Goal: Information Seeking & Learning: Check status

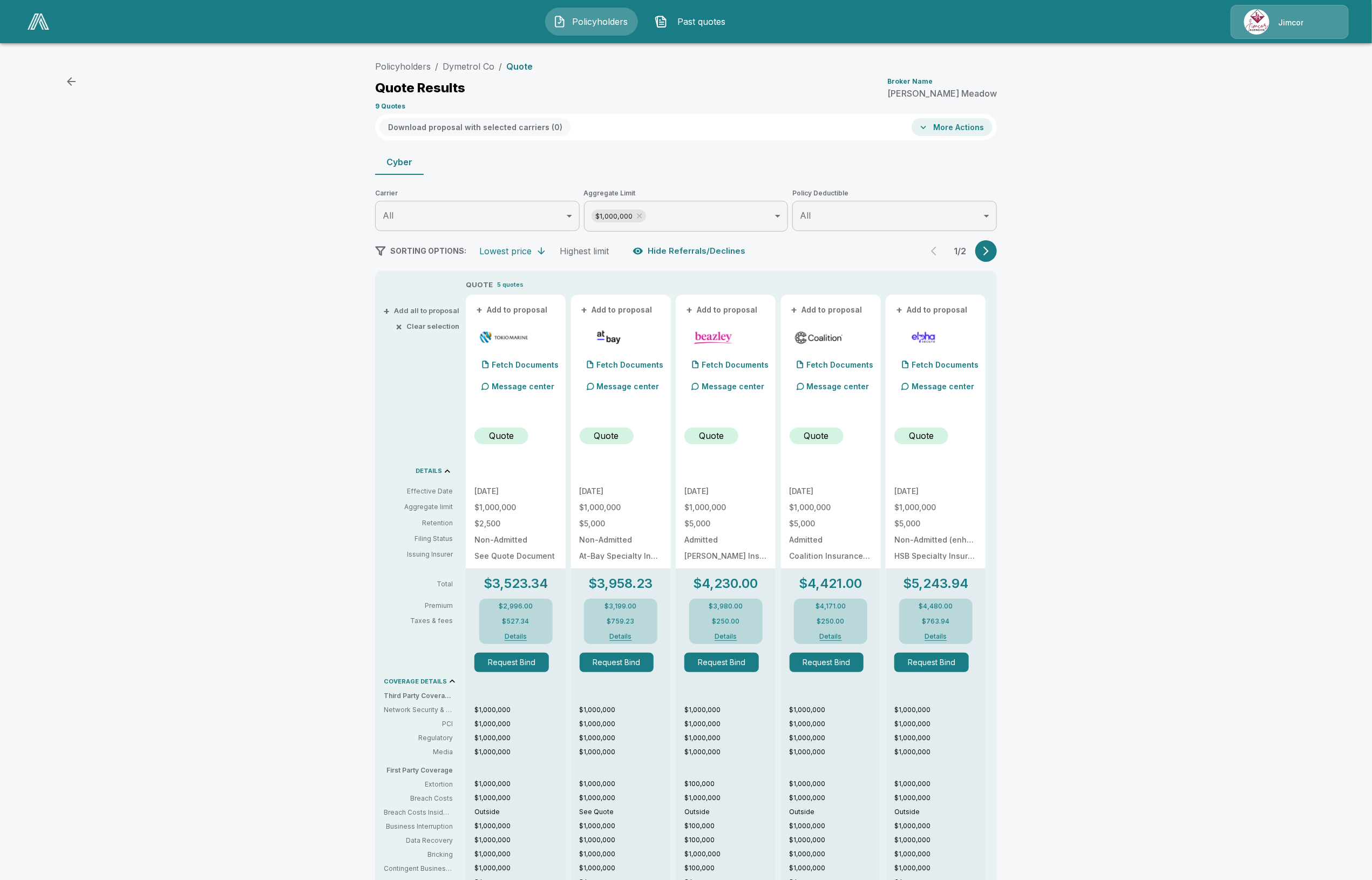
click at [589, 27] on span "Policyholders" at bounding box center [600, 22] width 59 height 13
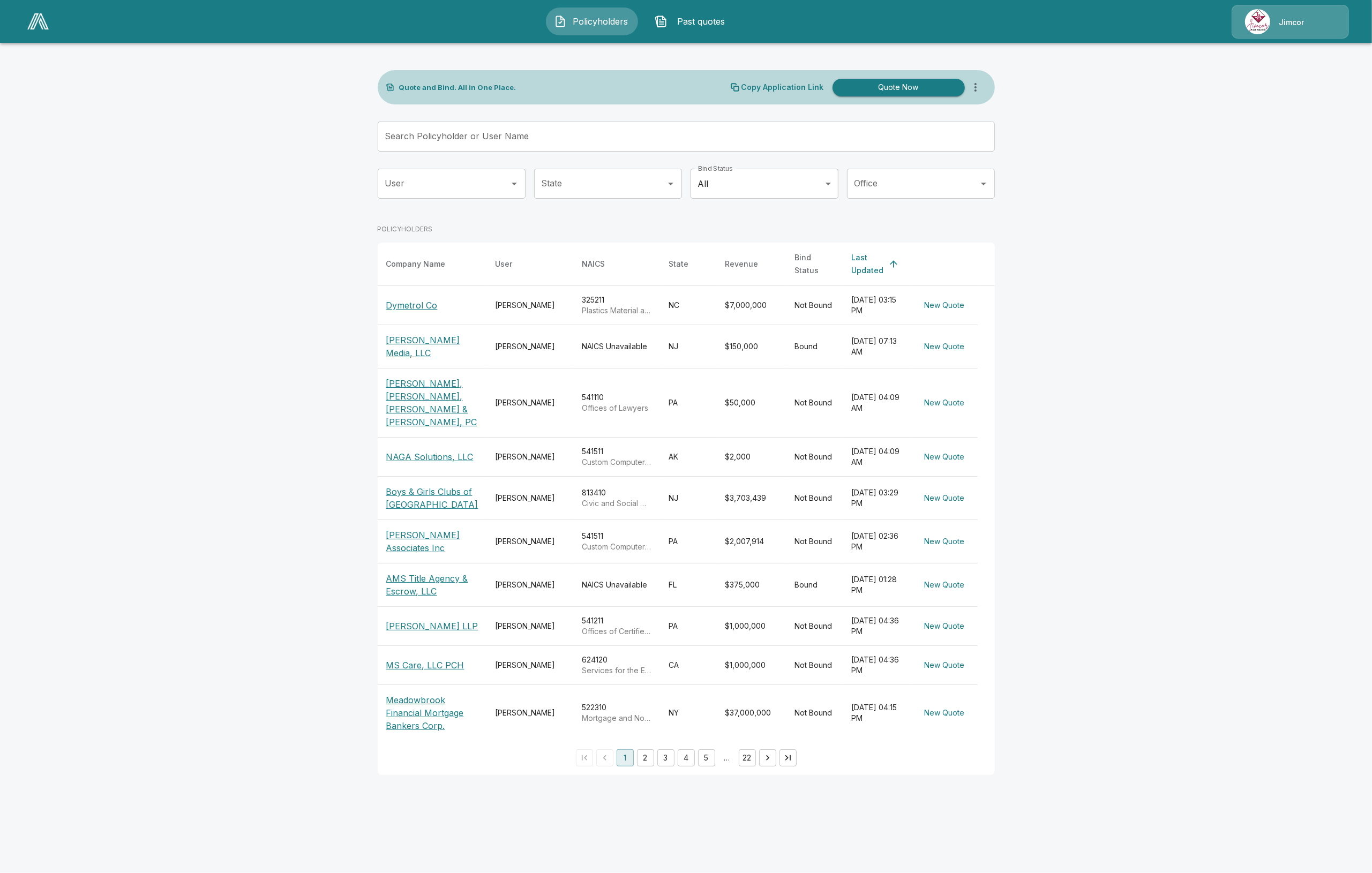
click at [664, 30] on button "Past quotes" at bounding box center [692, 22] width 92 height 28
click at [678, 19] on span "Past quotes" at bounding box center [701, 22] width 59 height 13
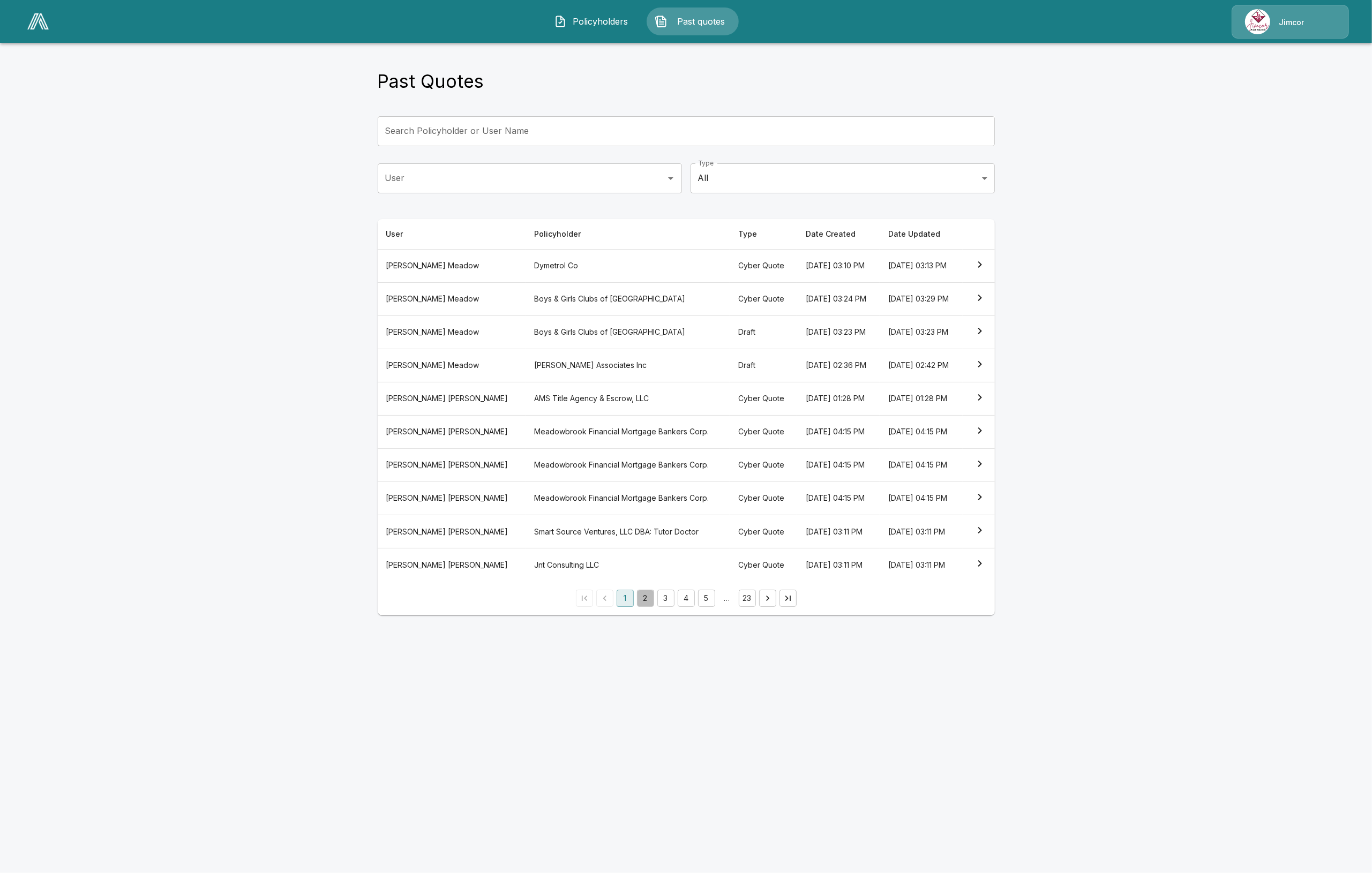
click at [641, 607] on button "2" at bounding box center [646, 598] width 17 height 17
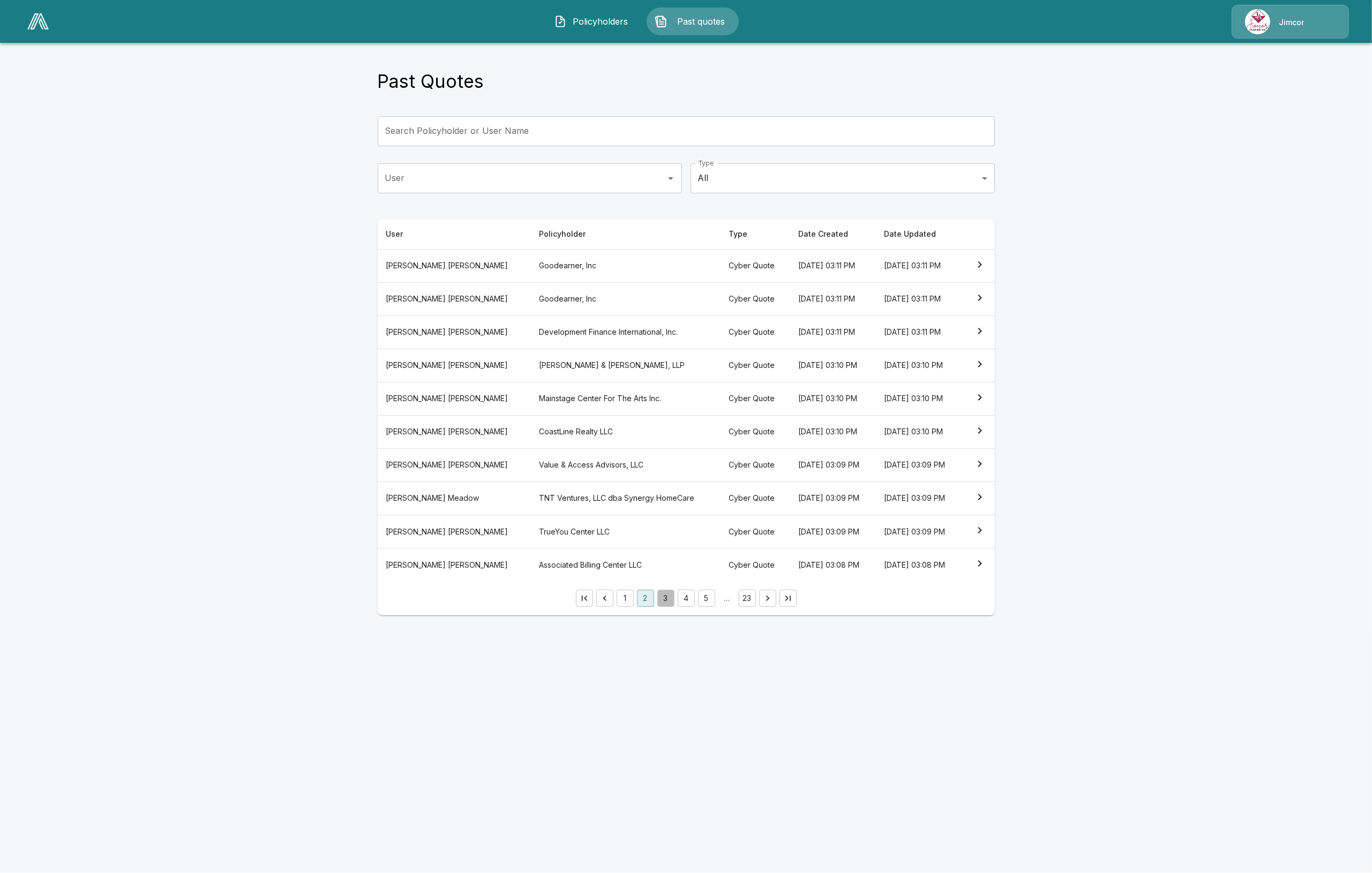
click at [663, 598] on button "3" at bounding box center [666, 598] width 17 height 17
click at [674, 602] on li "3" at bounding box center [666, 598] width 21 height 17
click at [682, 602] on button "4" at bounding box center [687, 598] width 17 height 17
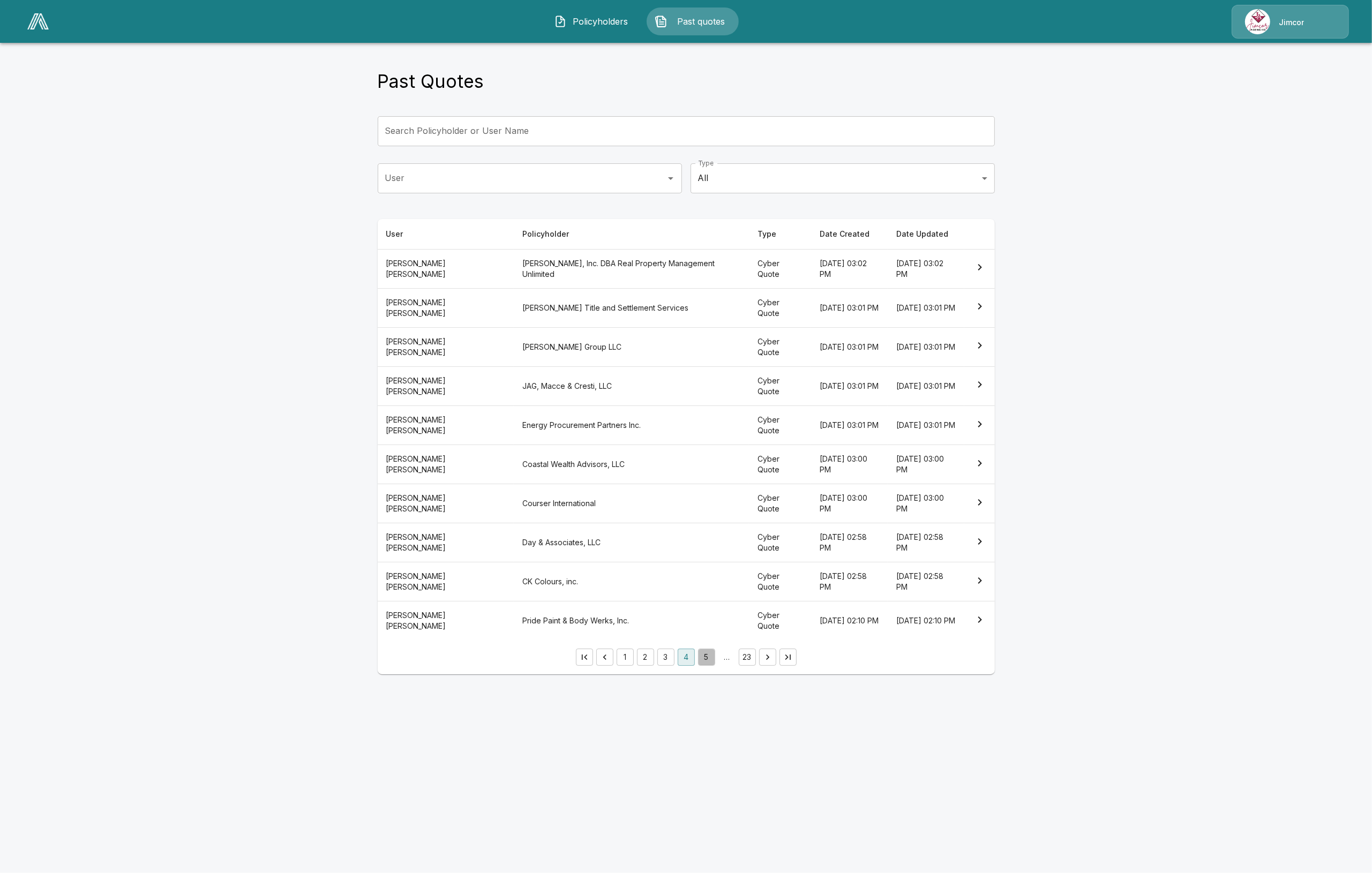
click at [706, 659] on button "5" at bounding box center [707, 657] width 17 height 17
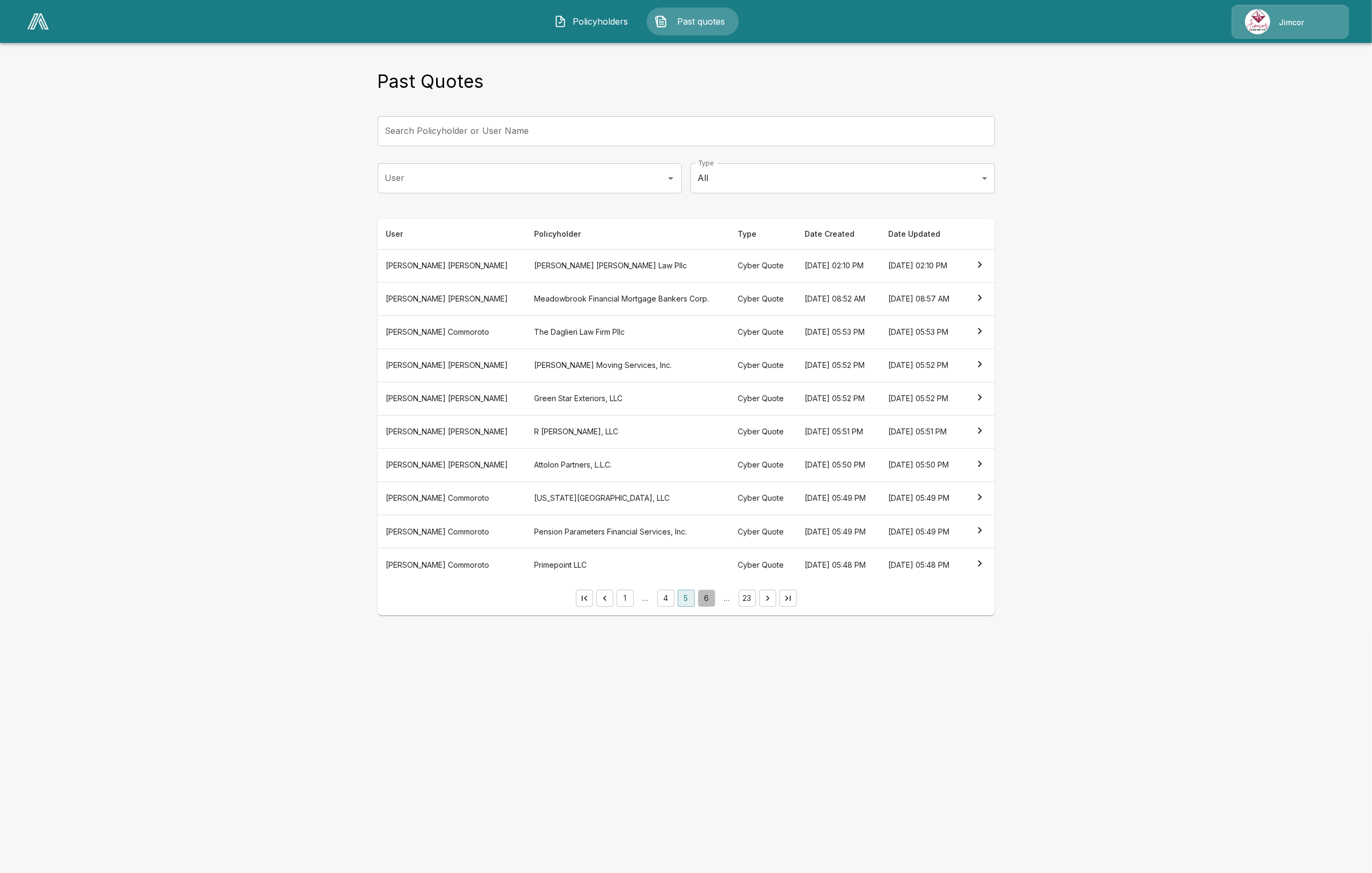
click at [705, 607] on button "6" at bounding box center [707, 598] width 17 height 17
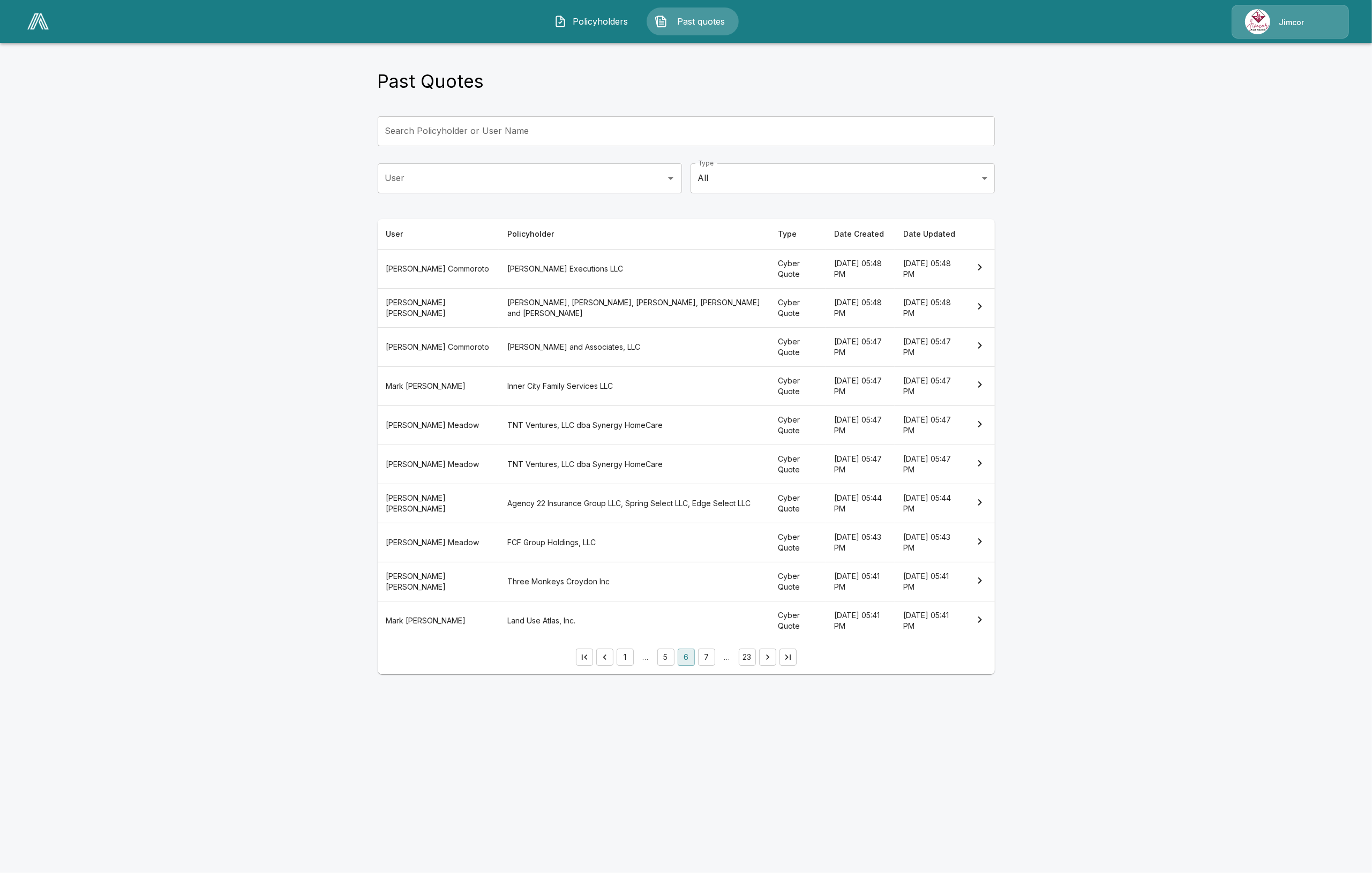
click at [710, 659] on button "7" at bounding box center [707, 657] width 17 height 17
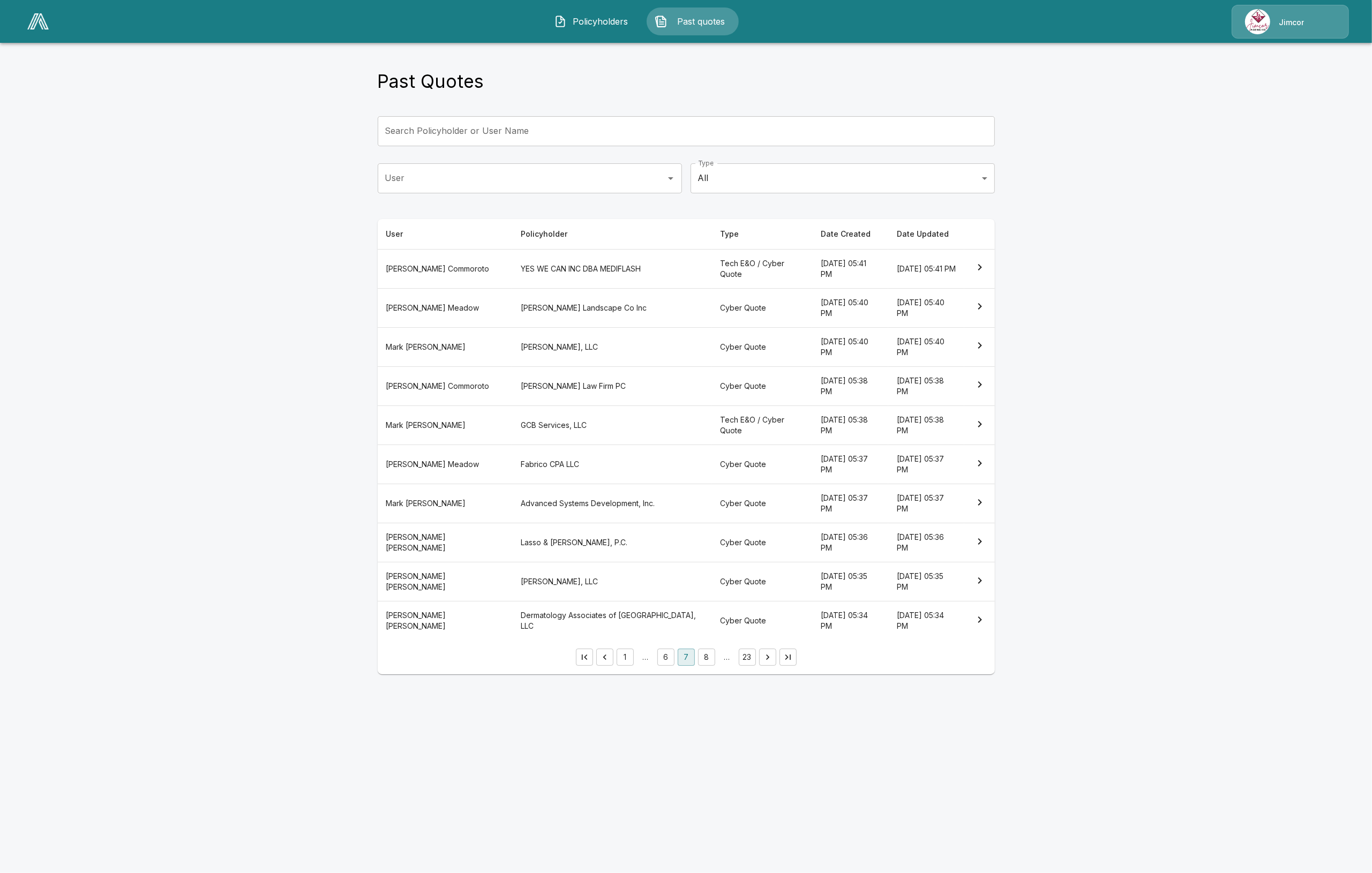
click at [708, 663] on button "8" at bounding box center [707, 657] width 17 height 17
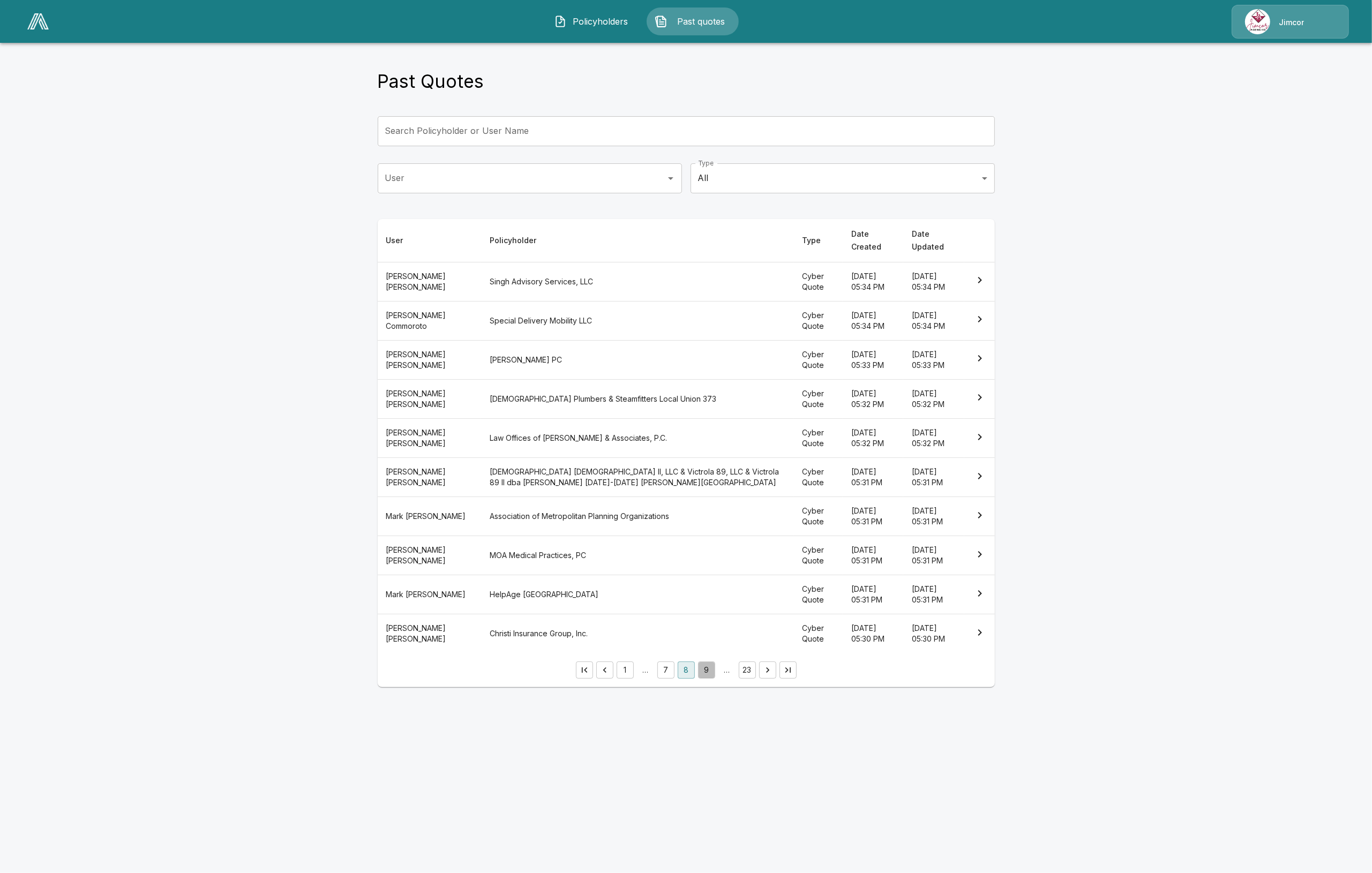
click at [707, 663] on button "9" at bounding box center [707, 670] width 17 height 17
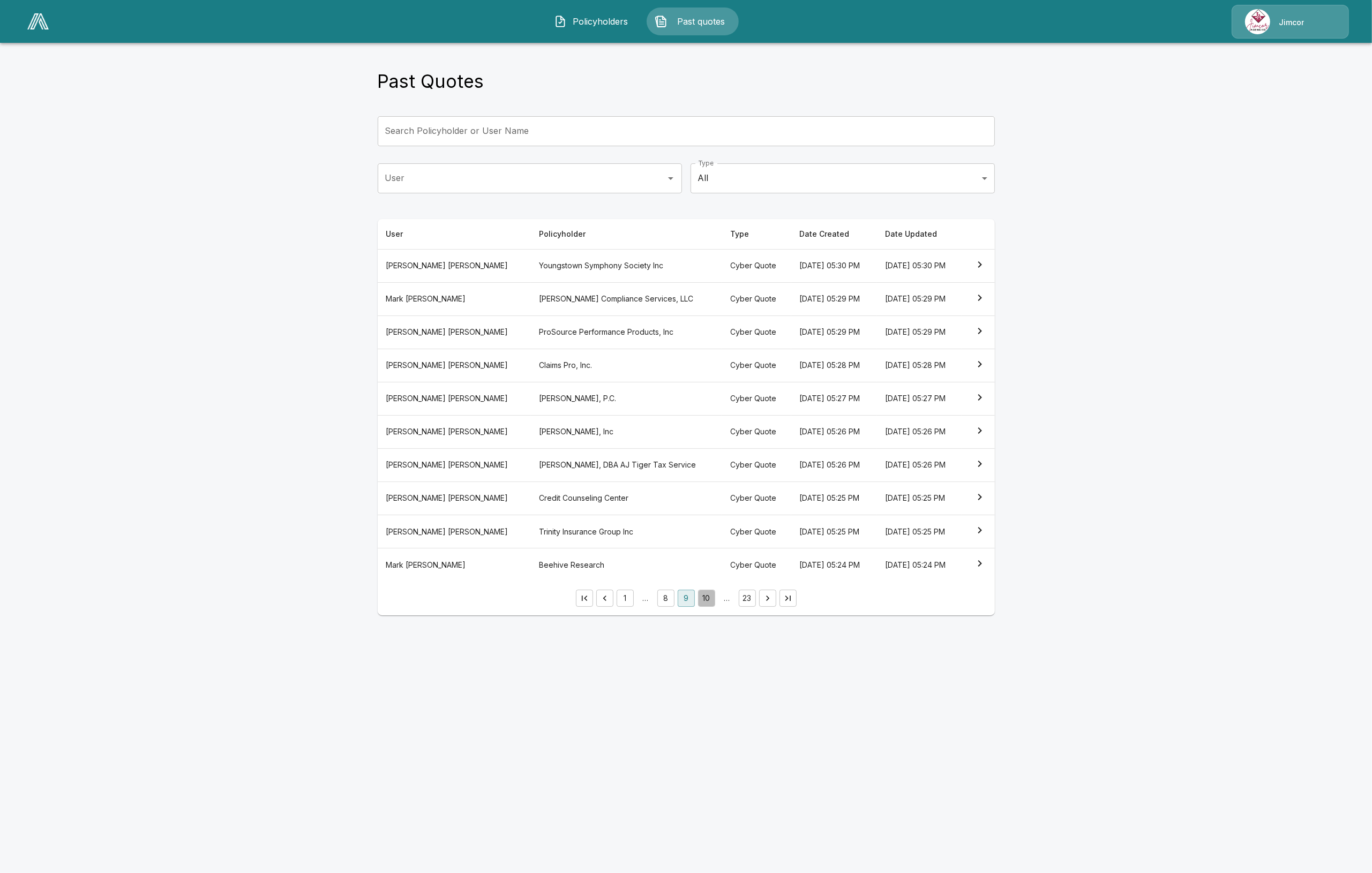
click at [709, 603] on button "10" at bounding box center [707, 598] width 17 height 17
click at [708, 601] on button "11" at bounding box center [707, 598] width 17 height 17
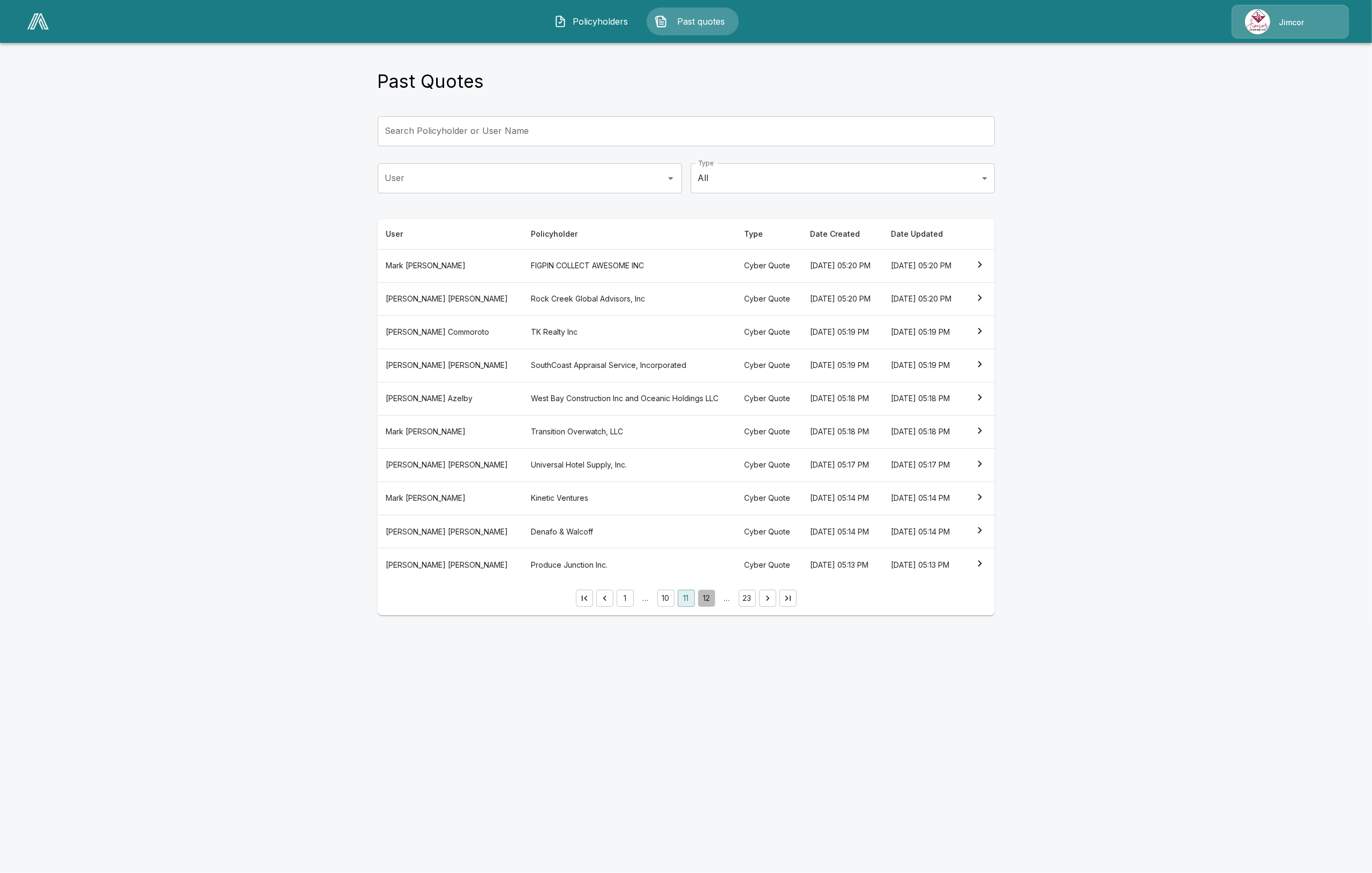
click at [705, 607] on button "12" at bounding box center [707, 598] width 17 height 17
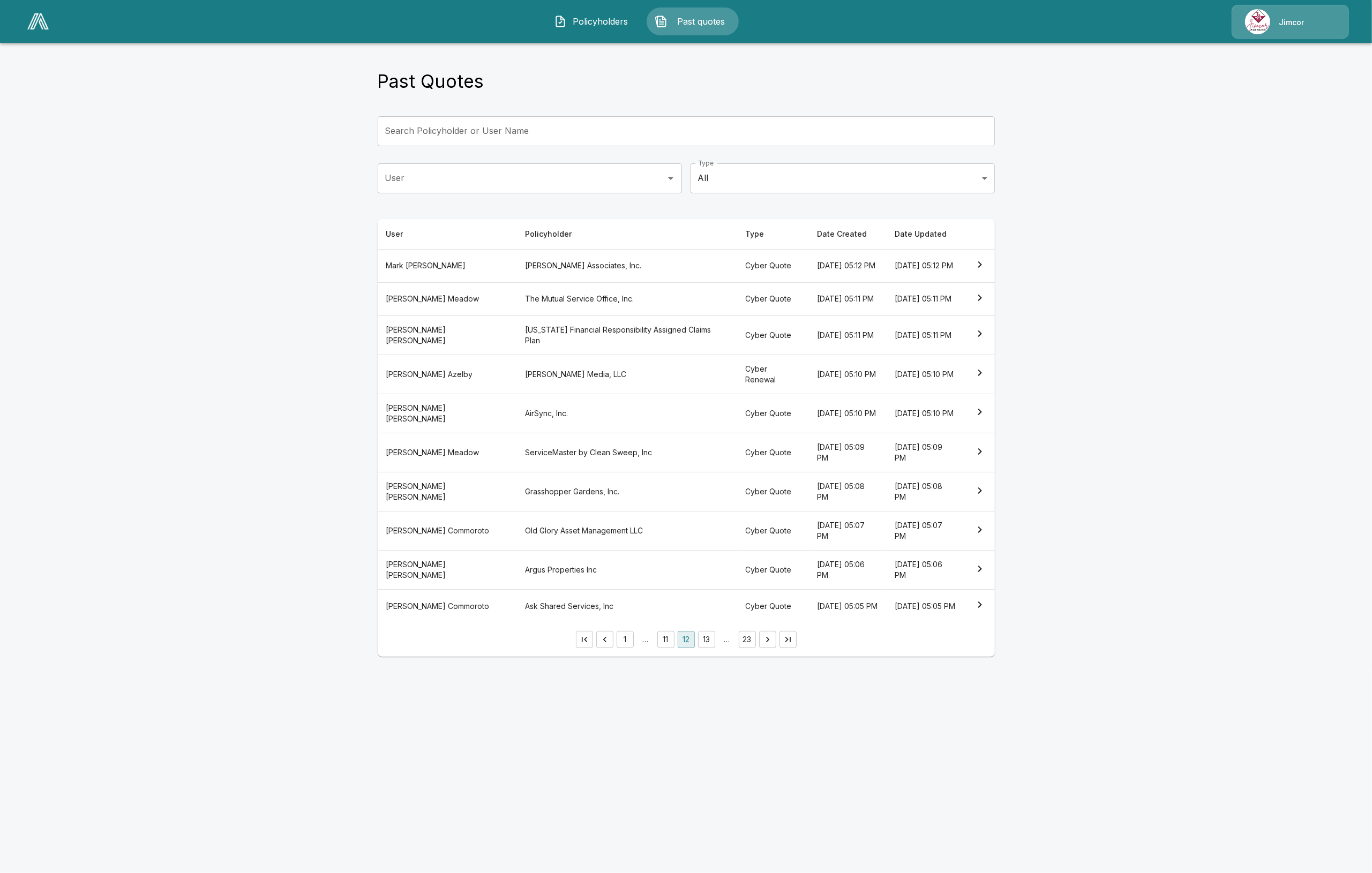
click at [703, 648] on button "13" at bounding box center [707, 639] width 17 height 17
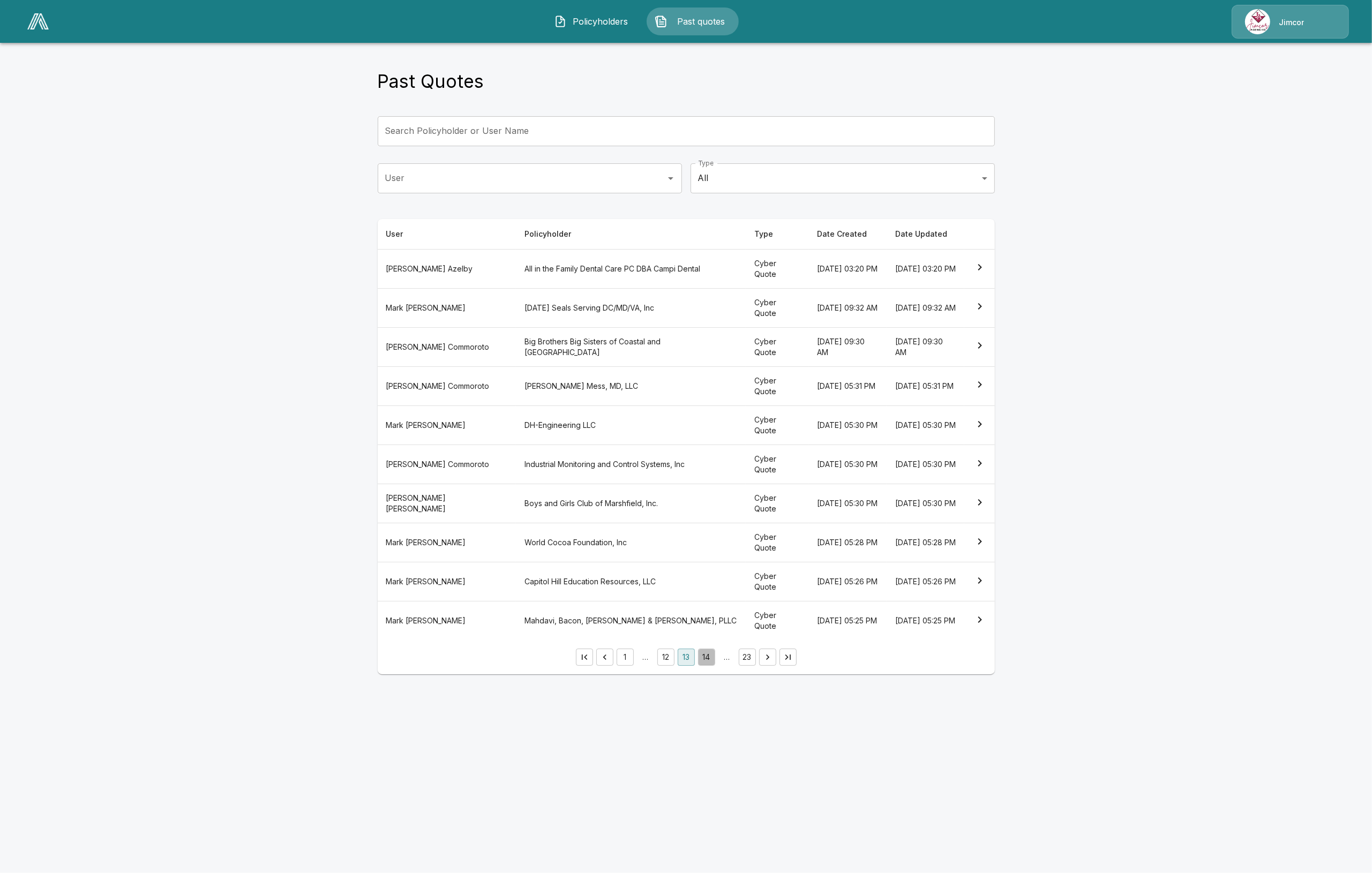
click at [703, 662] on button "14" at bounding box center [707, 657] width 17 height 17
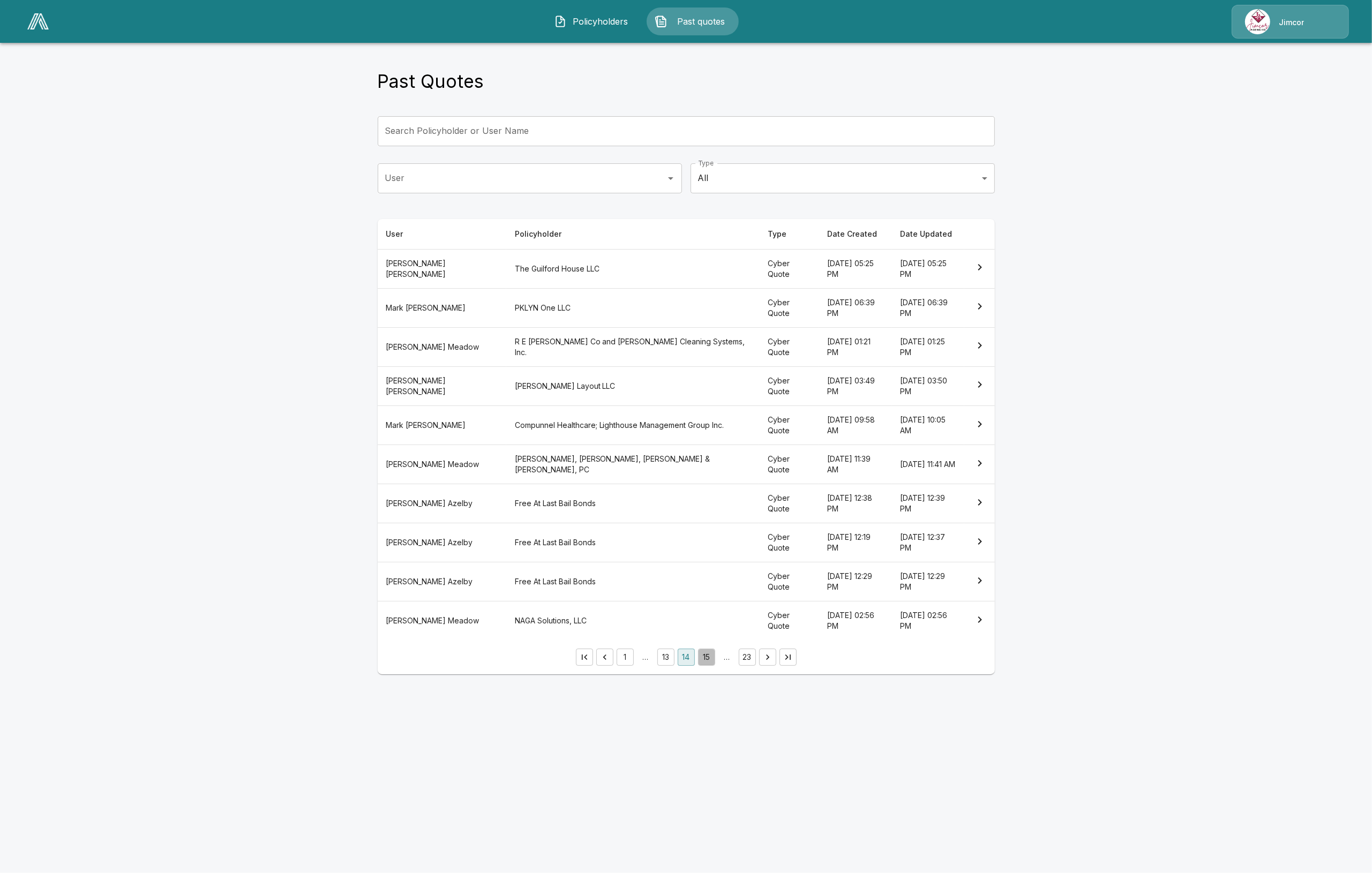
click at [708, 660] on button "15" at bounding box center [707, 657] width 17 height 17
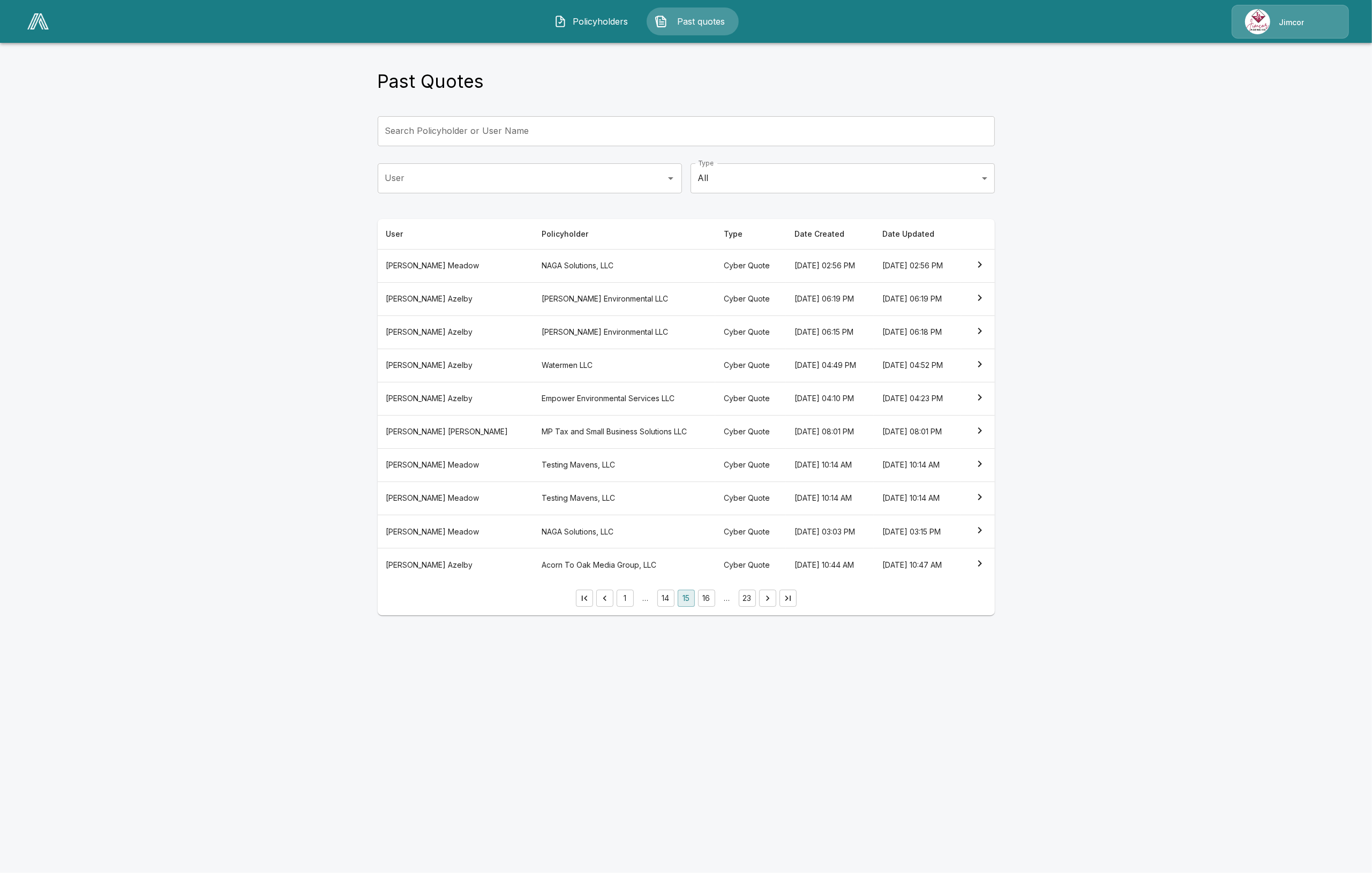
click at [708, 601] on button "16" at bounding box center [707, 598] width 17 height 17
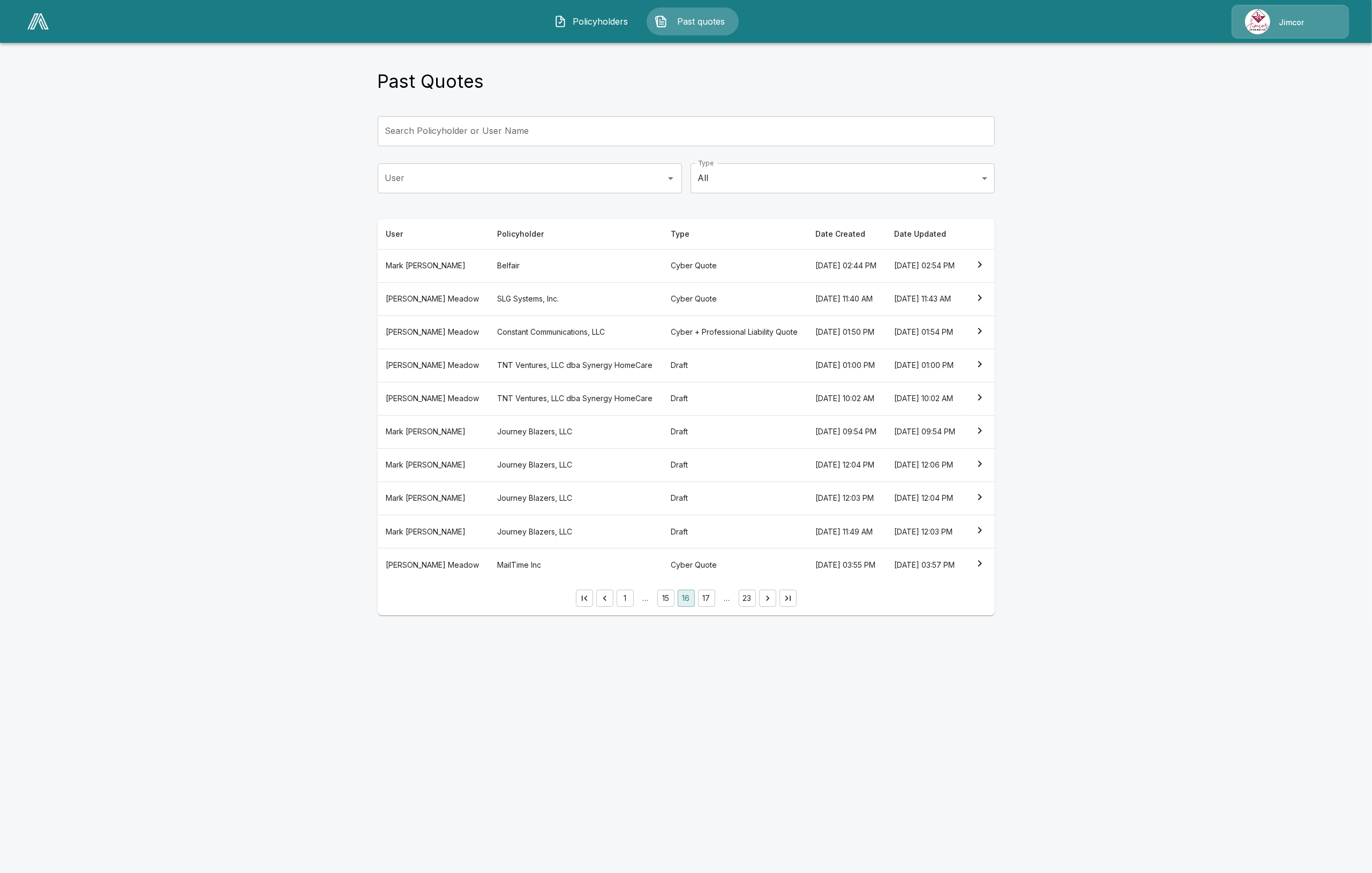
click at [662, 382] on th "Draft" at bounding box center [735, 365] width 145 height 33
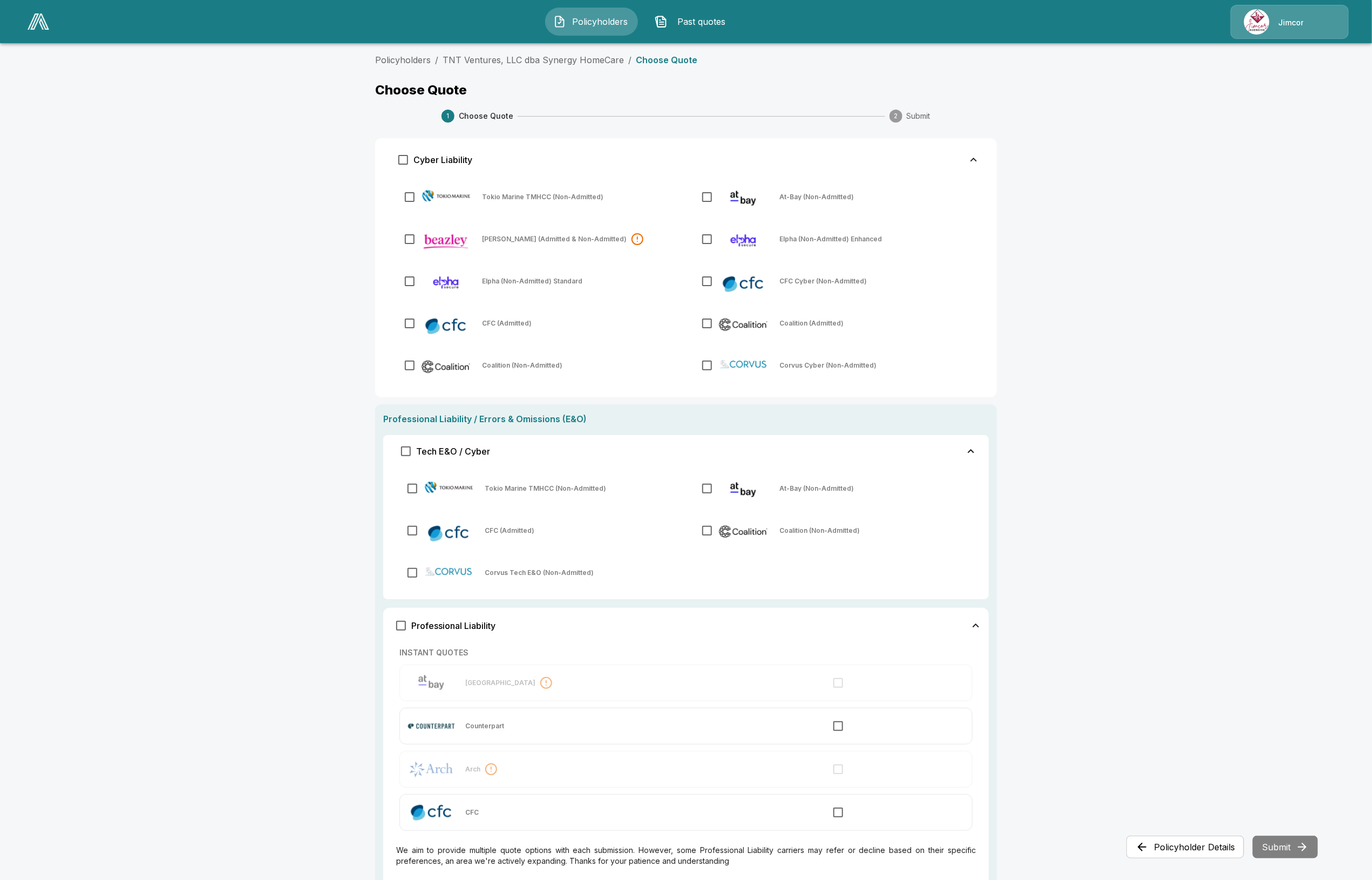
click at [42, 26] on img at bounding box center [39, 22] width 22 height 16
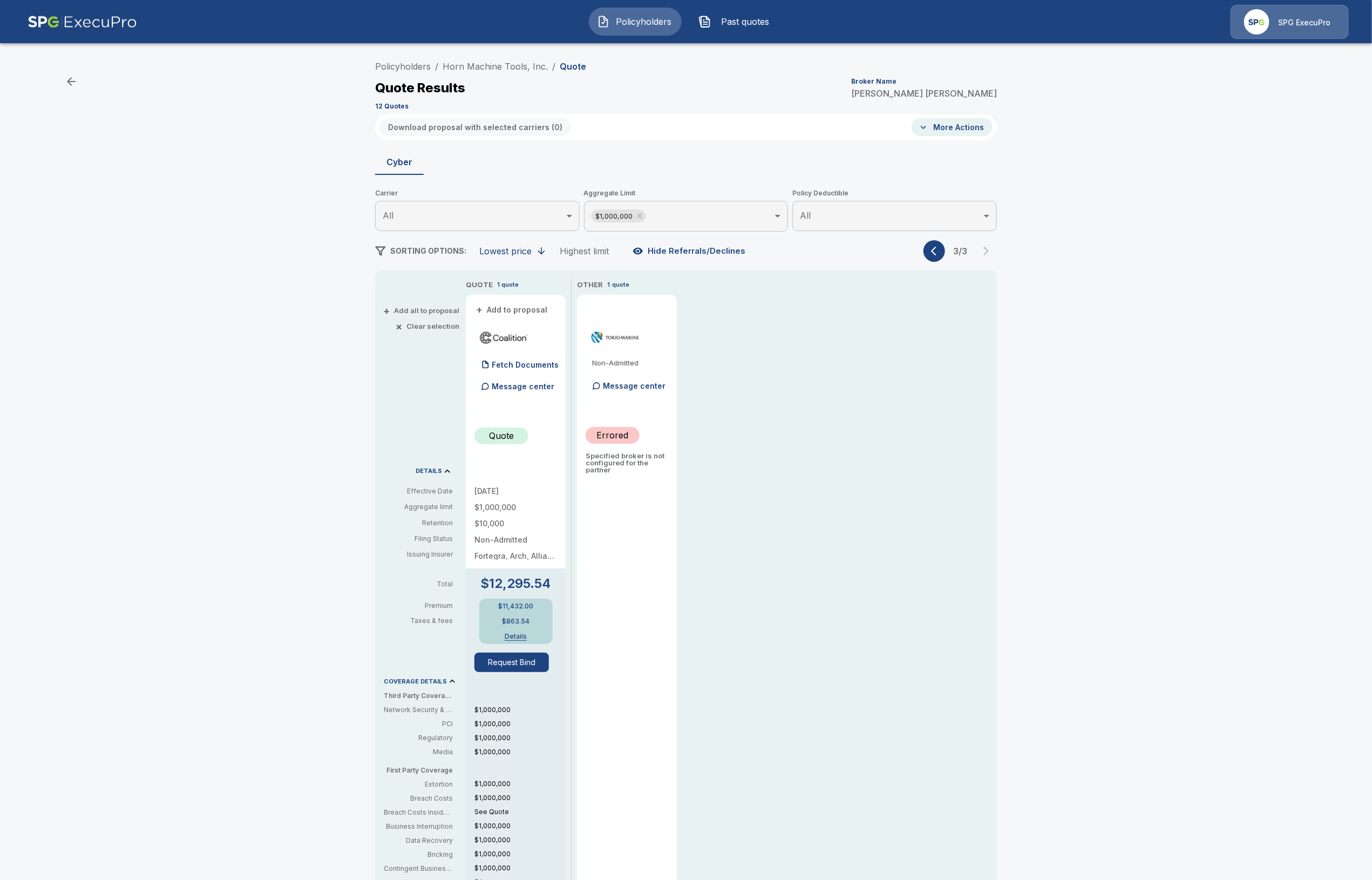
click at [710, 16] on img "button" at bounding box center [705, 22] width 13 height 13
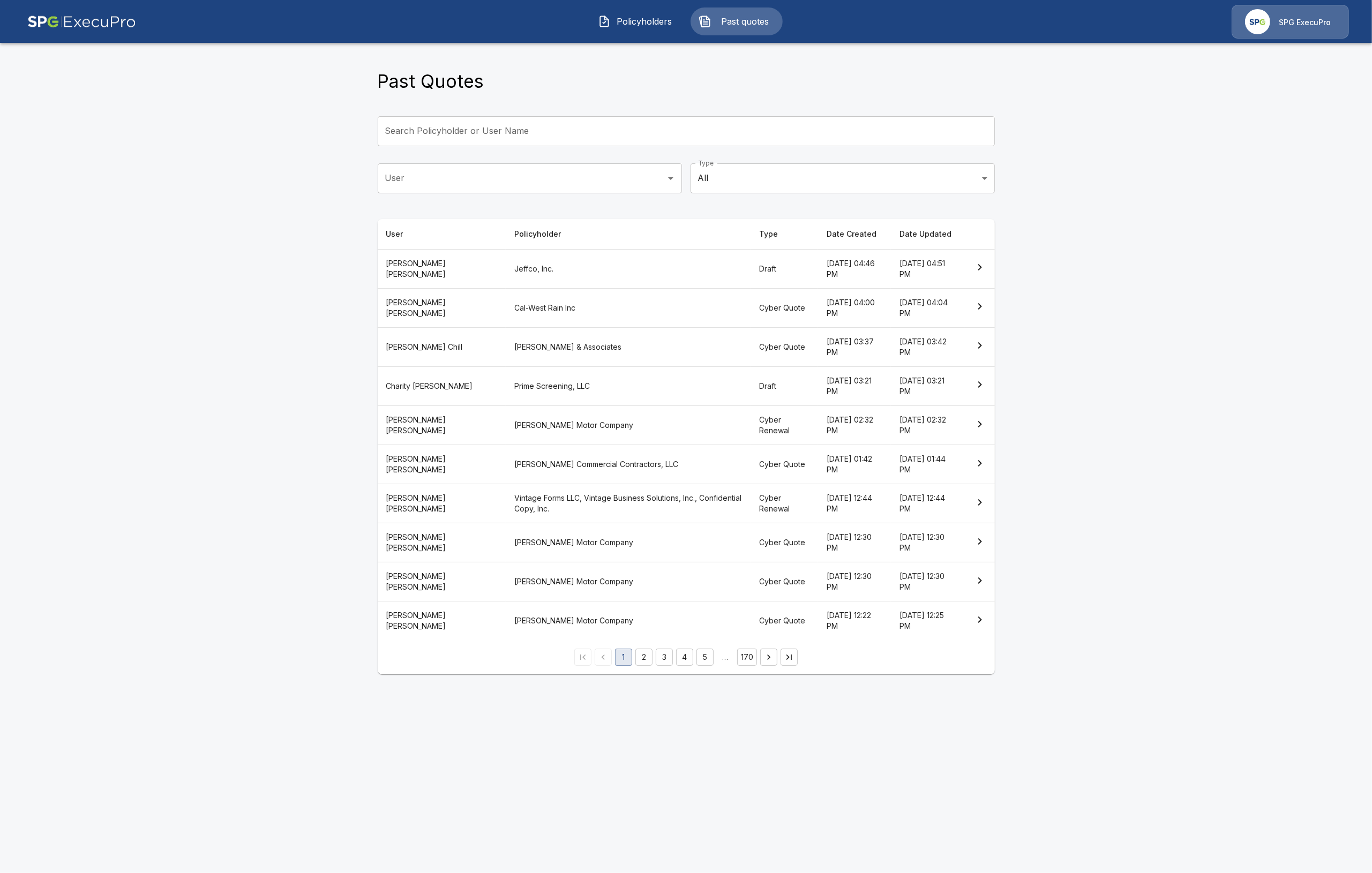
click at [506, 384] on th "Prime Screening, LLC" at bounding box center [628, 386] width 245 height 39
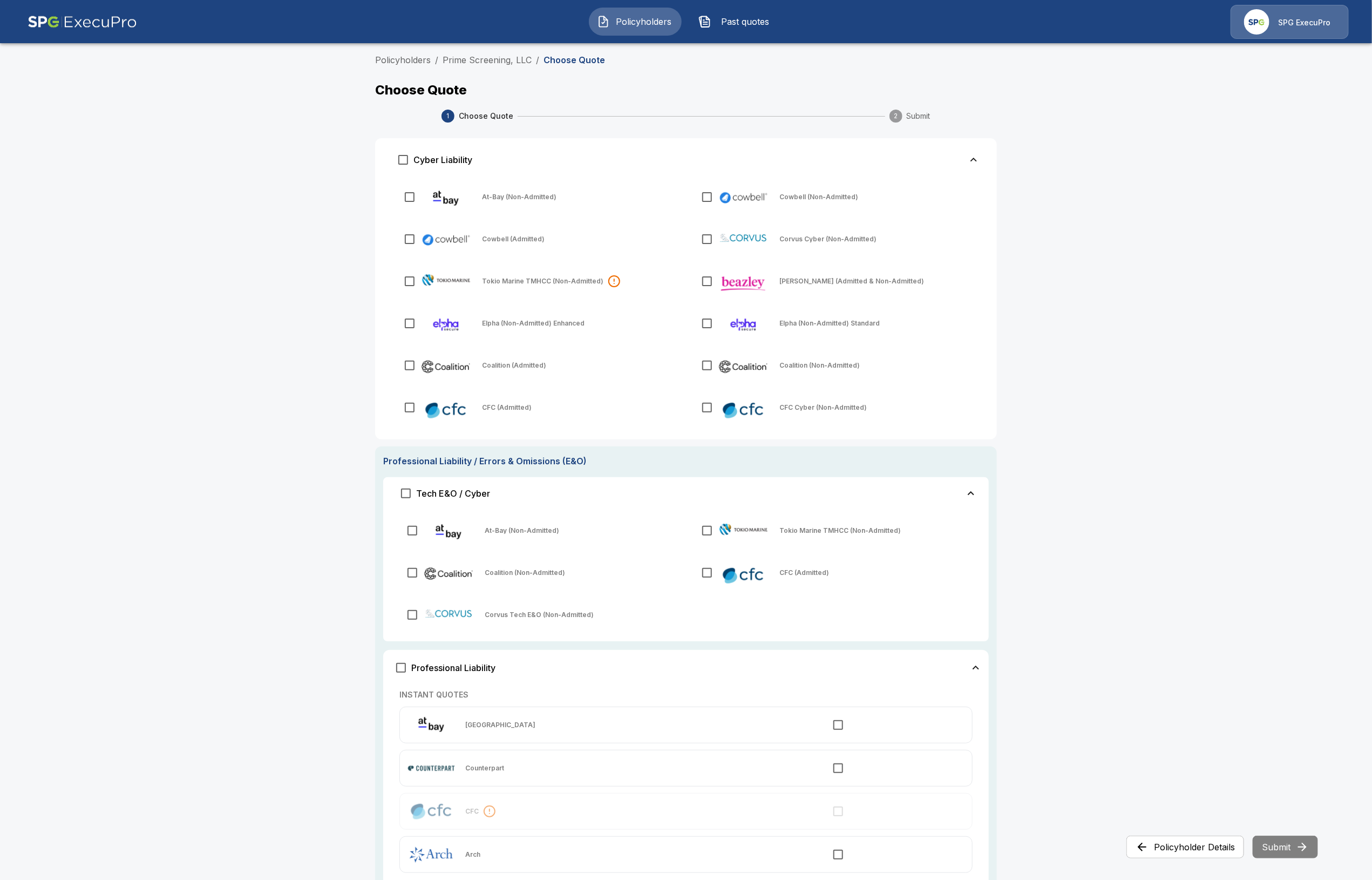
click at [700, 17] on img "button" at bounding box center [705, 22] width 13 height 13
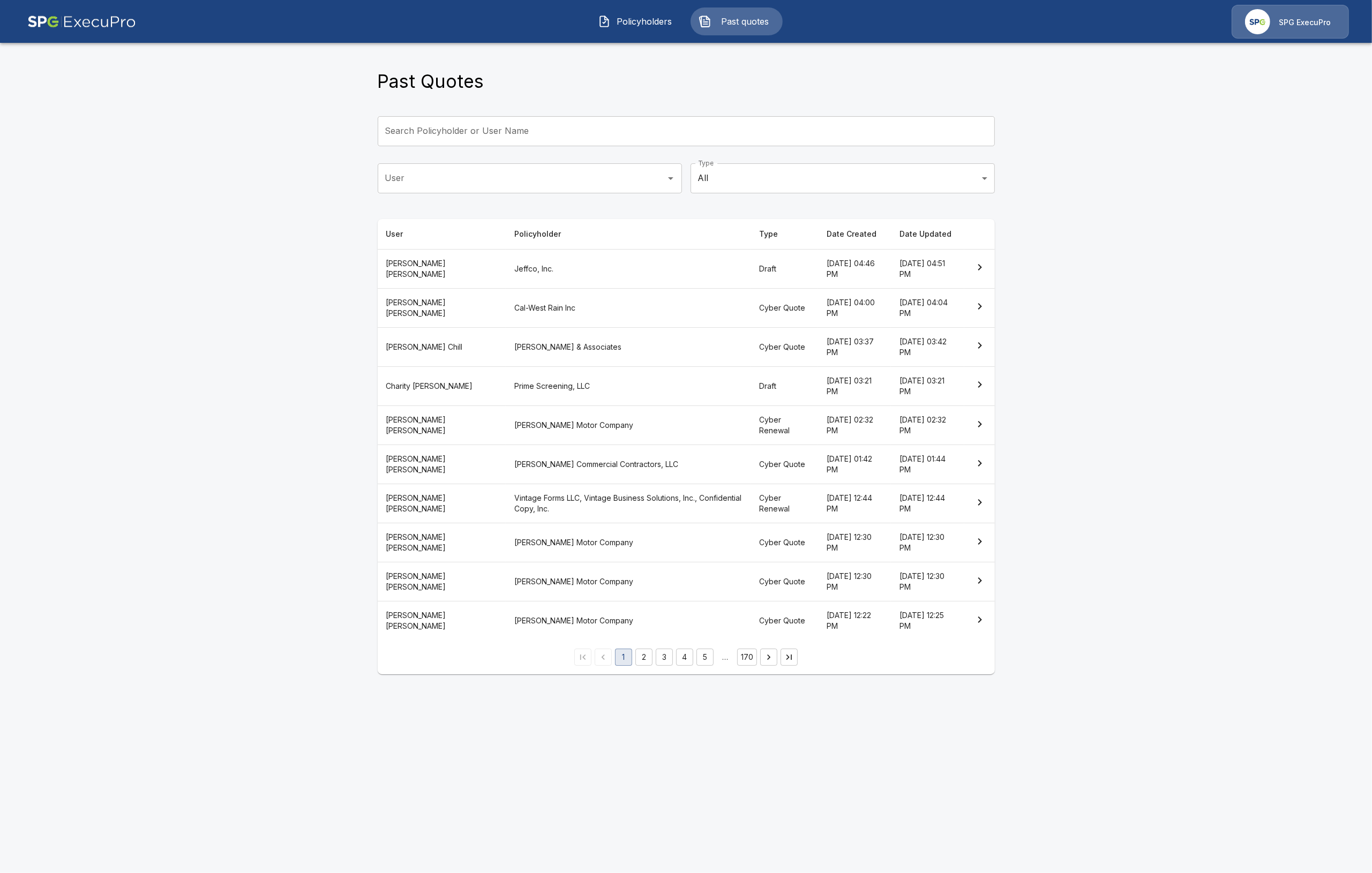
click at [647, 24] on span "Policyholders" at bounding box center [644, 22] width 59 height 13
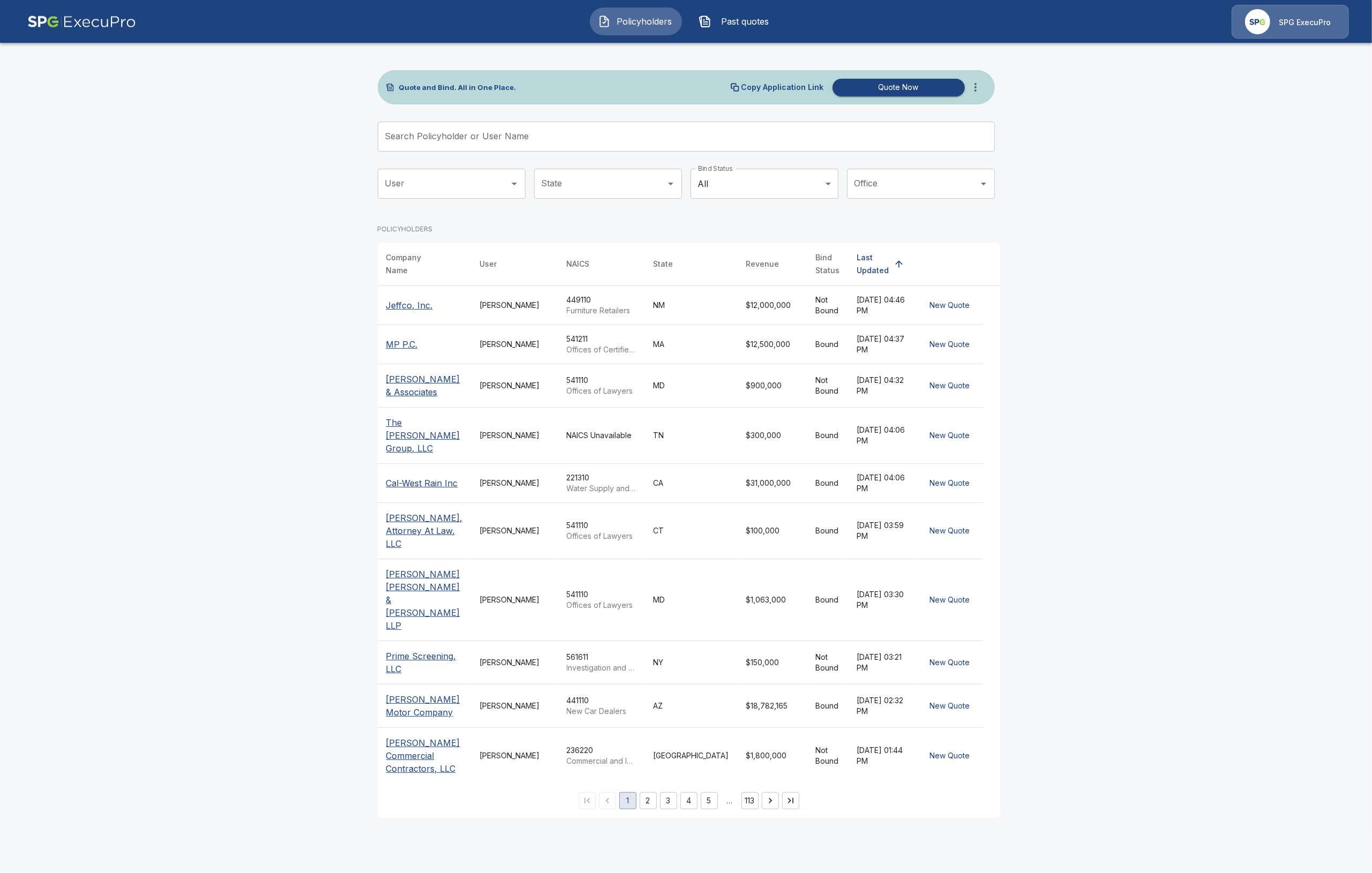
click at [630, 141] on input "Search Policyholder or User Name" at bounding box center [681, 137] width 606 height 30
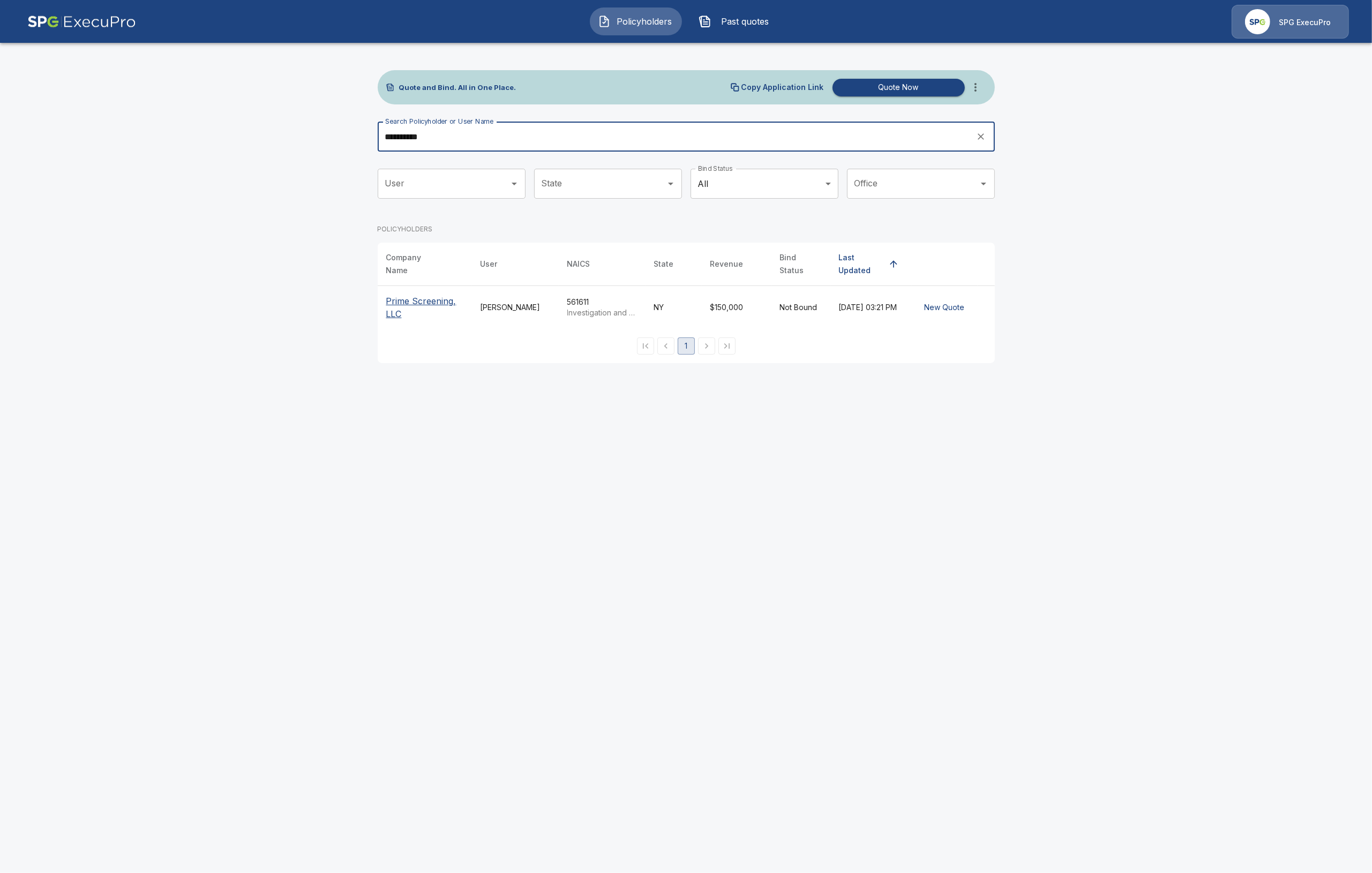
type input "**********"
click at [437, 295] on p "Prime Screening, LLC" at bounding box center [425, 308] width 77 height 26
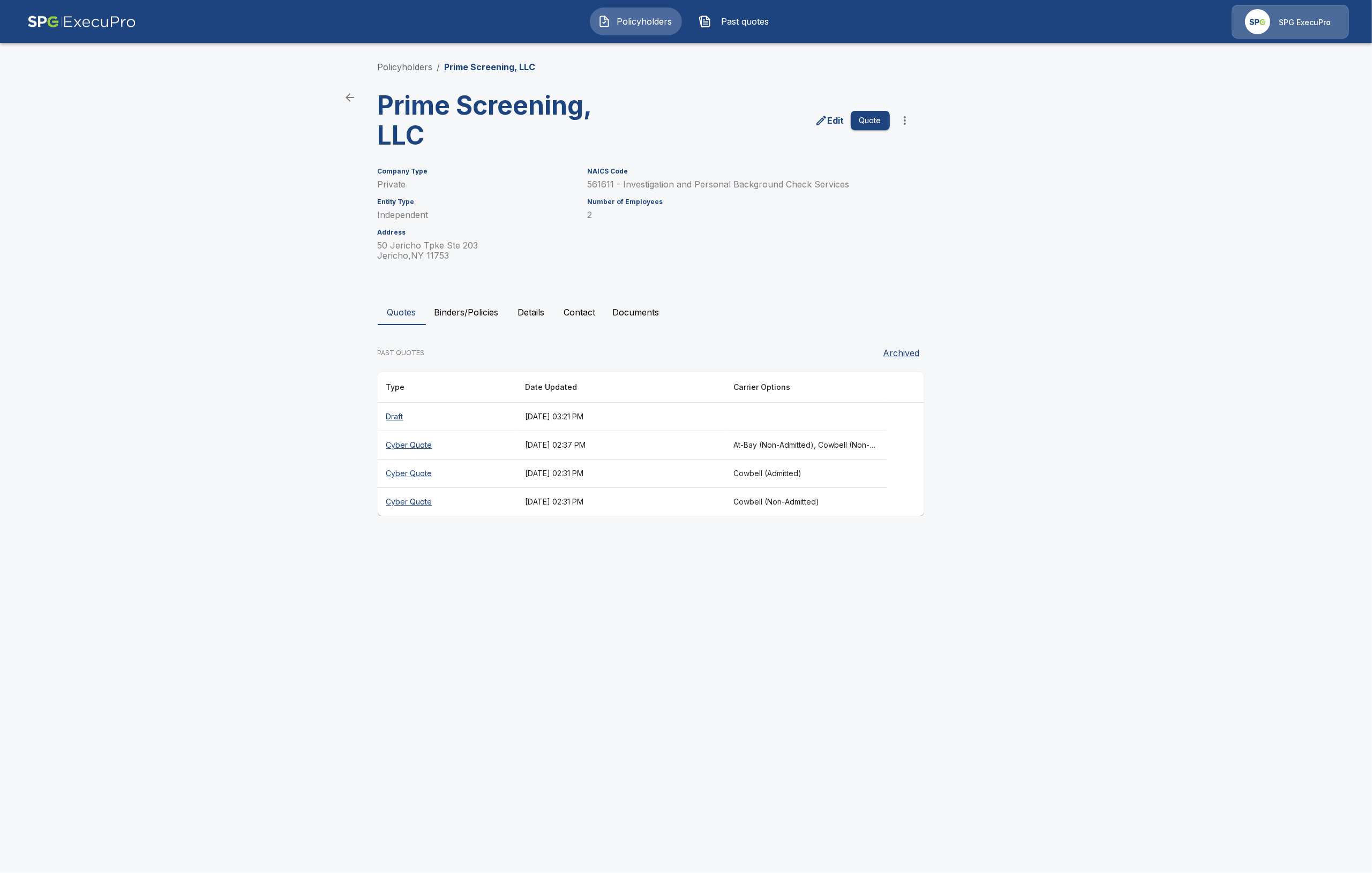
click at [399, 413] on th "Draft" at bounding box center [447, 417] width 139 height 29
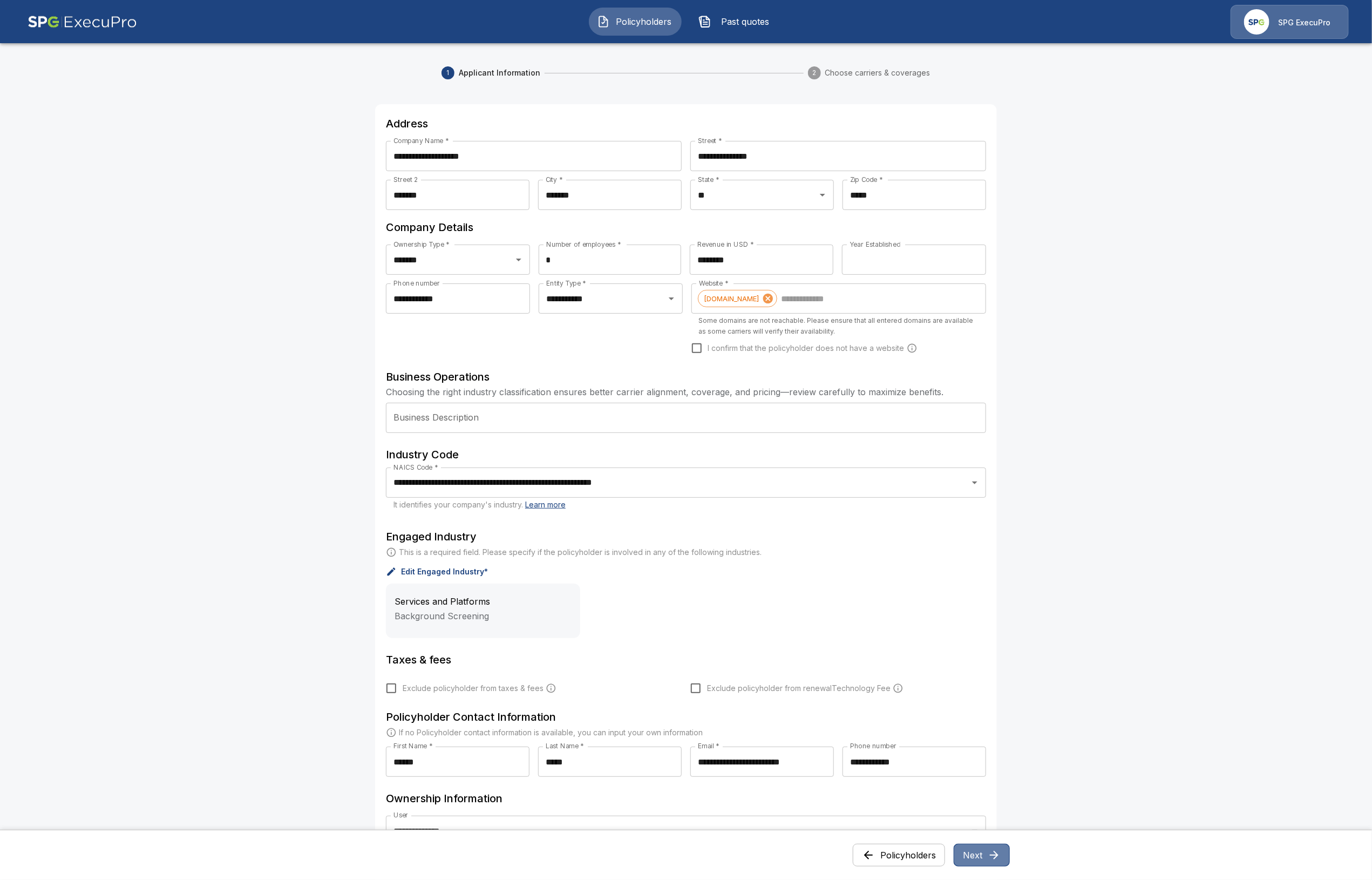
click at [983, 848] on button "Next" at bounding box center [982, 856] width 56 height 23
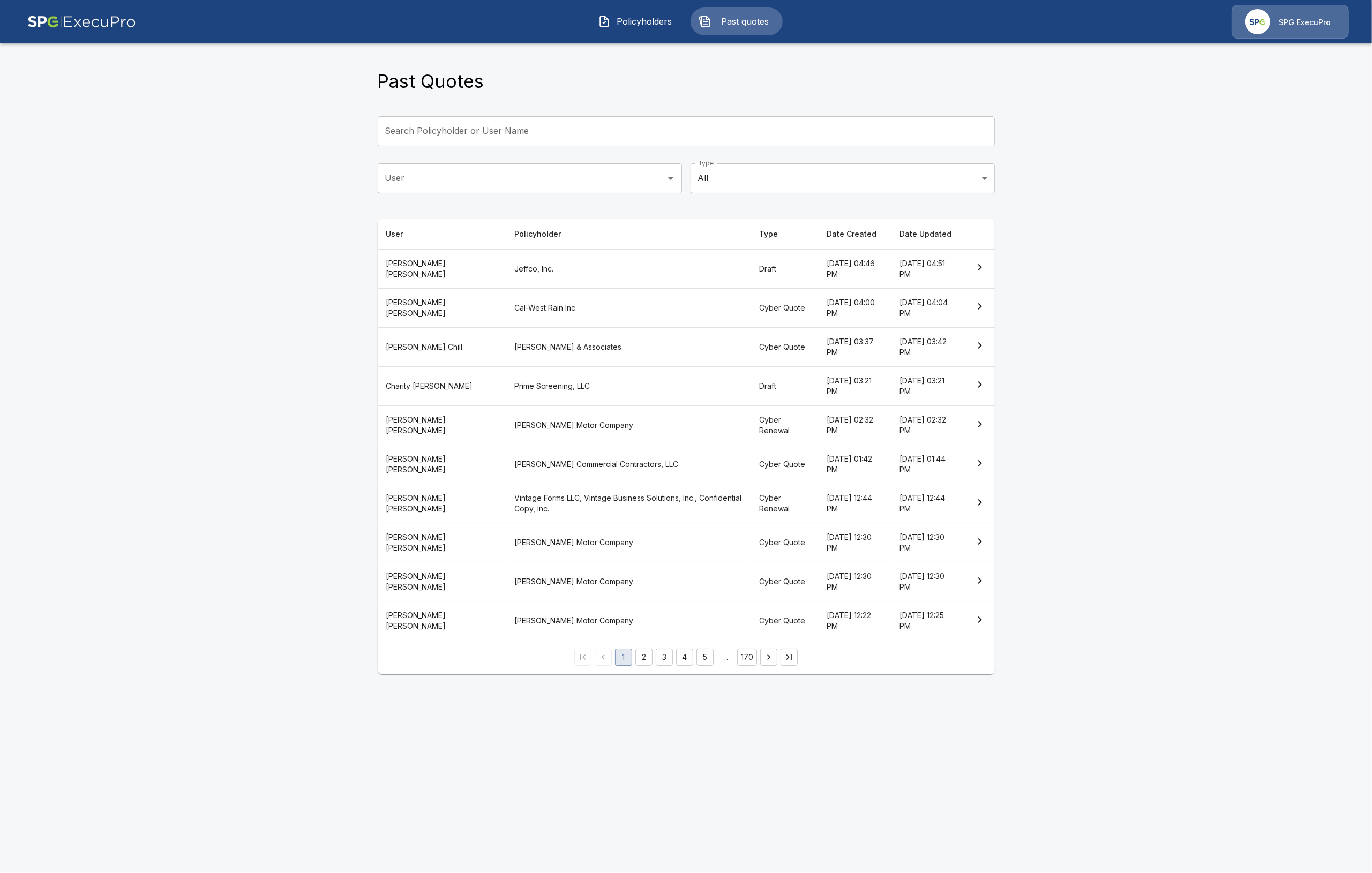
click at [510, 272] on th "Jeffco, Inc." at bounding box center [628, 269] width 245 height 39
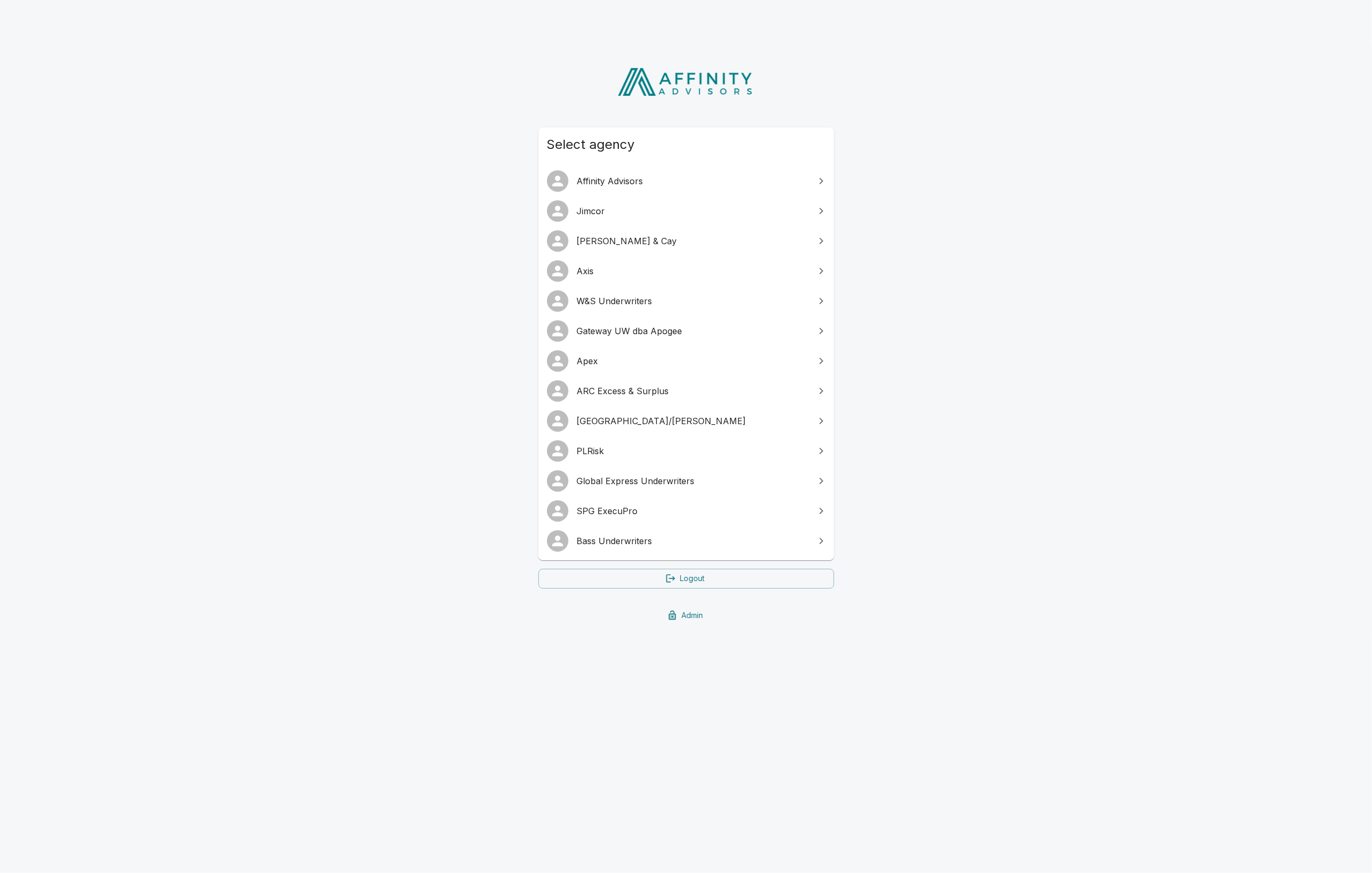
click at [599, 298] on span "W&S Underwriters" at bounding box center [692, 301] width 232 height 13
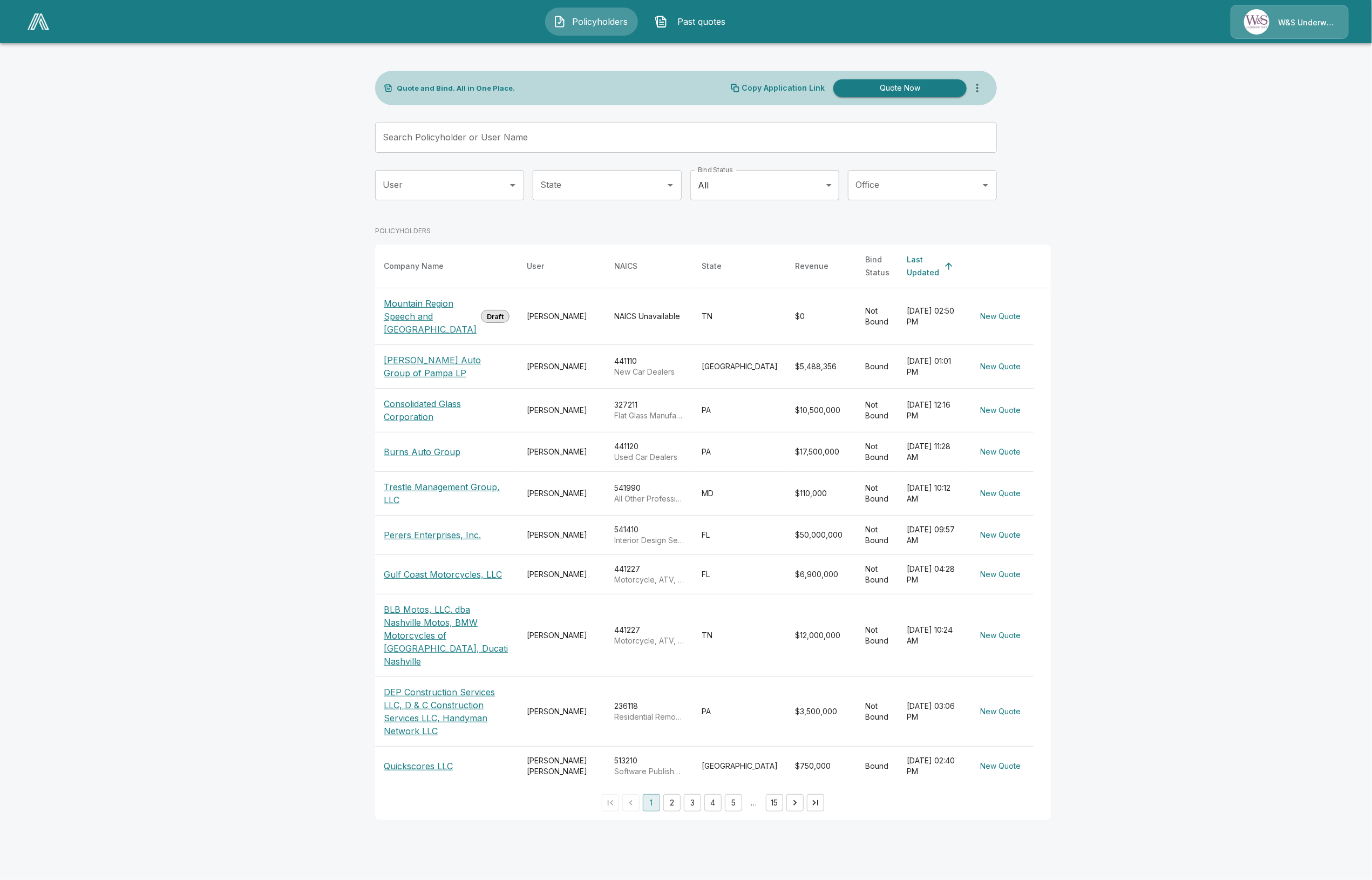
click at [533, 140] on input "Search Policyholder or User Name" at bounding box center [680, 138] width 610 height 30
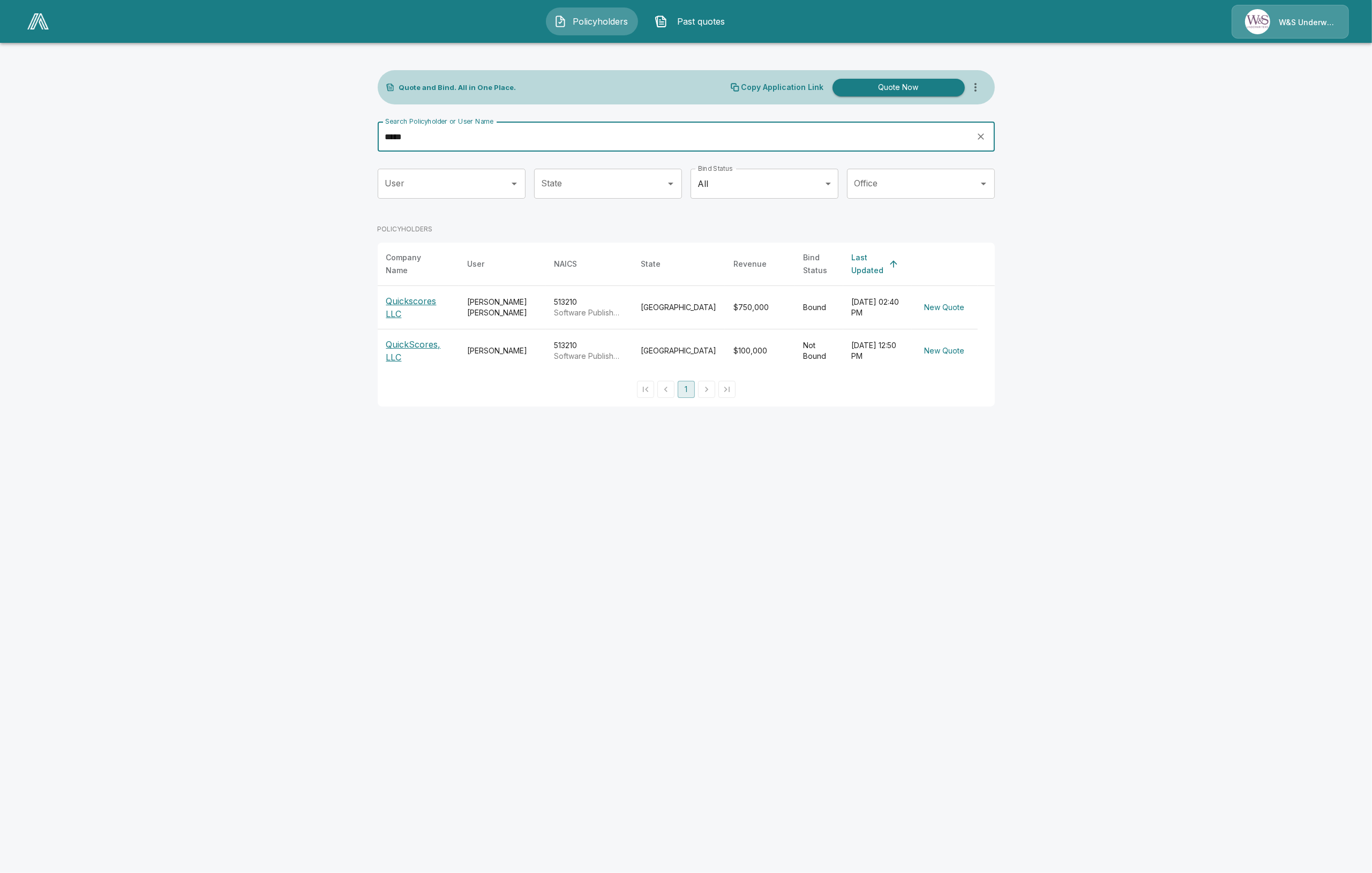
type input "*****"
click at [429, 300] on p "Quickscores LLC" at bounding box center [418, 308] width 64 height 26
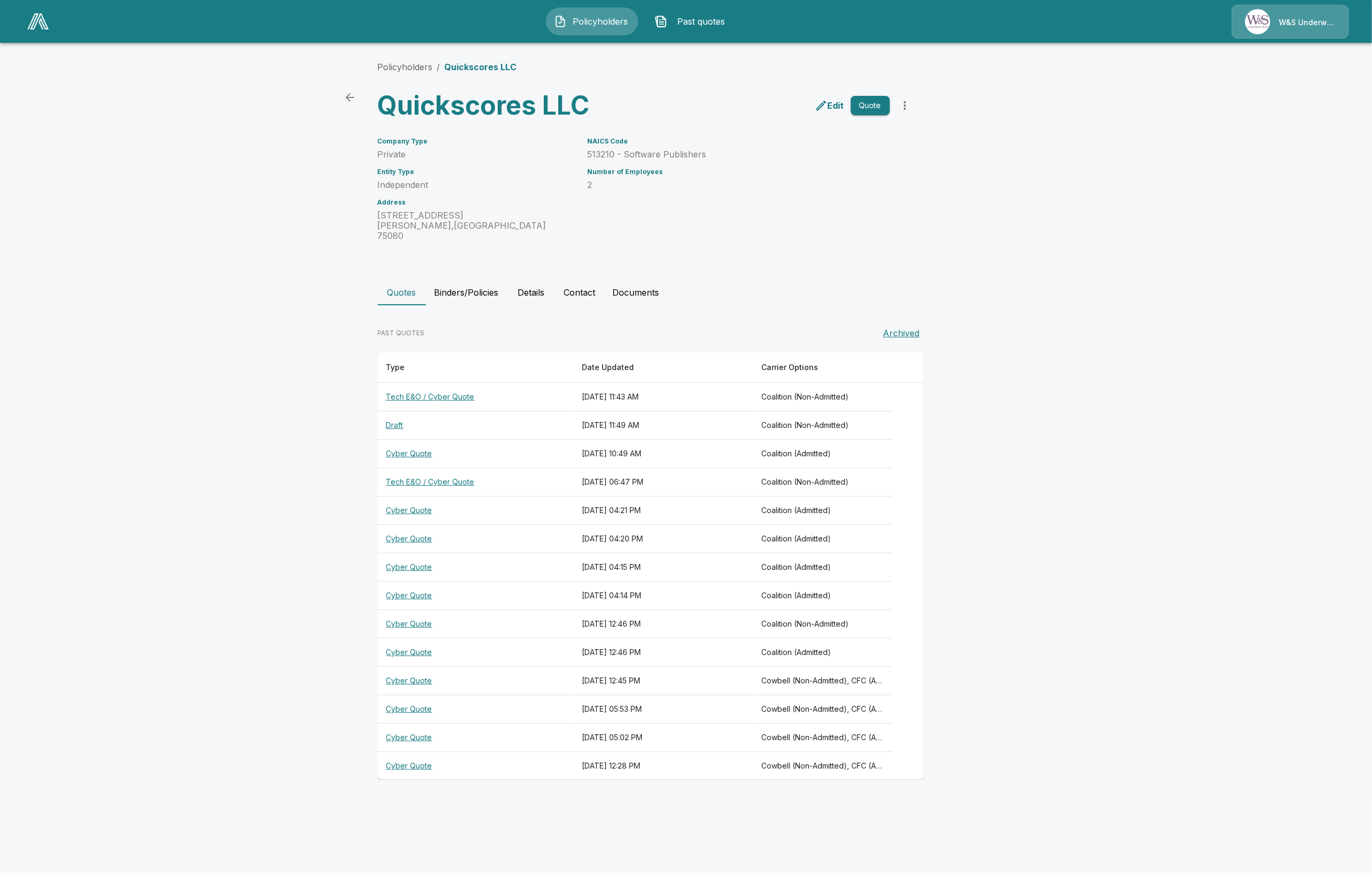
click at [449, 279] on button "Binders/Policies" at bounding box center [466, 292] width 81 height 26
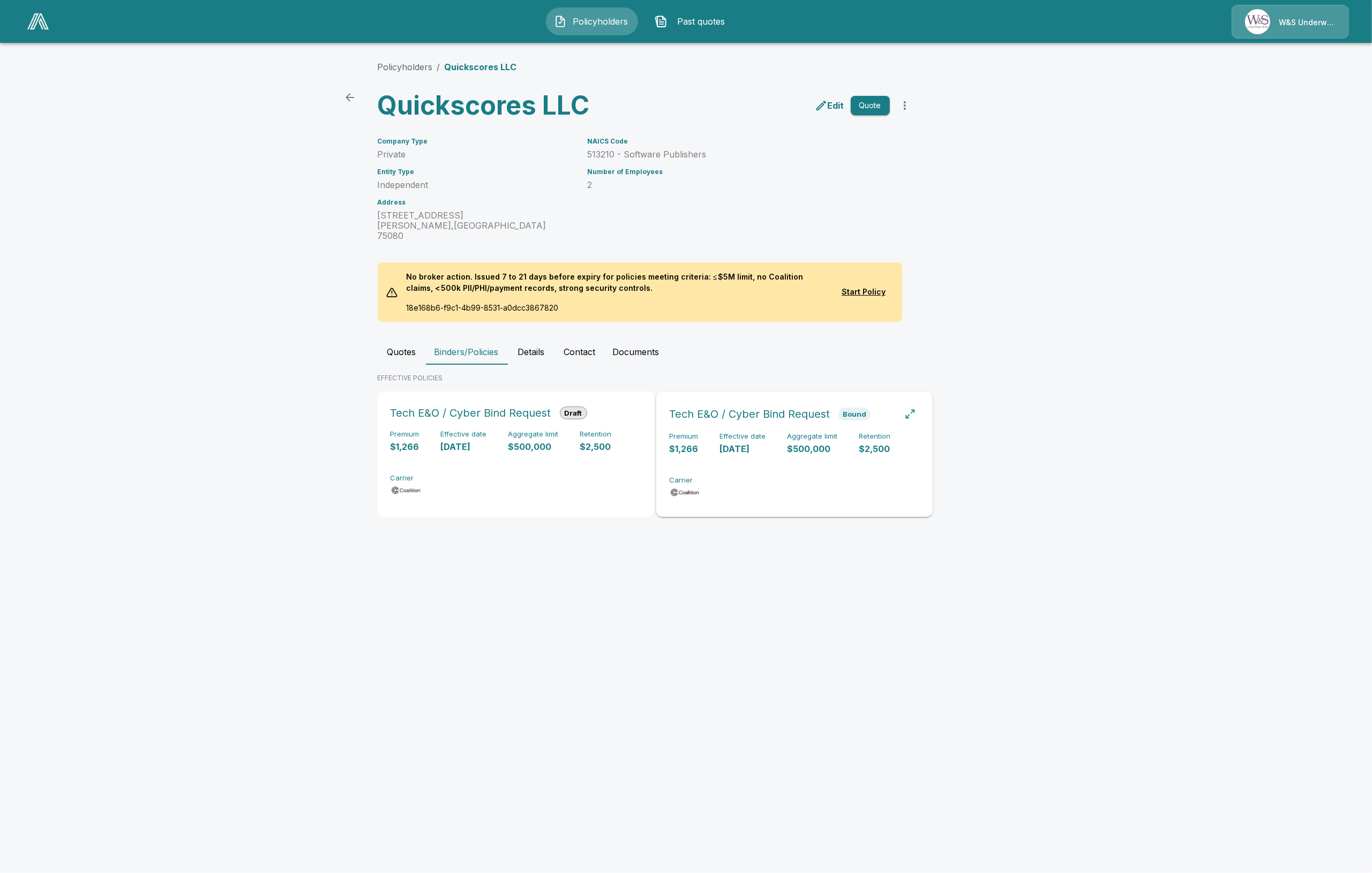
click at [778, 465] on div "Premium $1,266 Effective date 9/15/2025 Aggregate limit $500,000 Retention $2,5…" at bounding box center [794, 466] width 251 height 67
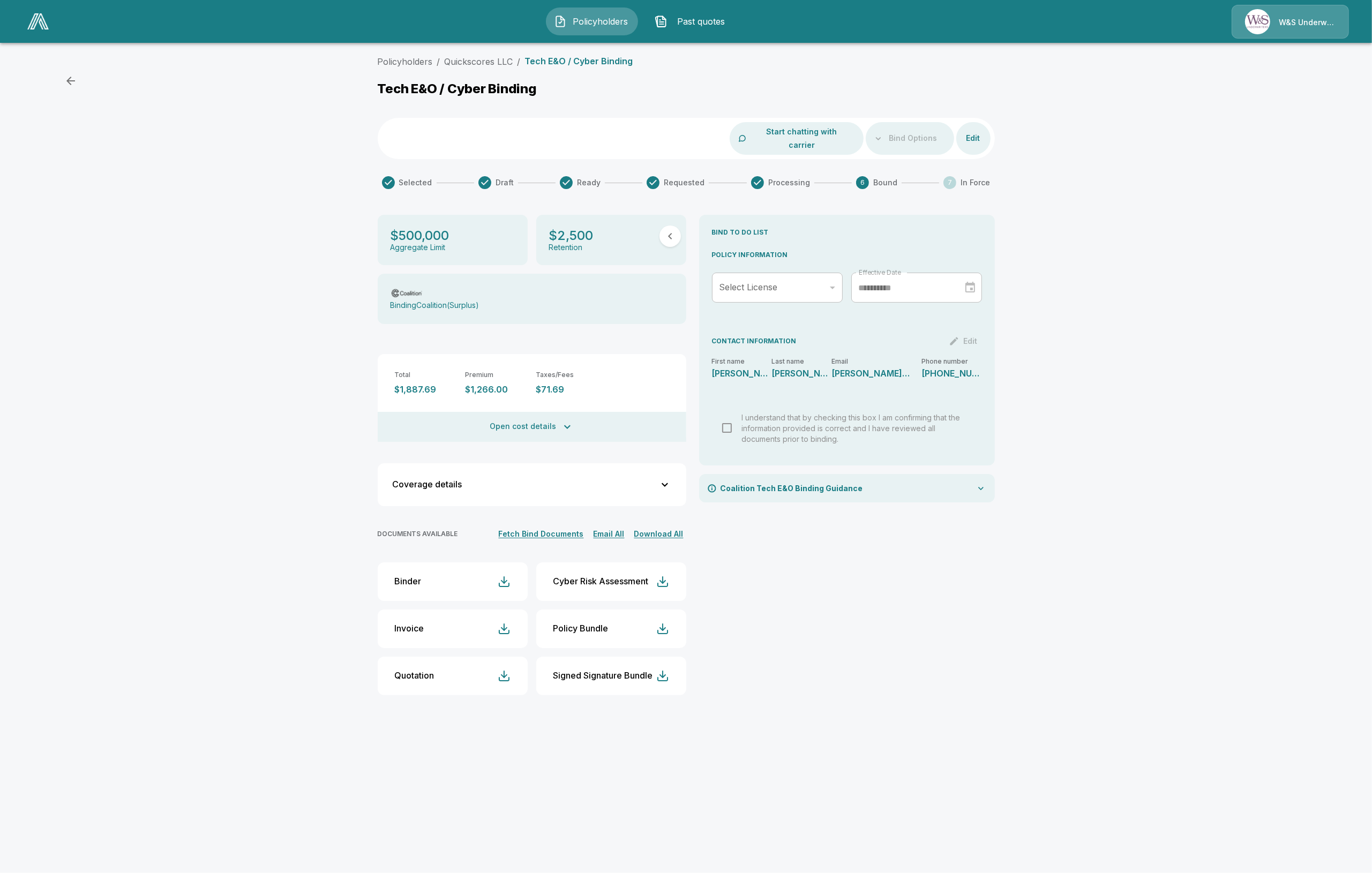
click at [531, 395] on div "Total $1,887.69 Premium $1,266.00 Taxes/Fees $71.69 Carrier fee $100.00 Carrier…" at bounding box center [532, 398] width 309 height 88
click at [536, 418] on button "Open cost details" at bounding box center [532, 427] width 309 height 30
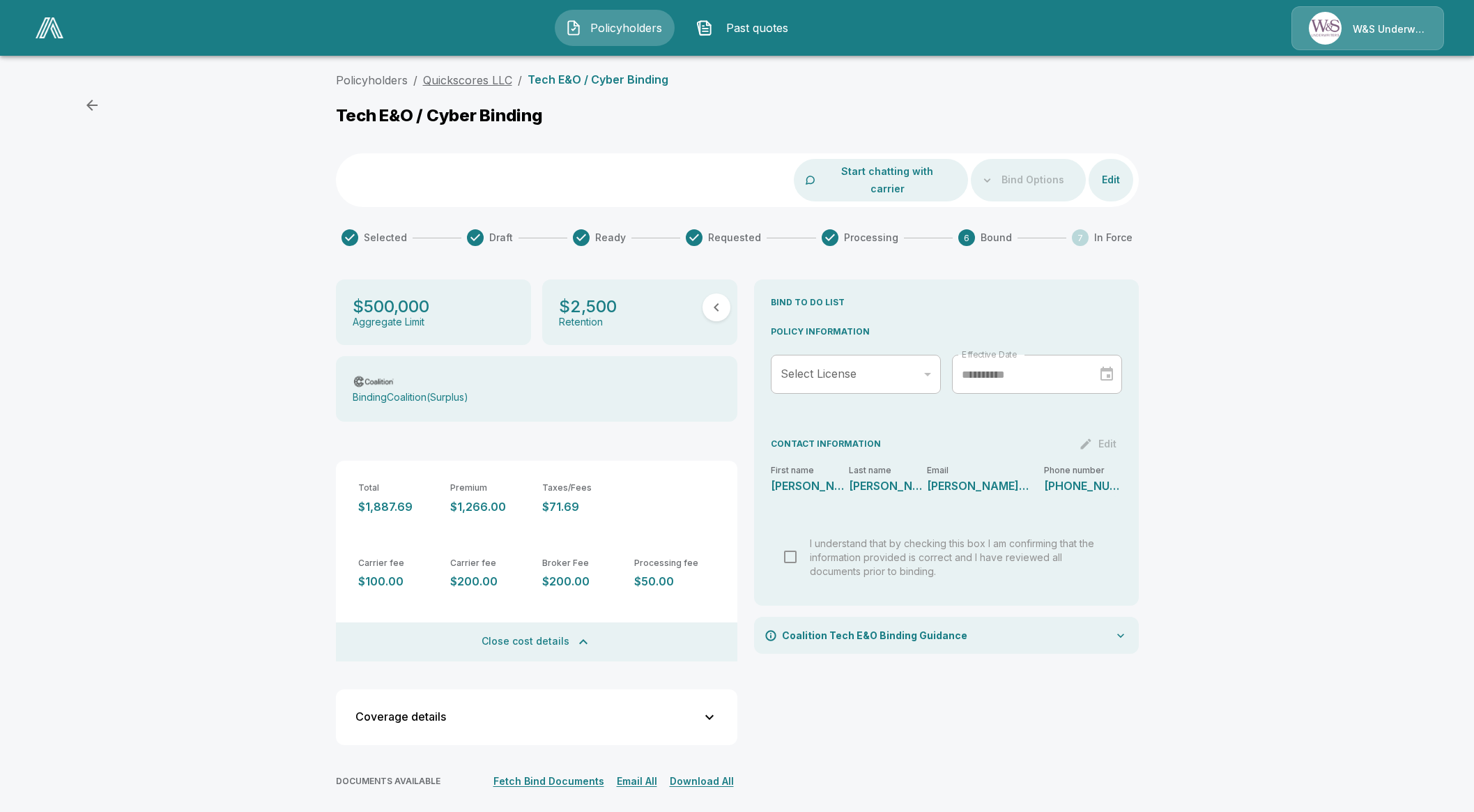
click at [457, 74] on link "Quickscores LLC" at bounding box center [467, 80] width 89 height 14
click at [457, 82] on link "Quickscores LLC" at bounding box center [467, 80] width 89 height 14
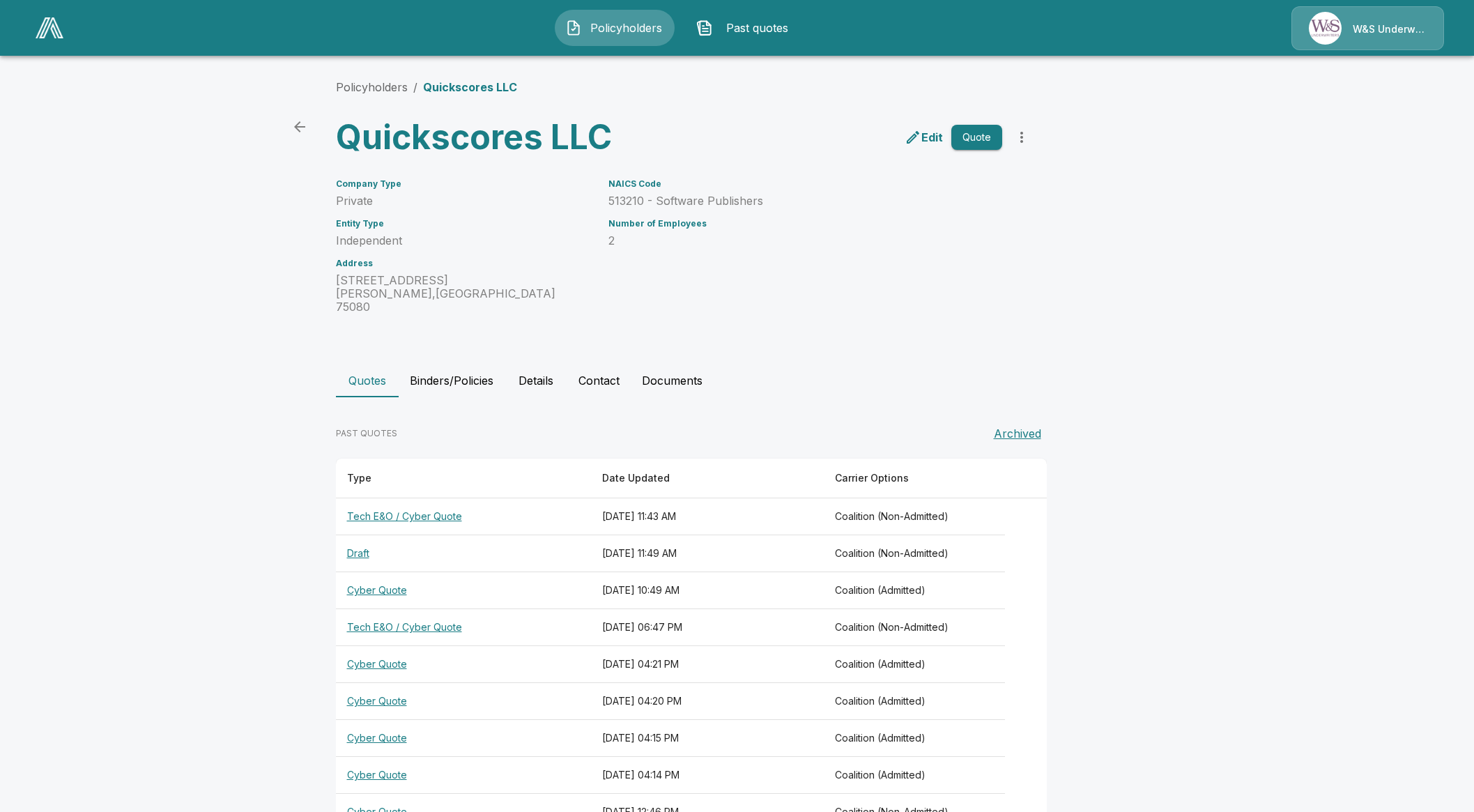
click at [464, 368] on button "Binders/Policies" at bounding box center [451, 380] width 106 height 34
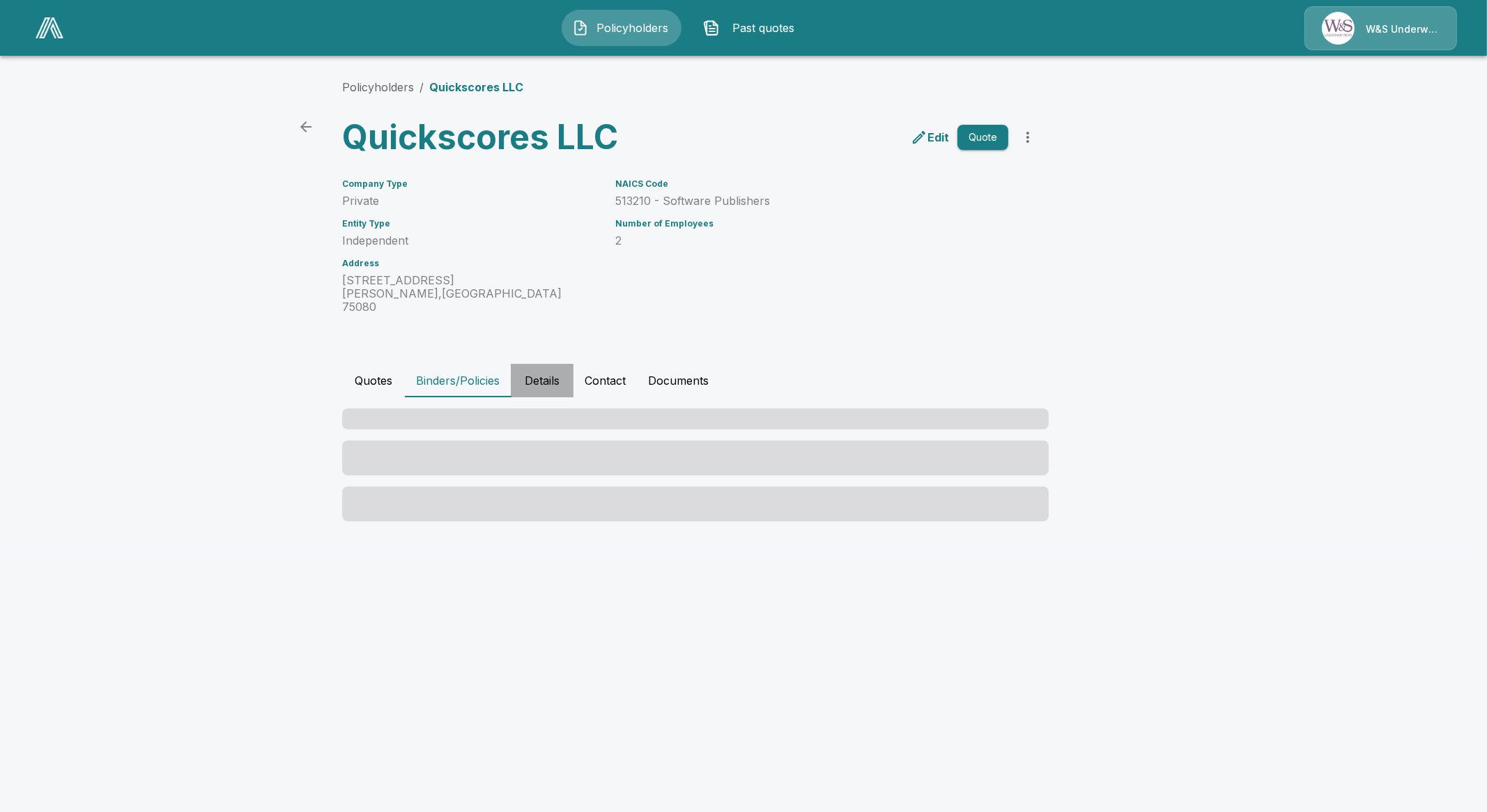
click at [544, 367] on button "Details" at bounding box center [542, 380] width 62 height 34
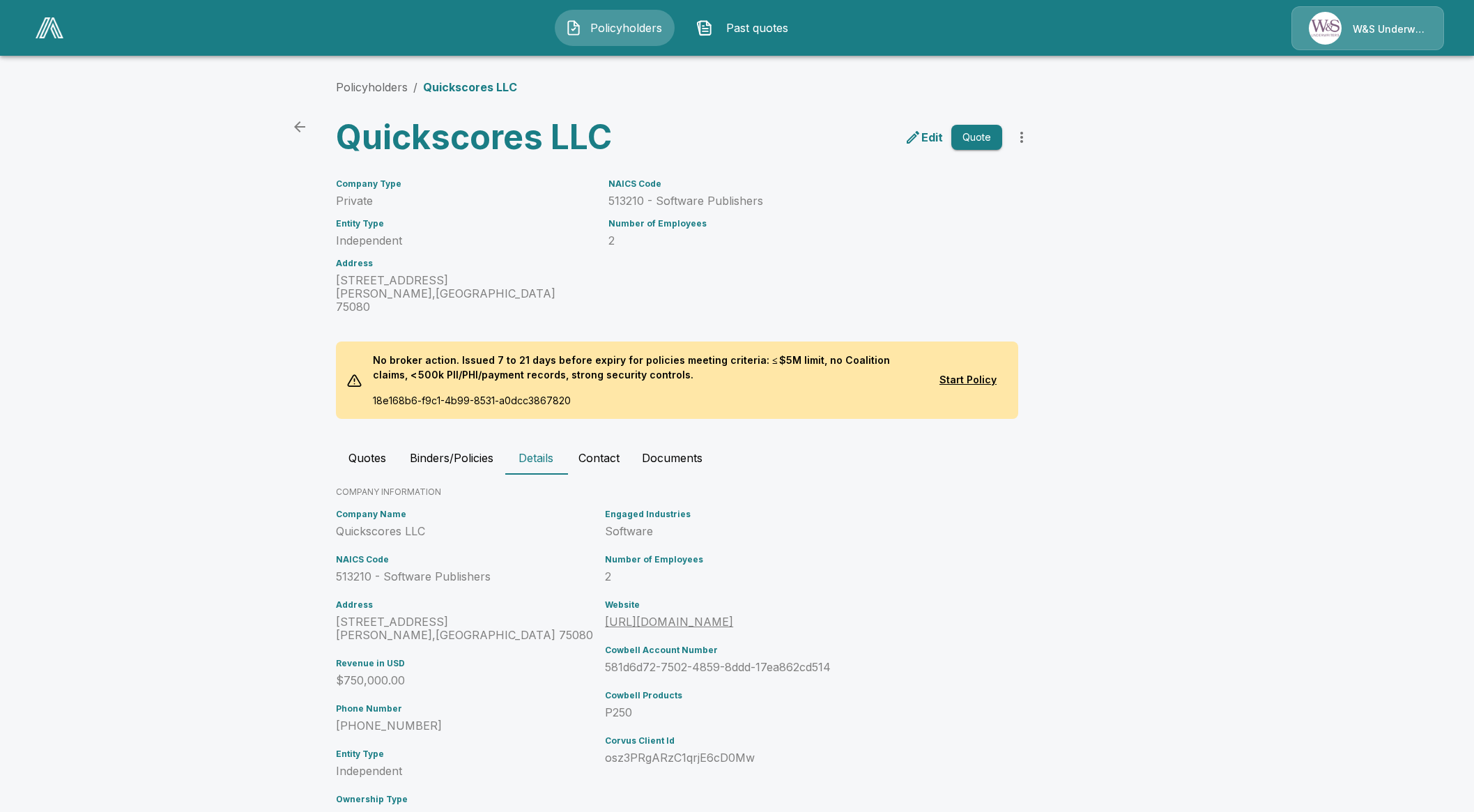
click at [1409, 15] on div "W&S Underwriters" at bounding box center [1367, 28] width 152 height 44
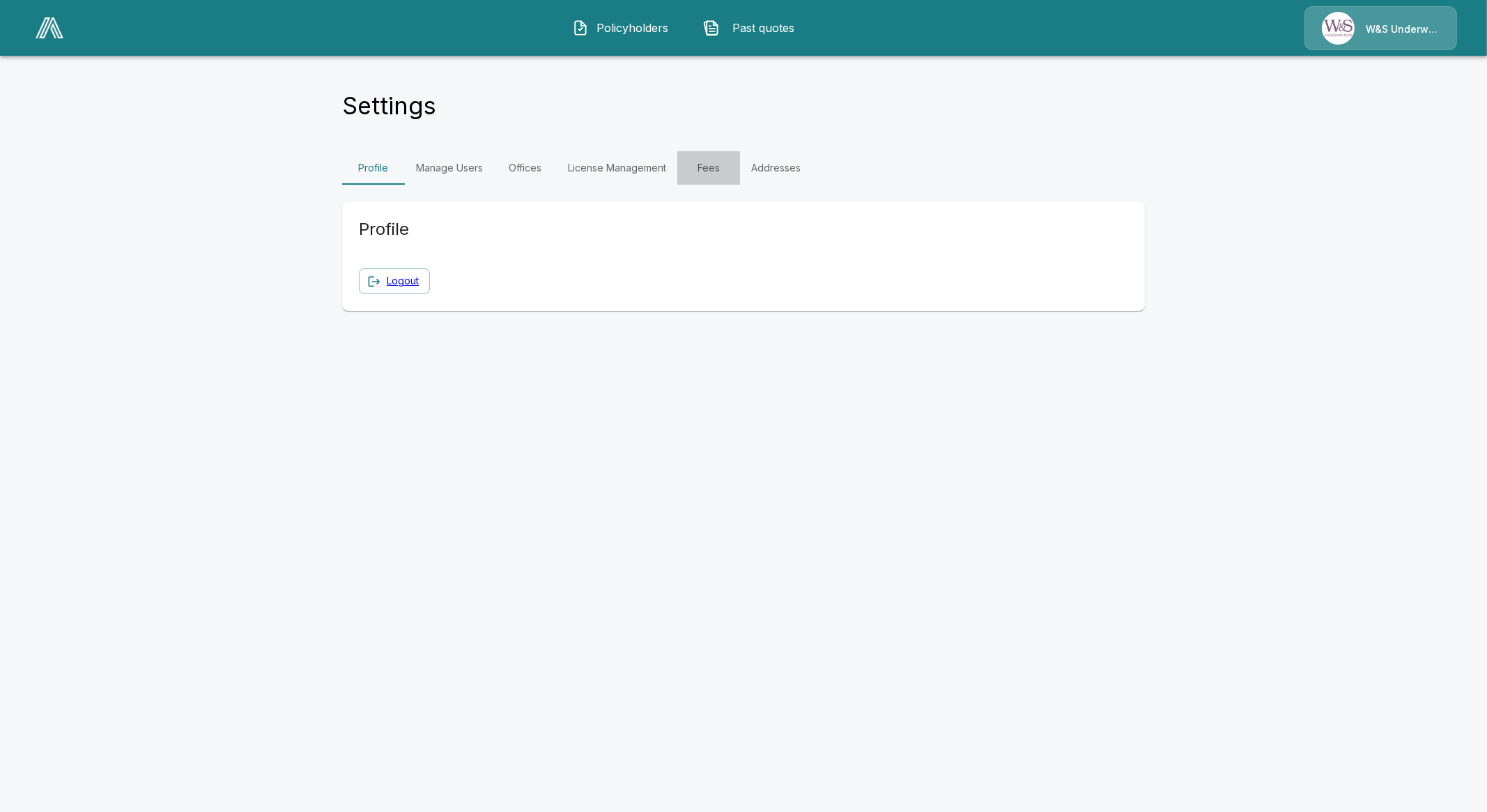
click at [727, 174] on link "Fees" at bounding box center [708, 168] width 62 height 34
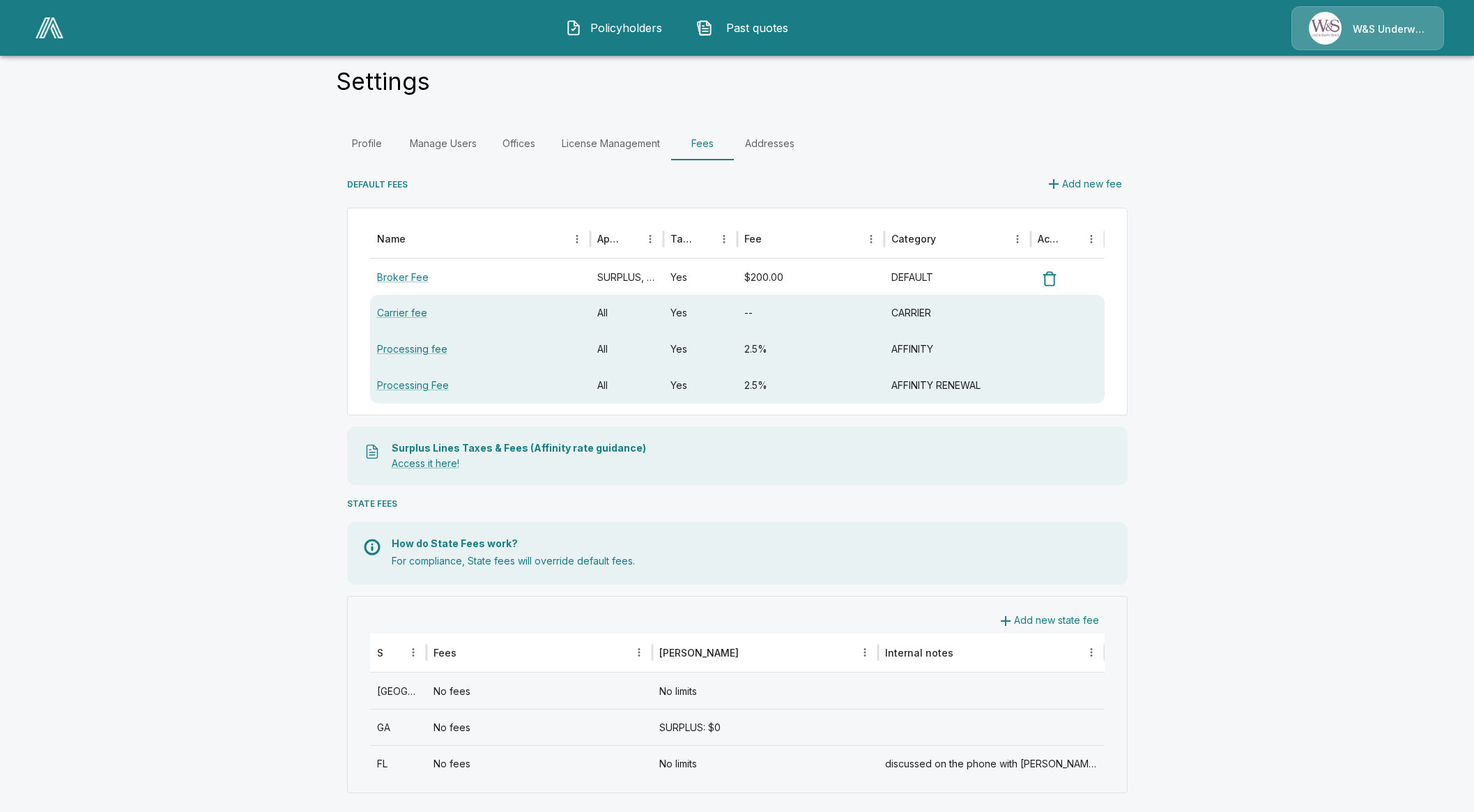
scroll to position [32, 0]
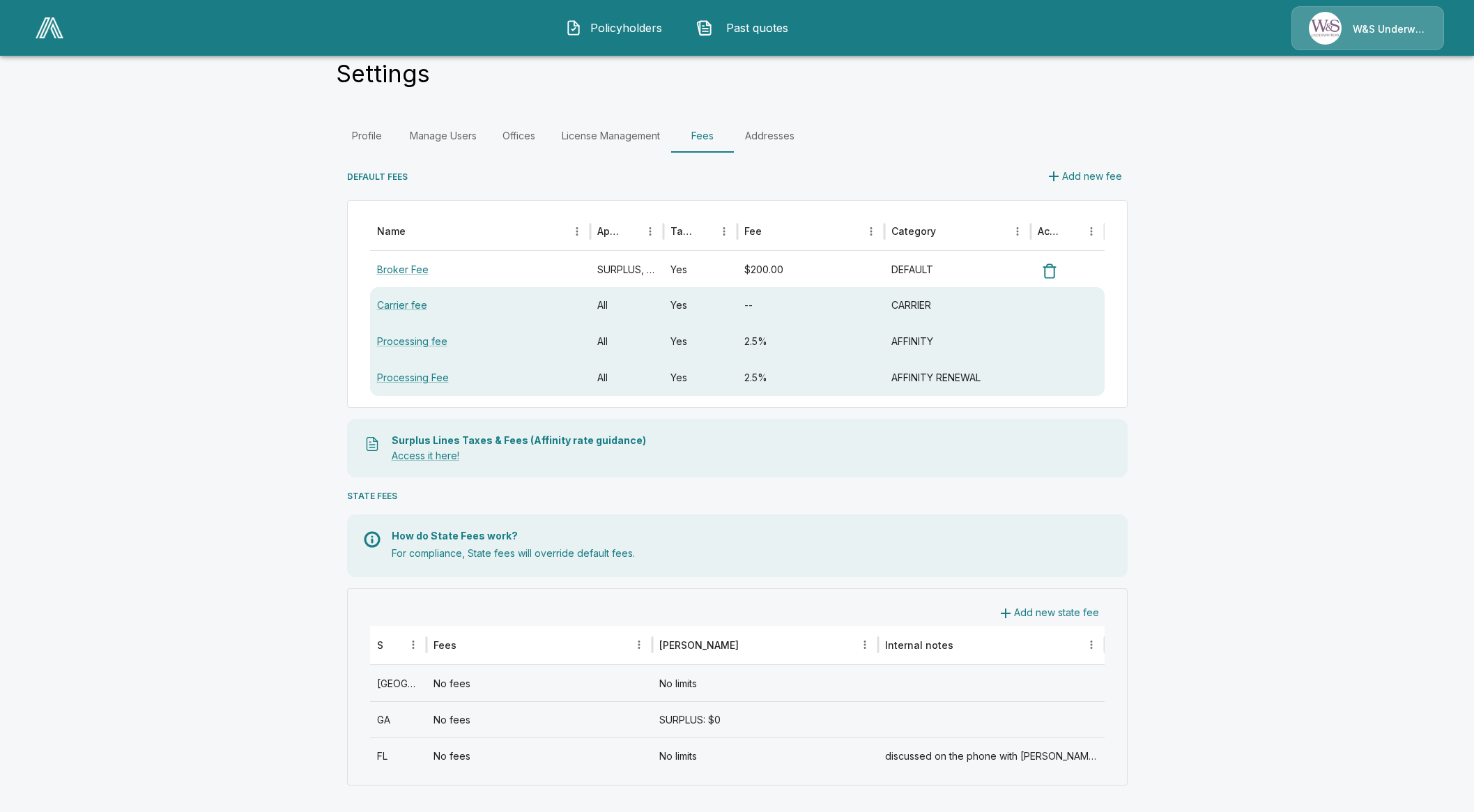
click at [524, 698] on div "No fees" at bounding box center [540, 683] width 226 height 36
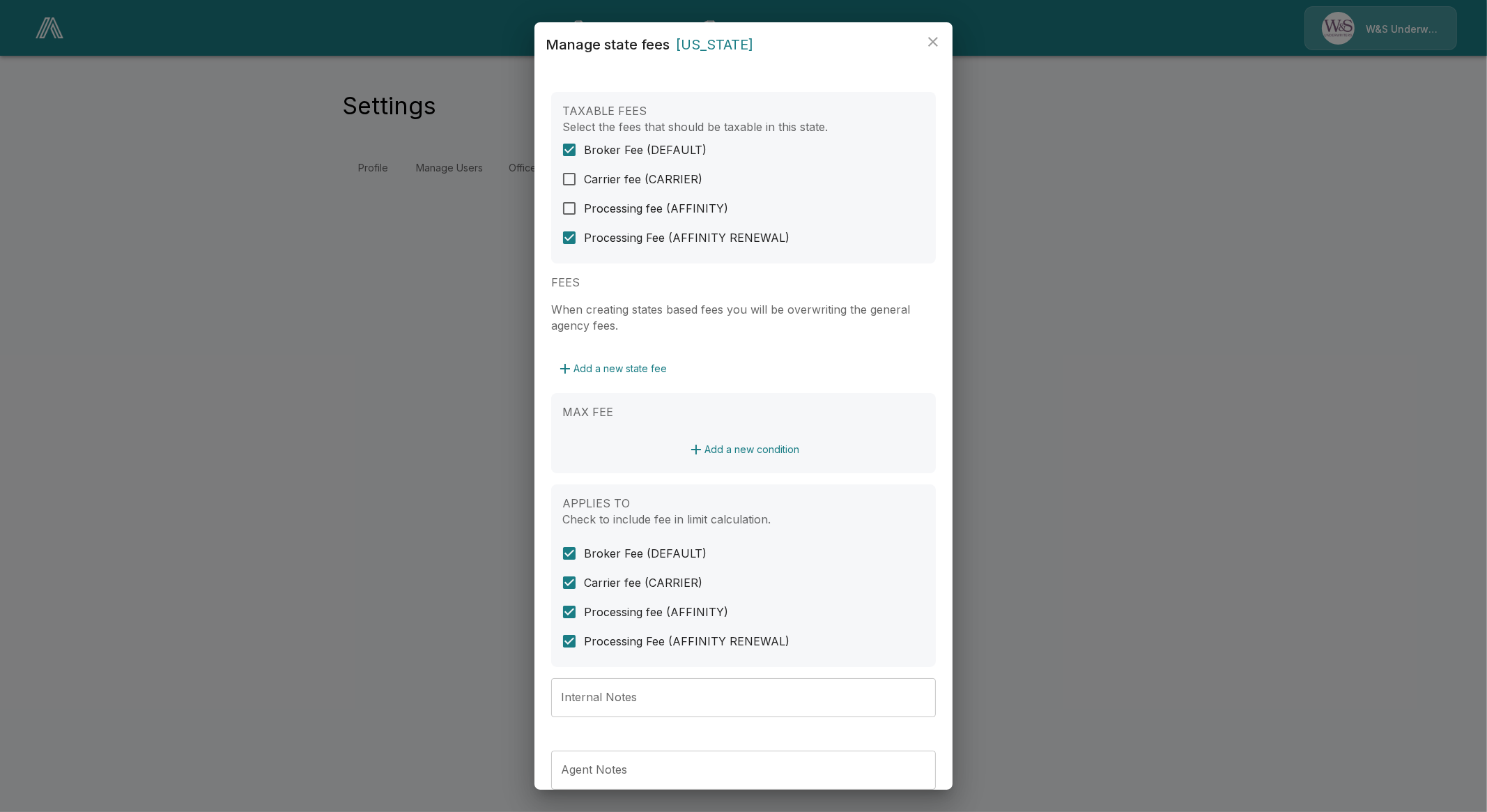
click at [254, 446] on div "Manage state fees Texas TAXABLE FEES Select the fees that should be taxable in …" at bounding box center [744, 406] width 1487 height 812
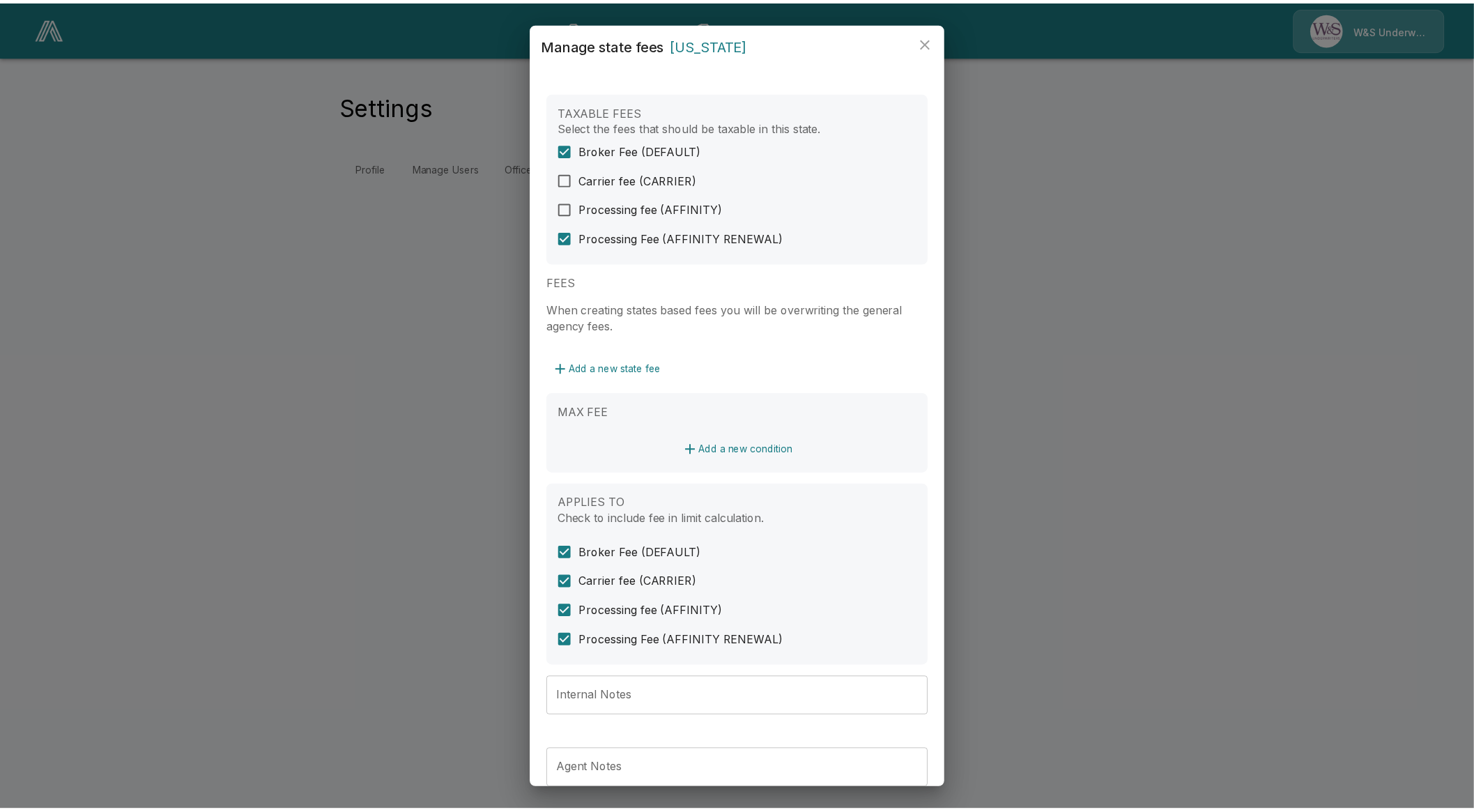
scroll to position [32, 0]
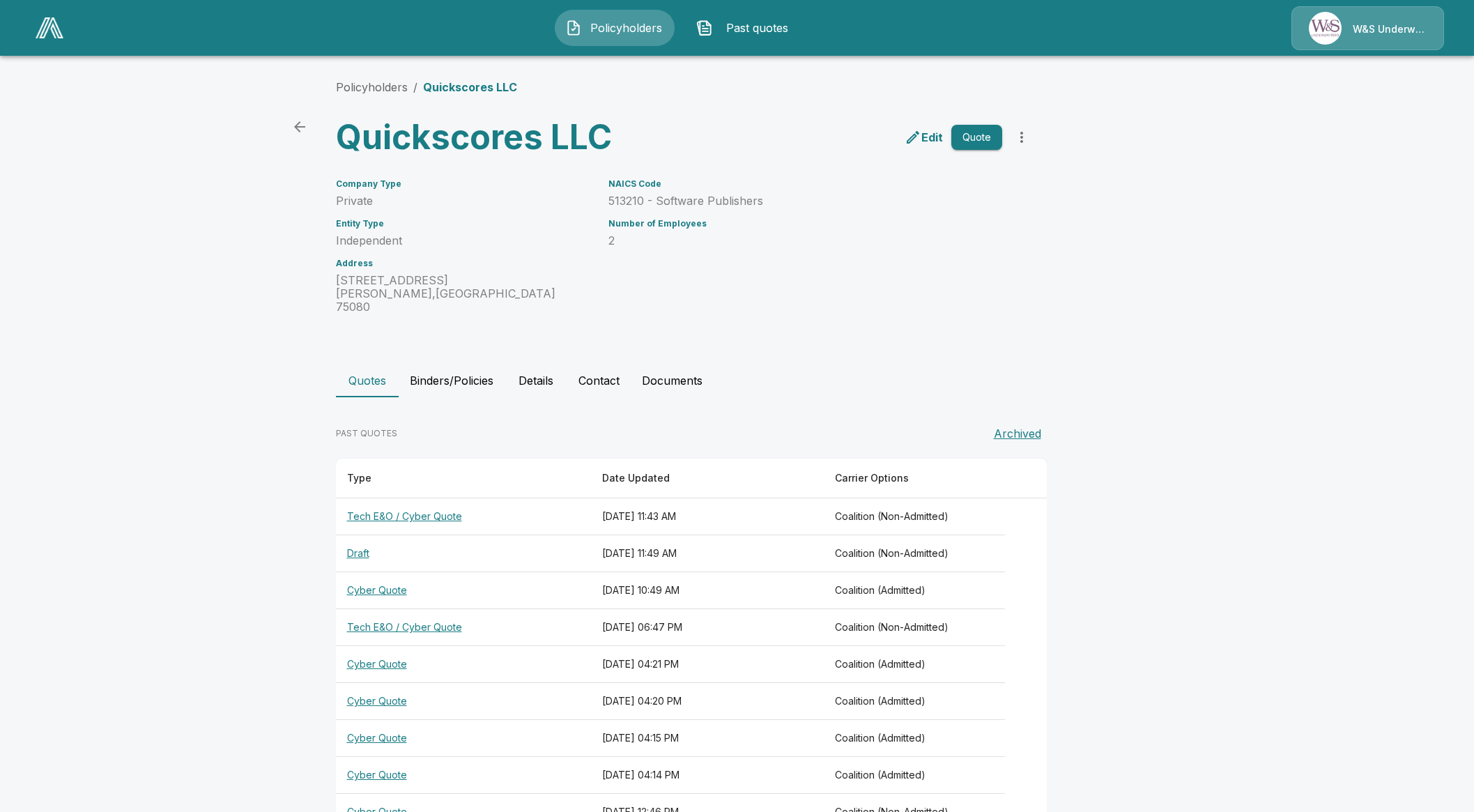
click at [430, 506] on th "Tech E&O / Cyber Quote" at bounding box center [463, 517] width 255 height 37
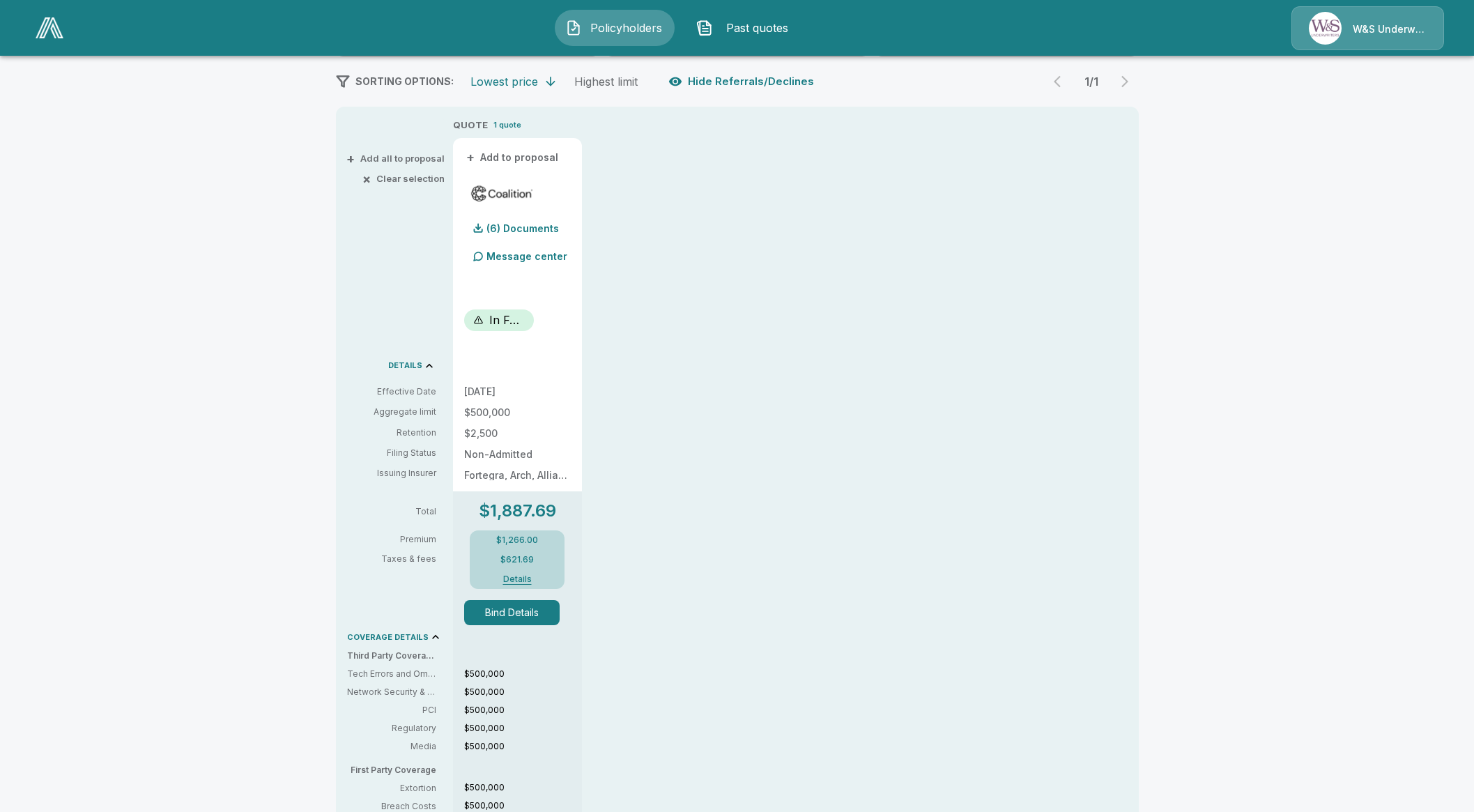
scroll to position [261, 0]
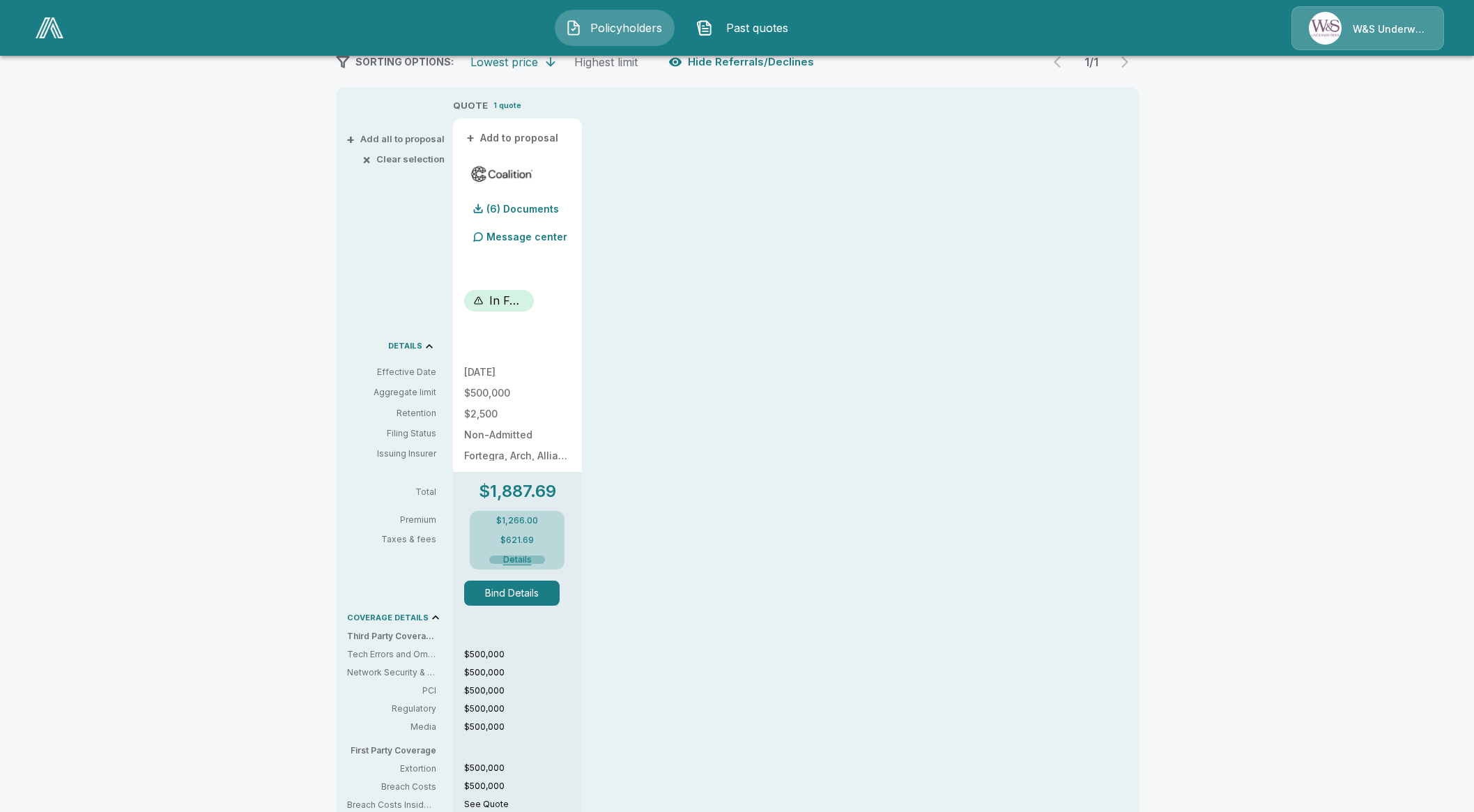
click at [536, 561] on button "Details" at bounding box center [517, 559] width 55 height 8
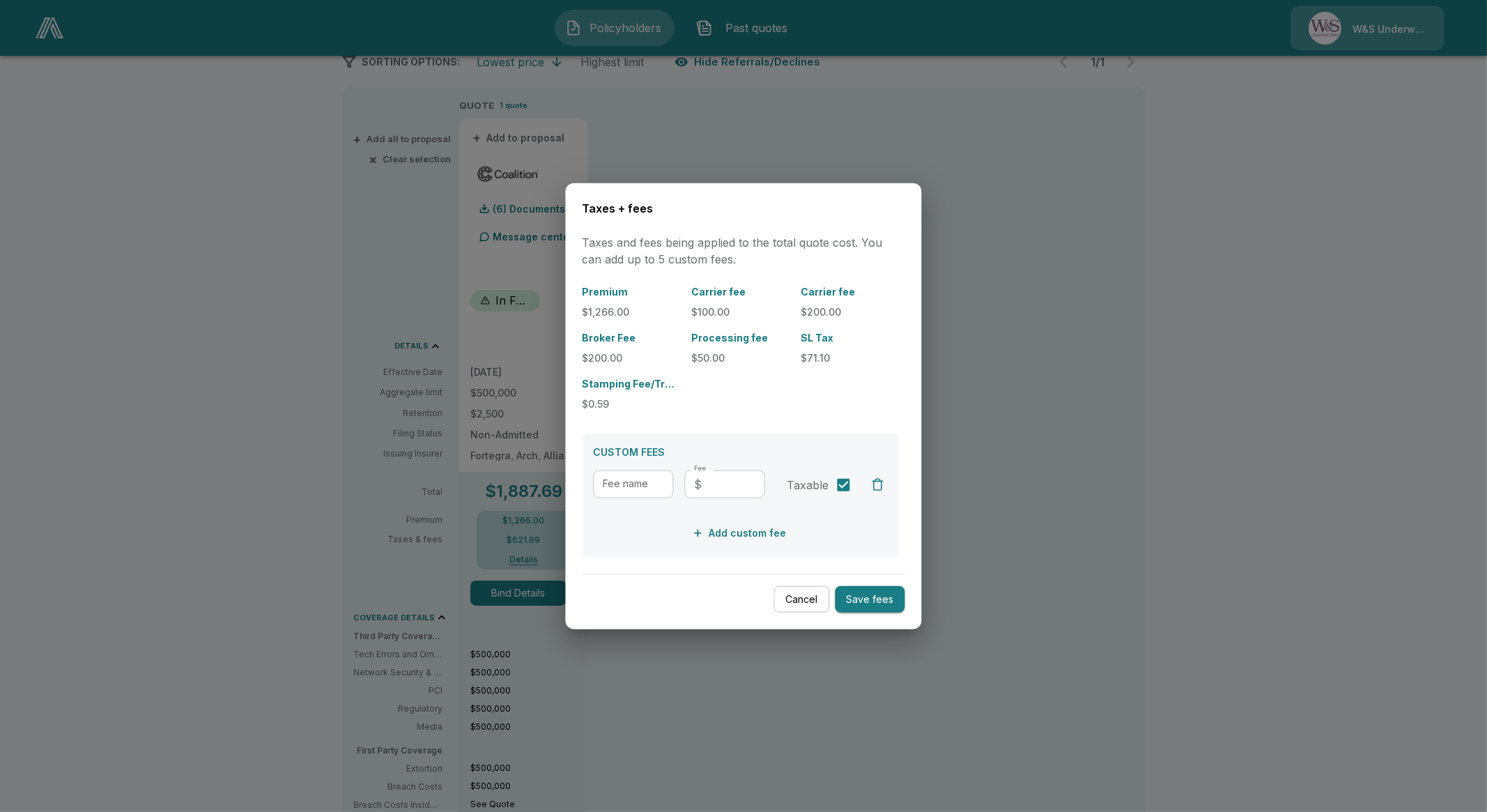
click at [171, 531] on div at bounding box center [744, 406] width 1487 height 812
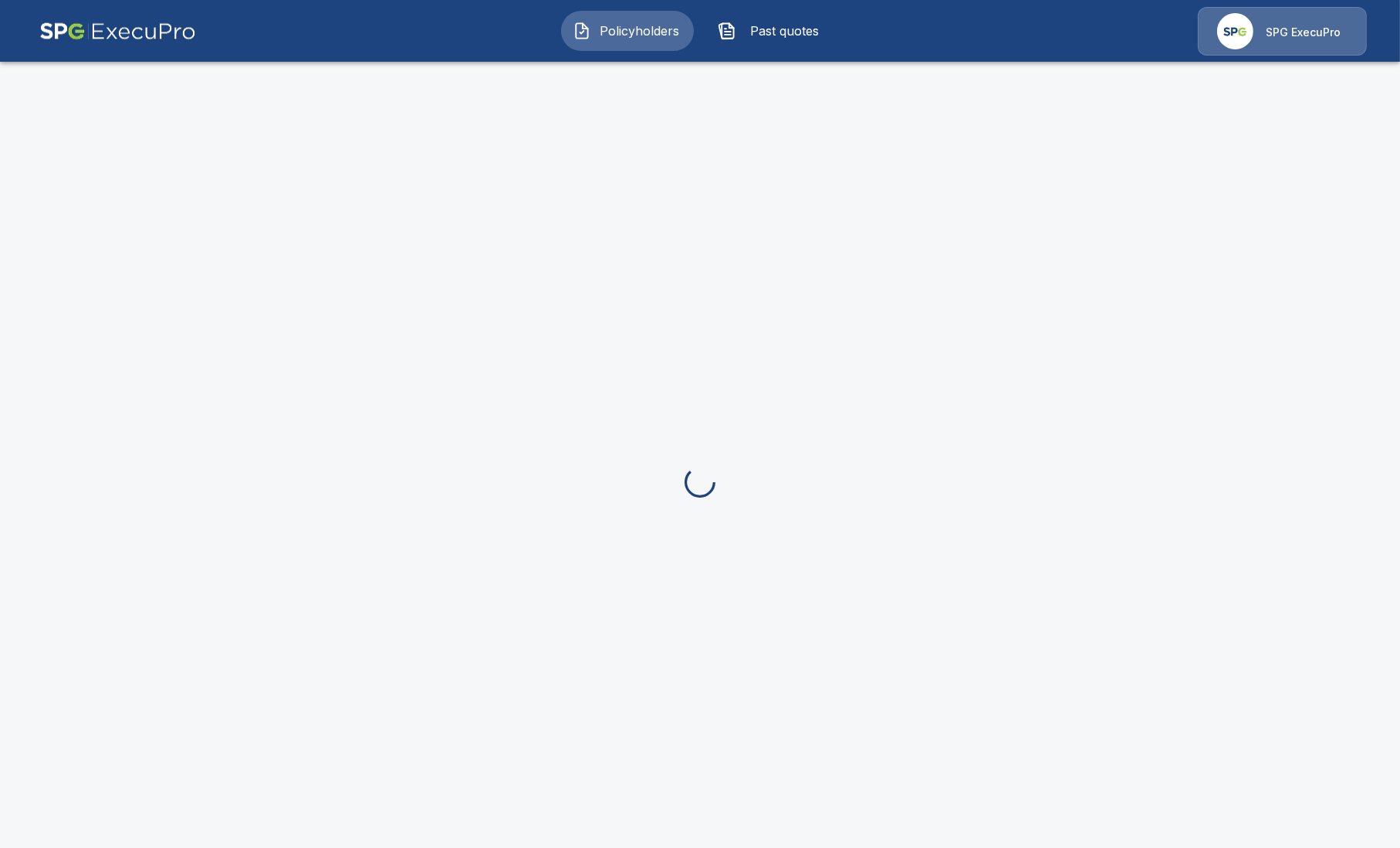
click at [150, 34] on img at bounding box center [118, 31] width 157 height 49
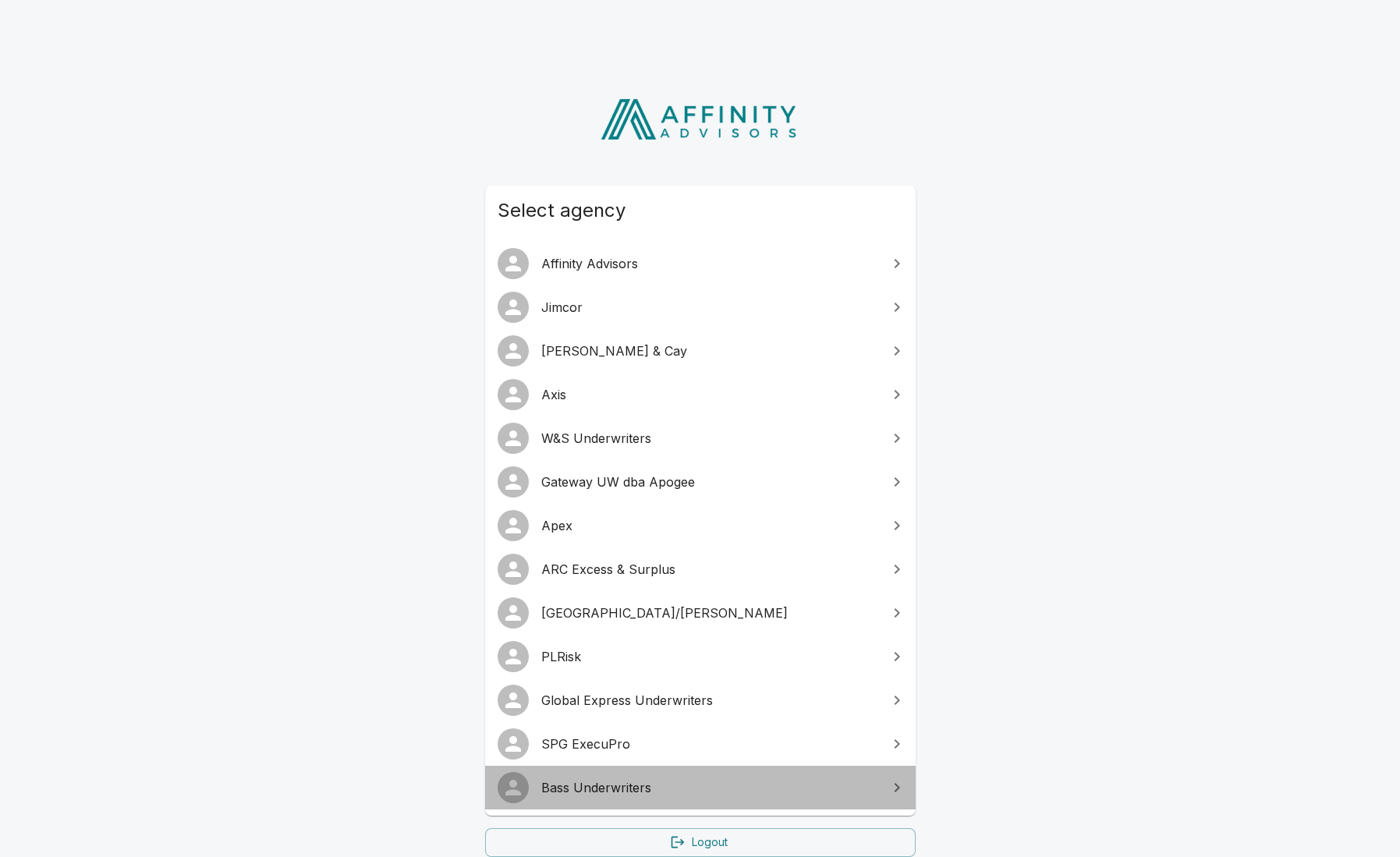
click at [674, 781] on span "Bass Underwriters" at bounding box center [709, 788] width 337 height 19
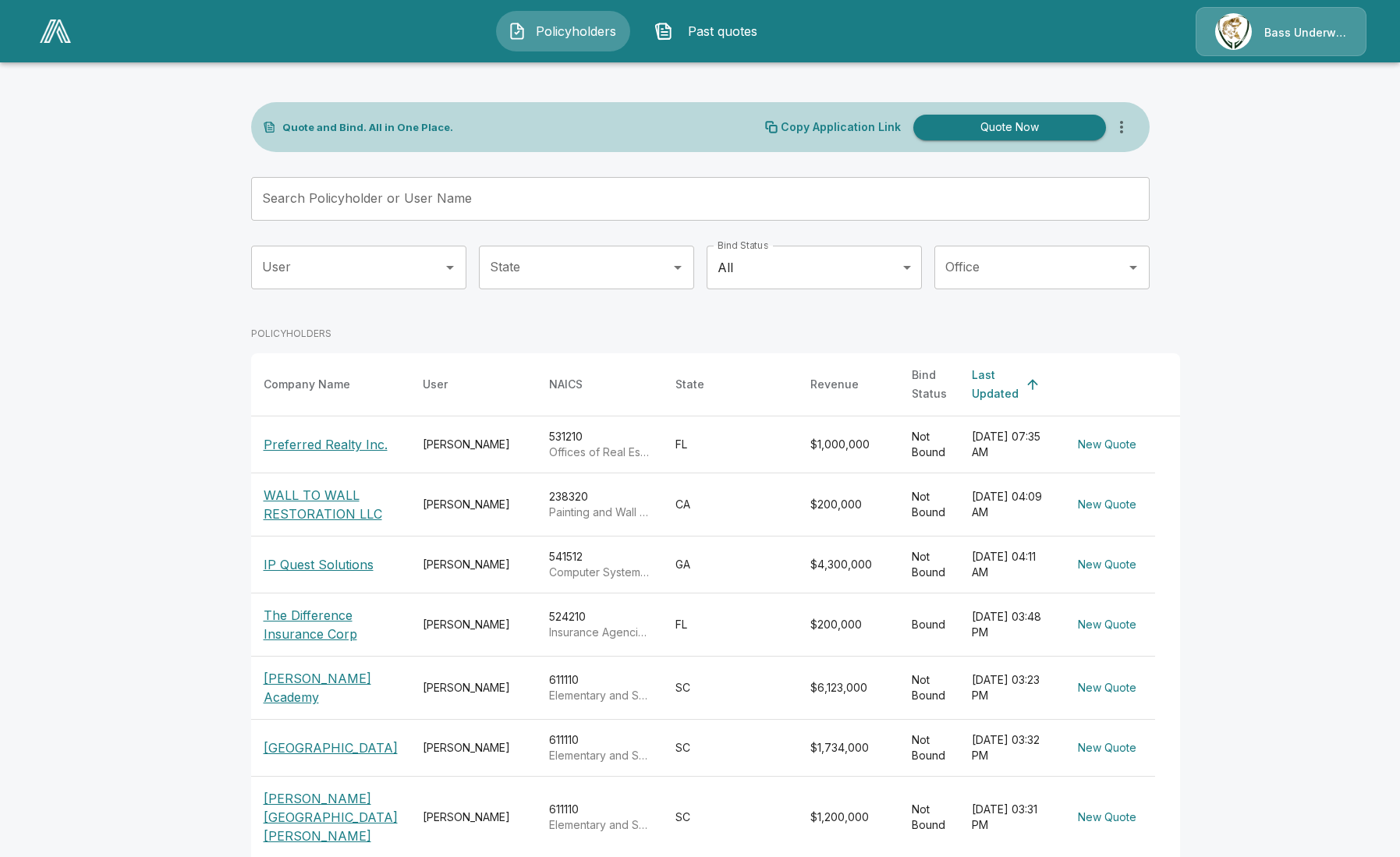
click at [673, 42] on button "Past quotes" at bounding box center [709, 31] width 134 height 41
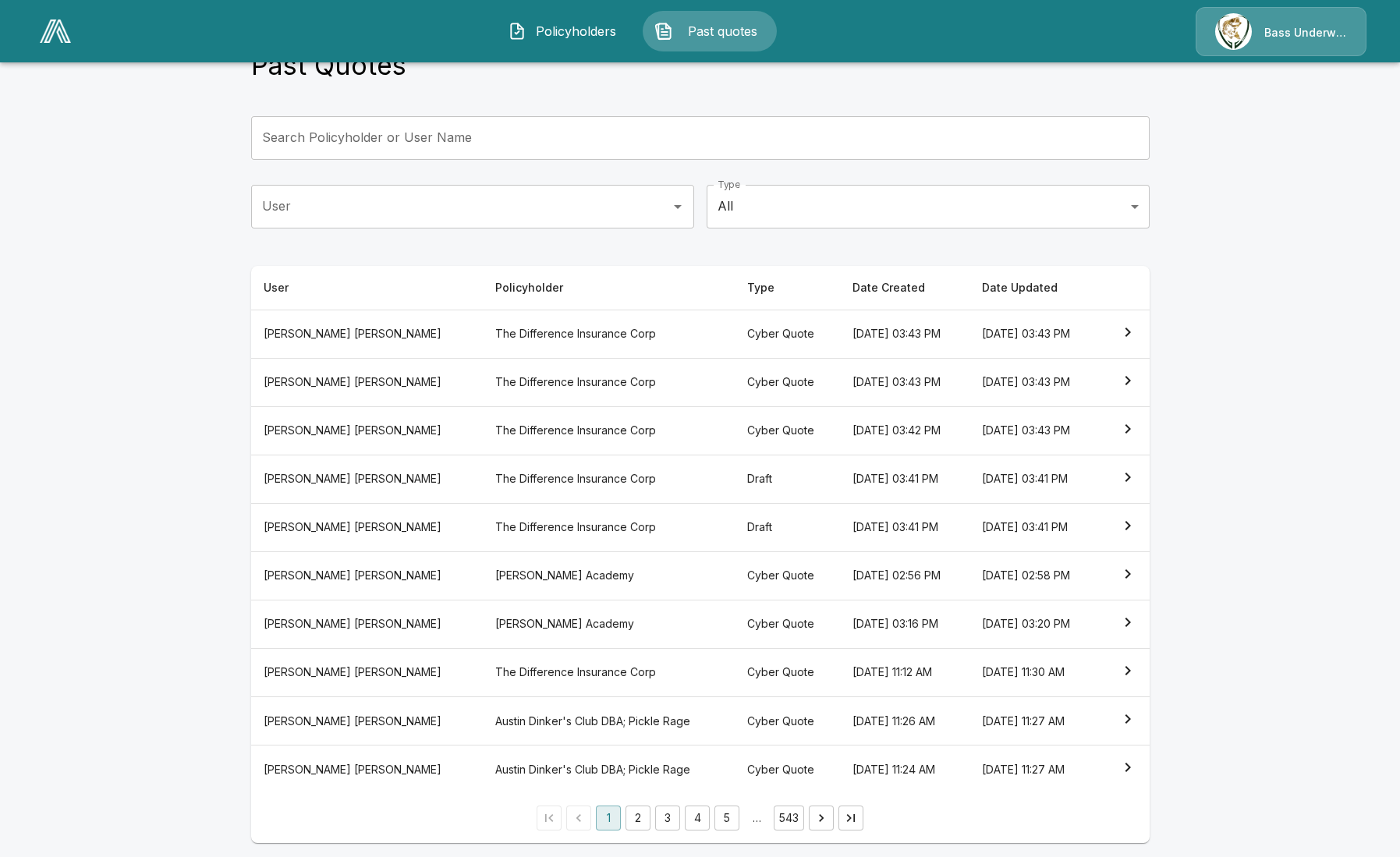
scroll to position [55, 0]
click at [645, 819] on button "2" at bounding box center [638, 815] width 25 height 25
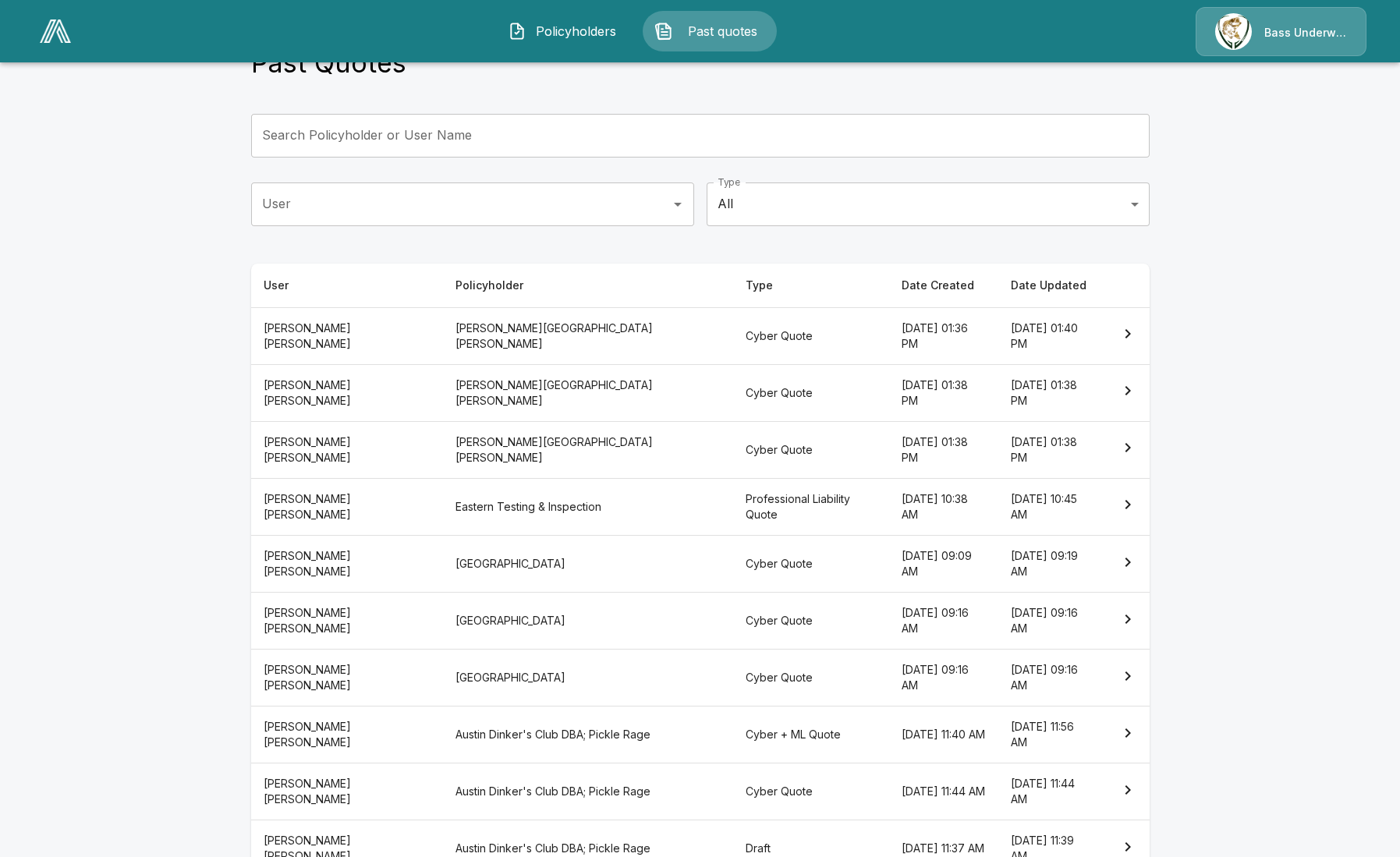
click at [733, 504] on th "Professional Liability Quote" at bounding box center [811, 507] width 156 height 57
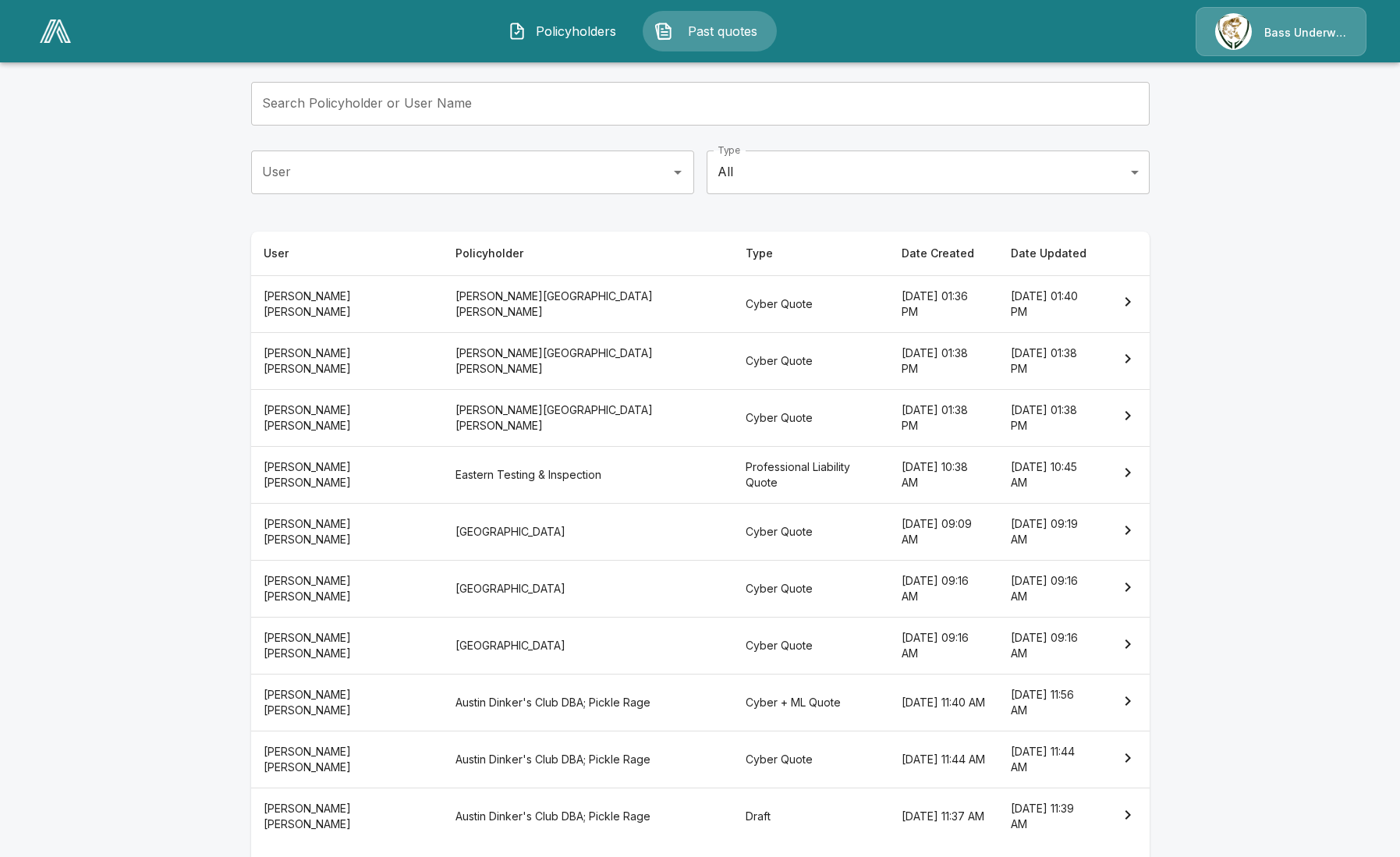
scroll to position [141, 0]
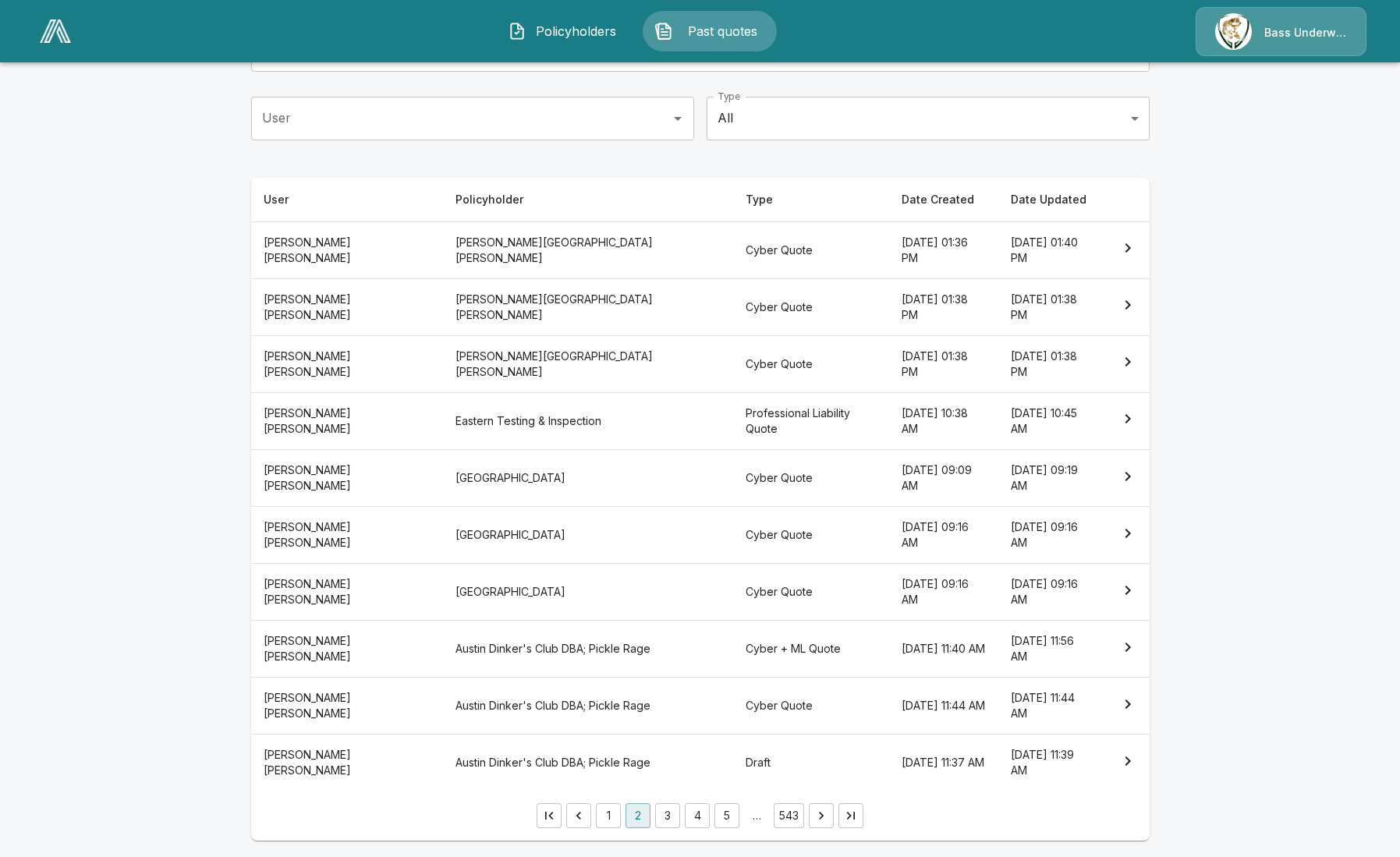
click at [671, 816] on button "3" at bounding box center [668, 815] width 25 height 25
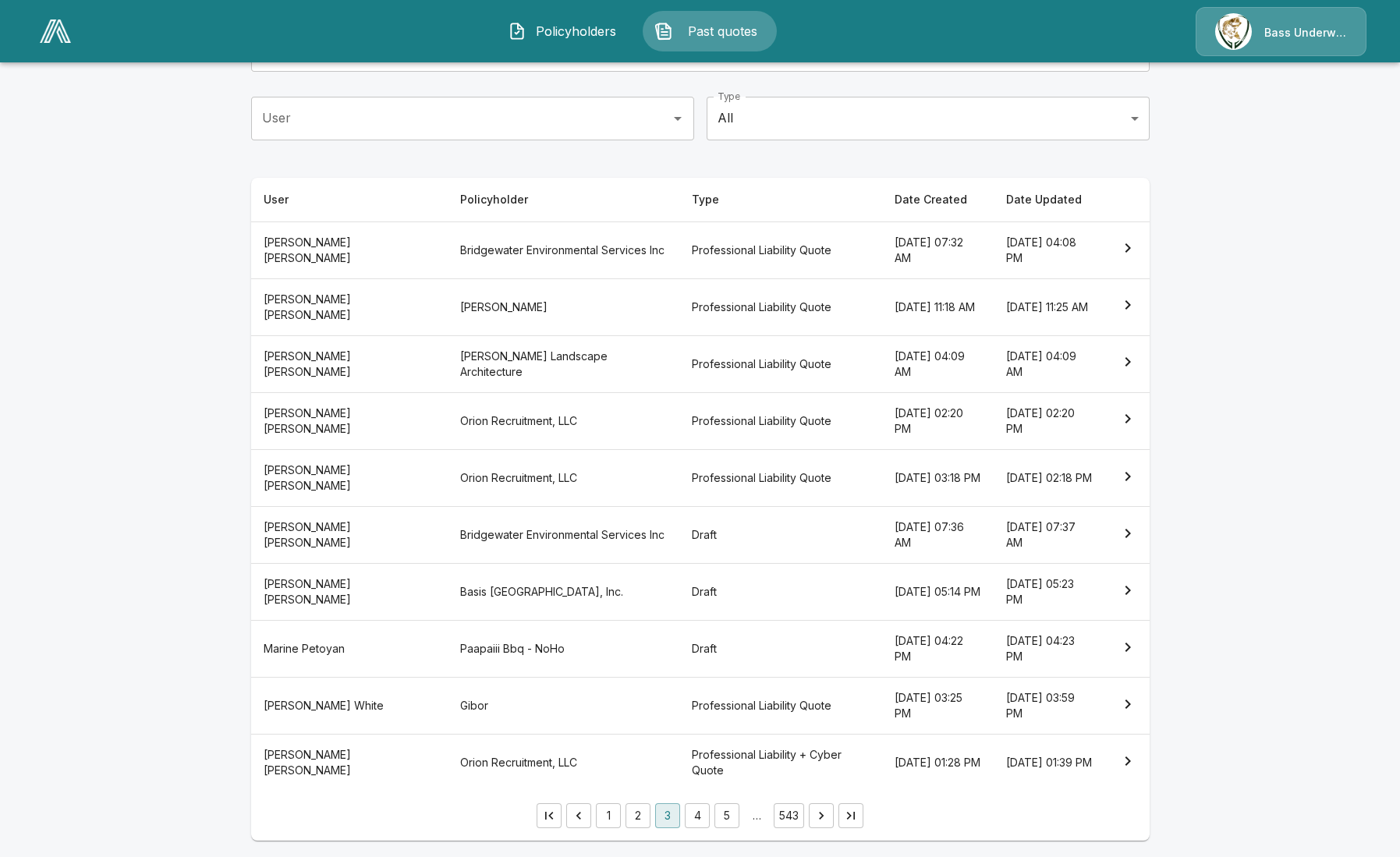
click at [680, 765] on th "Professional Liability + Cyber Quote" at bounding box center [780, 763] width 202 height 57
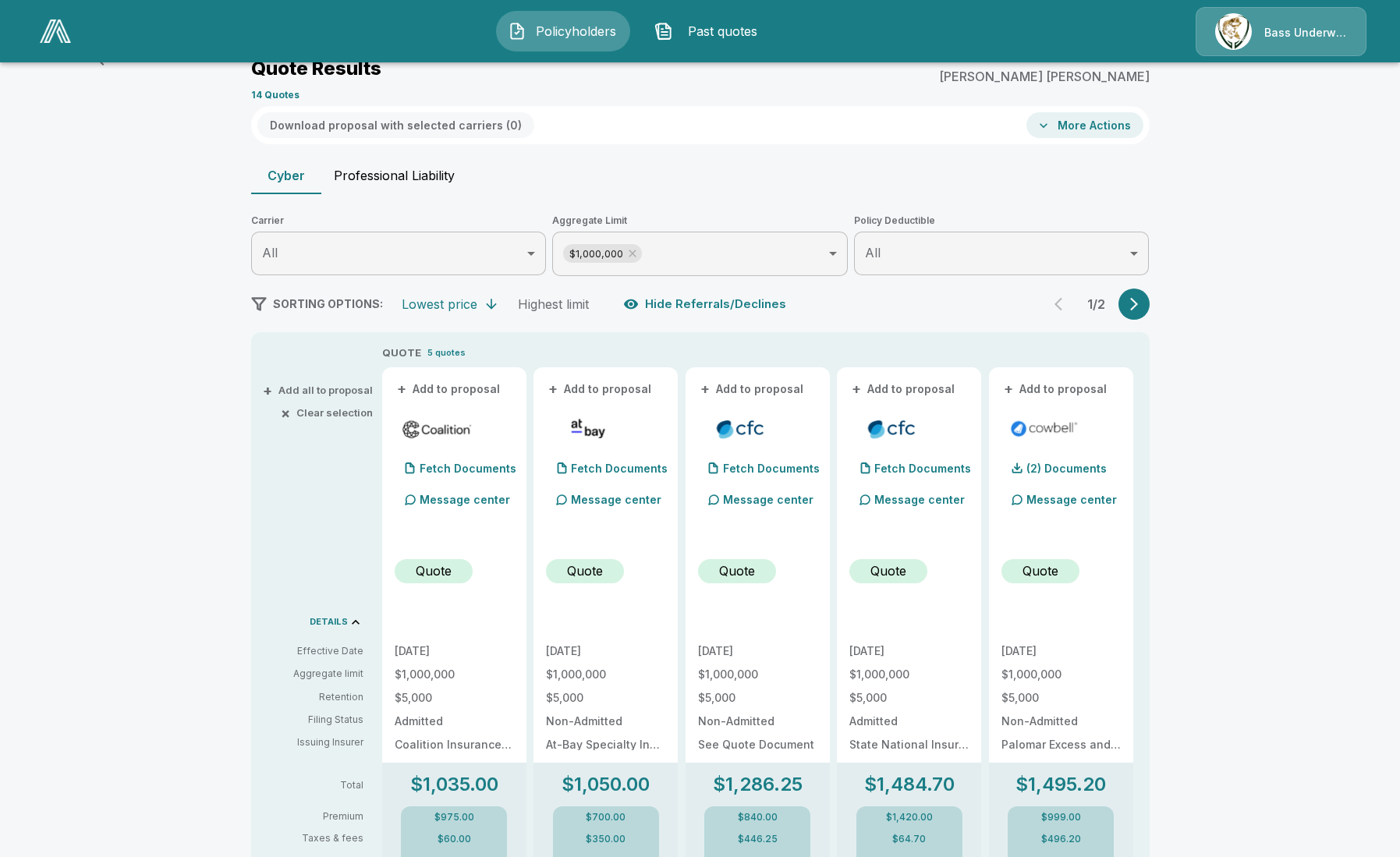
scroll to position [141, 0]
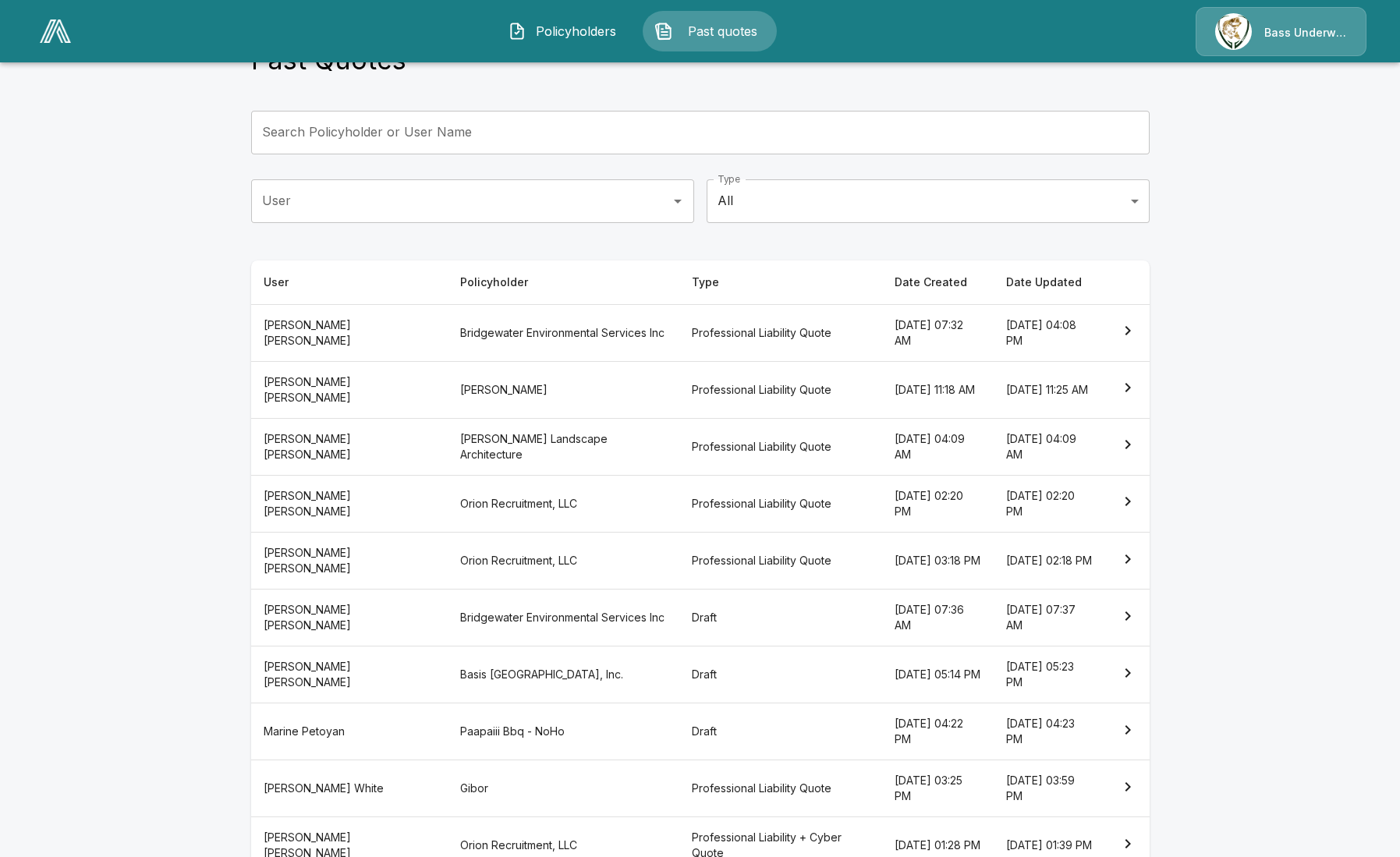
scroll to position [141, 0]
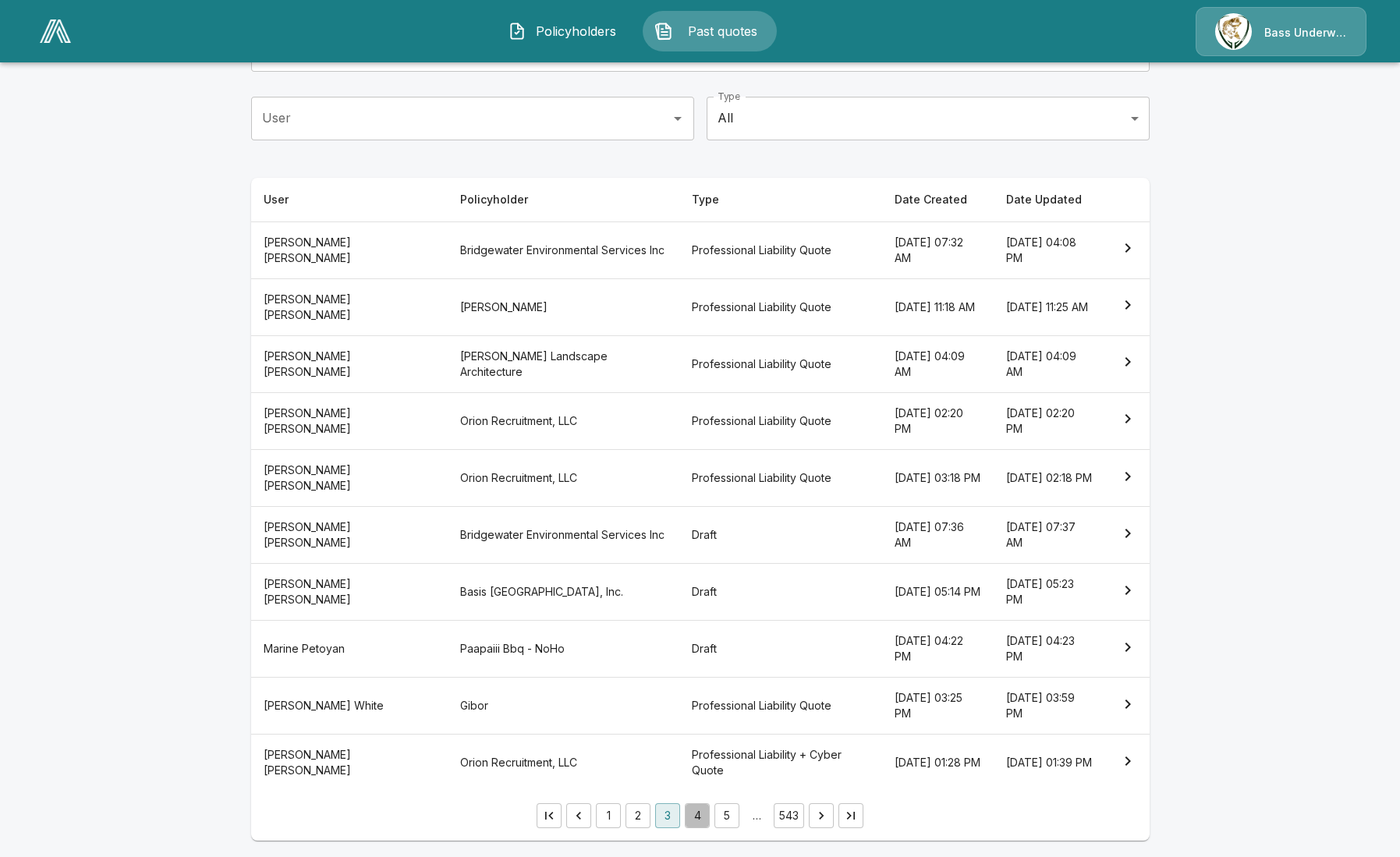
click at [699, 825] on button "4" at bounding box center [698, 815] width 25 height 25
click at [704, 820] on button "4" at bounding box center [698, 815] width 25 height 25
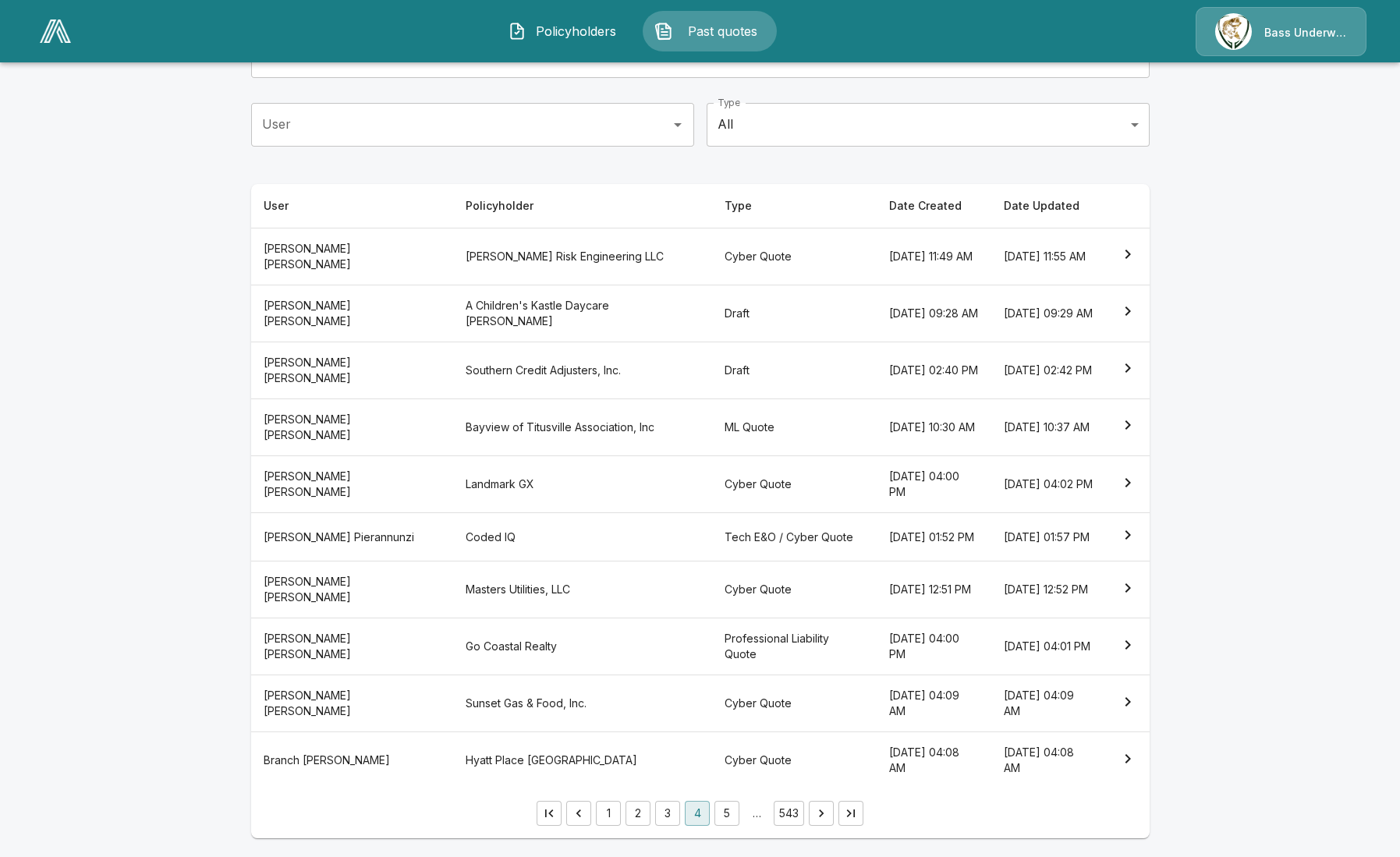
click at [729, 815] on button "5" at bounding box center [727, 814] width 25 height 25
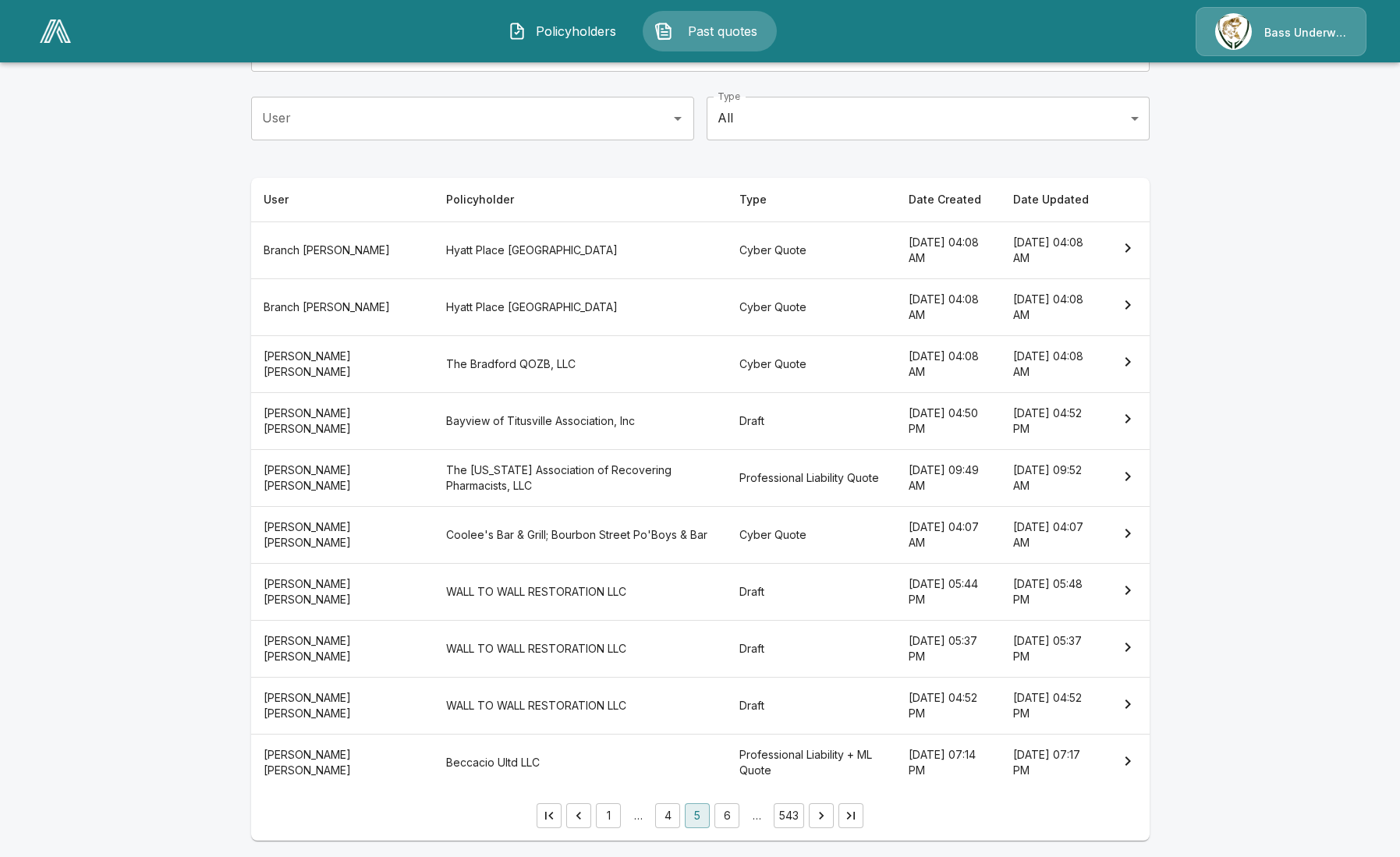
click at [729, 815] on button "6" at bounding box center [727, 815] width 25 height 25
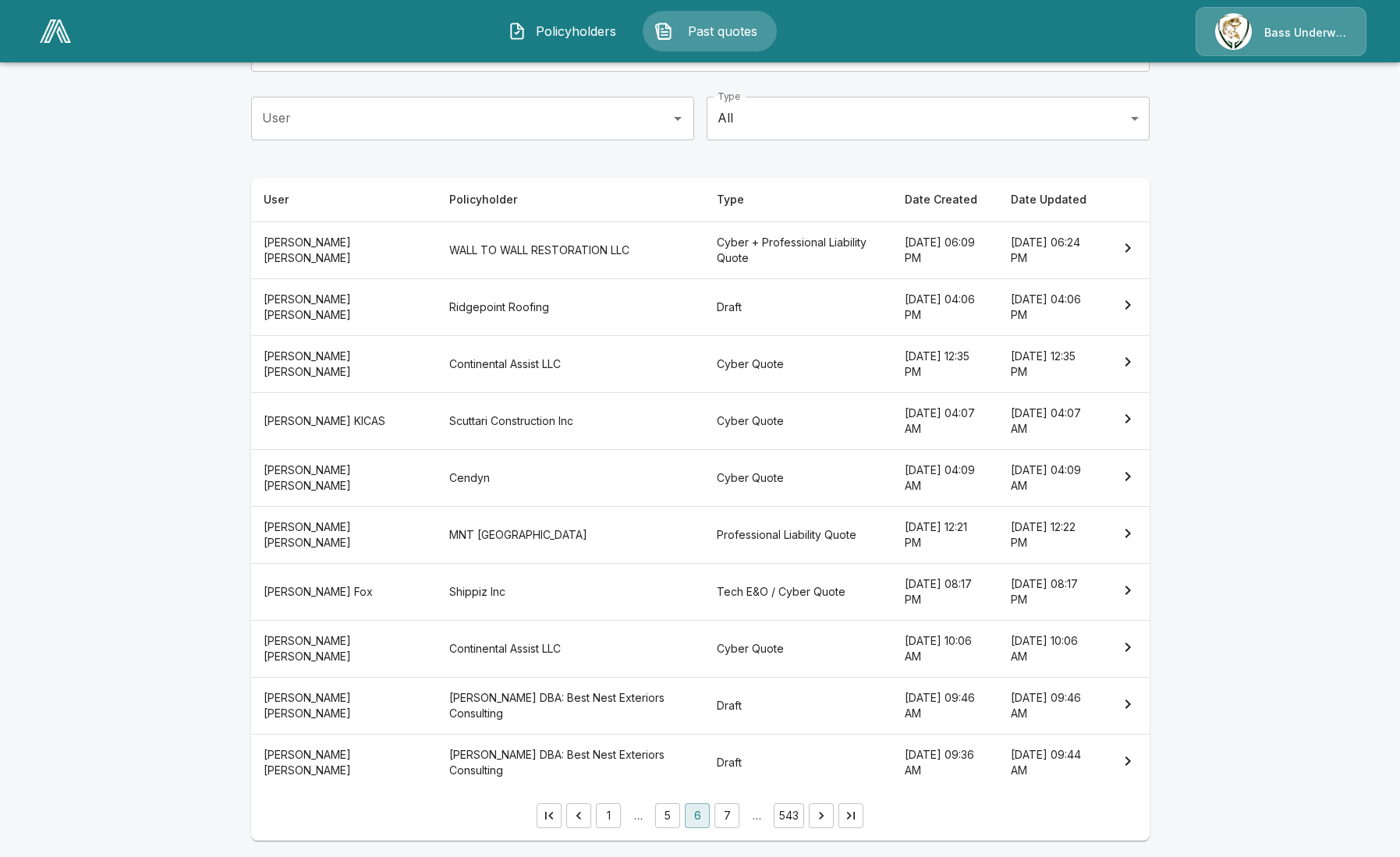
click at [704, 532] on th "Professional Liability Quote" at bounding box center [797, 535] width 188 height 57
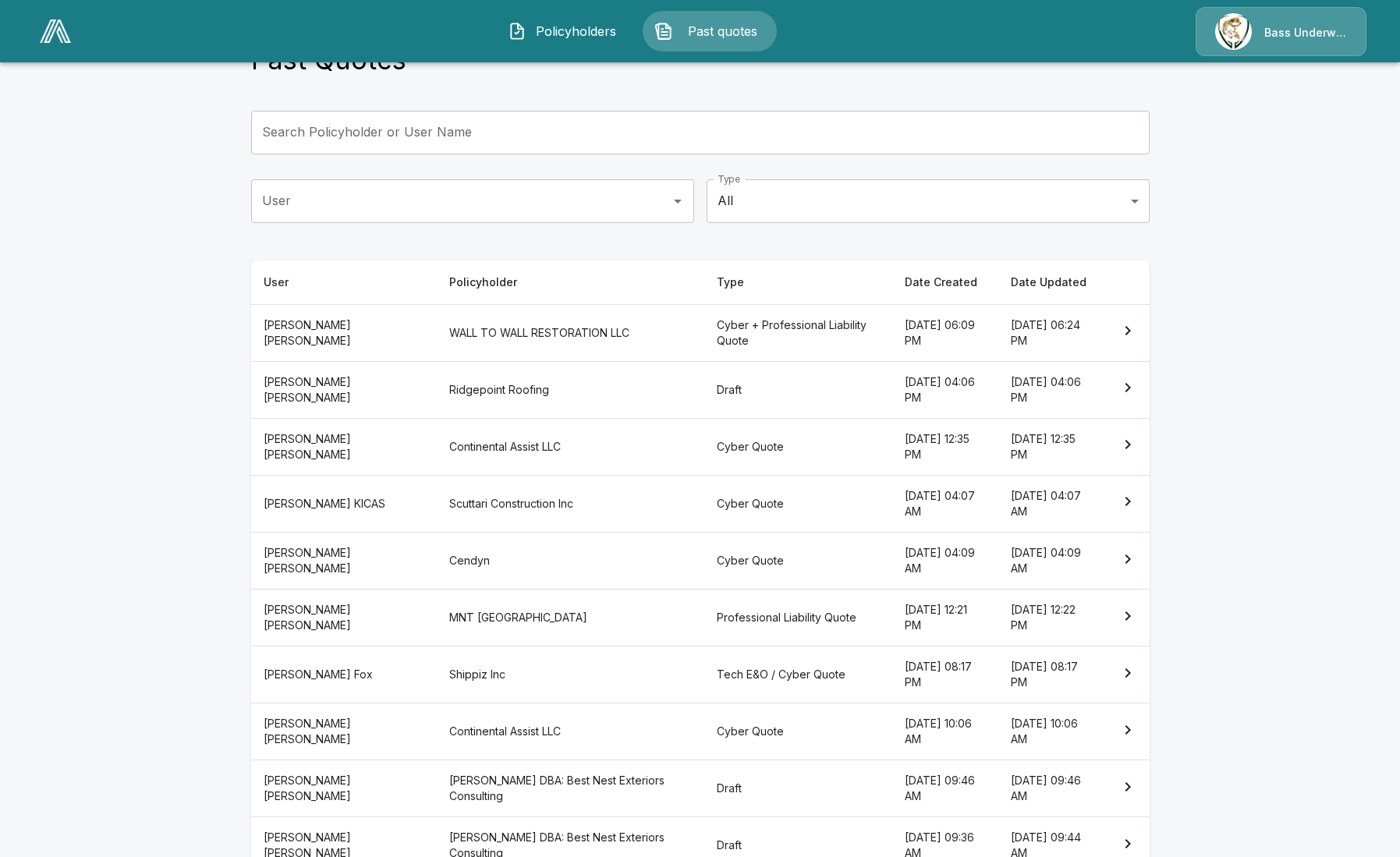
scroll to position [141, 0]
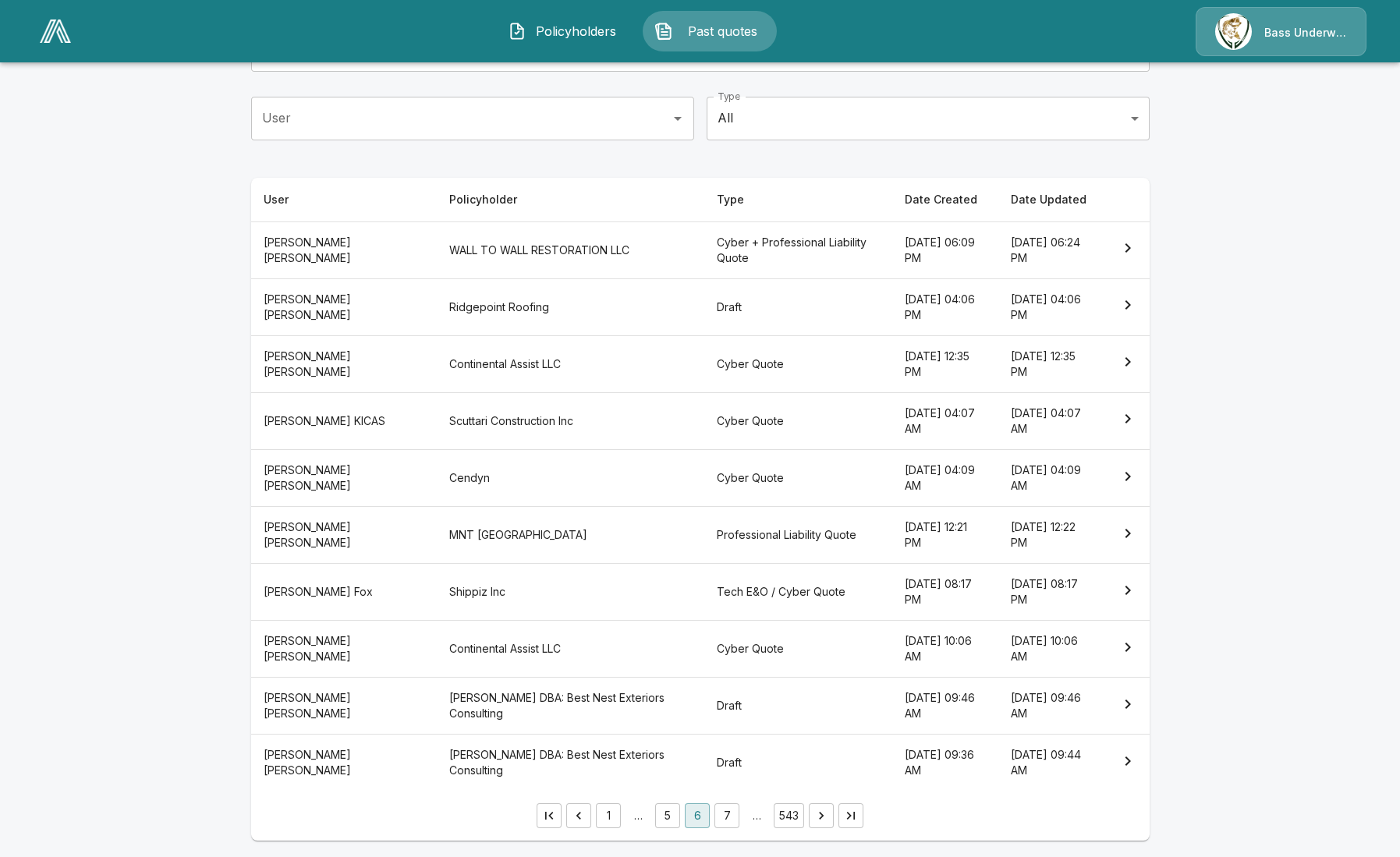
click at [704, 243] on th "Cyber + Professional Liability Quote" at bounding box center [797, 250] width 188 height 57
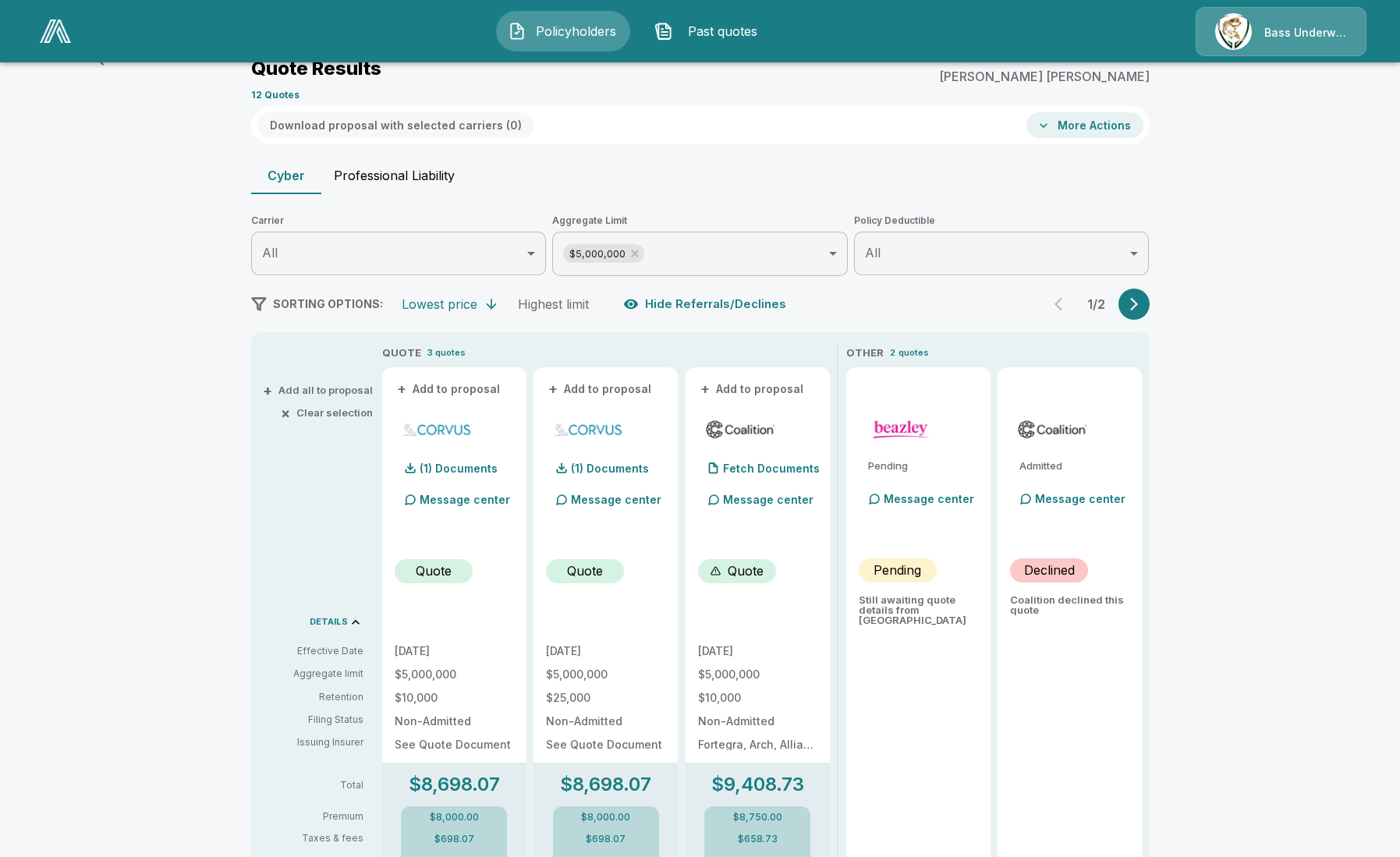
scroll to position [141, 0]
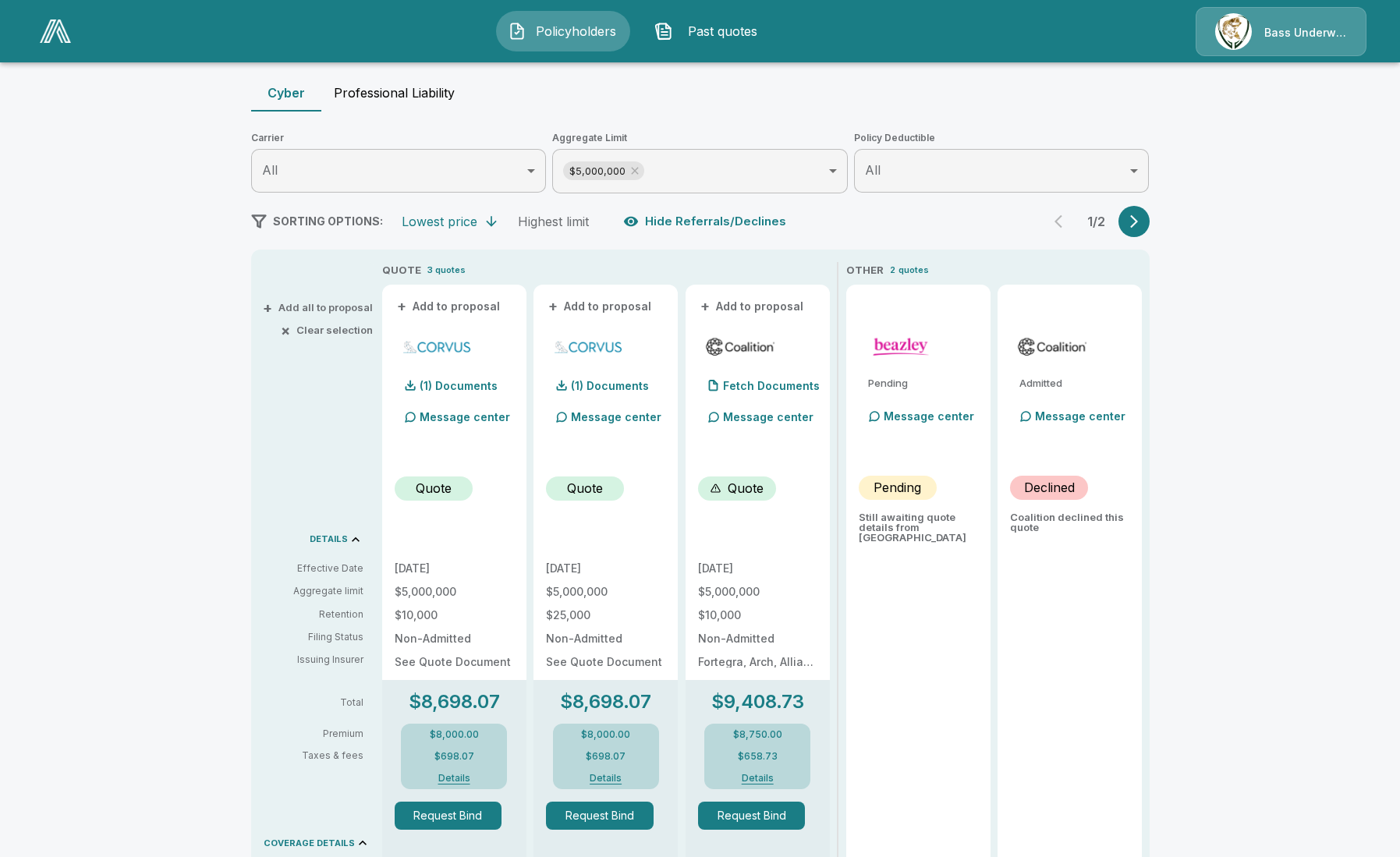
click at [396, 87] on button "Professional Liability" at bounding box center [394, 93] width 146 height 38
type input "*******"
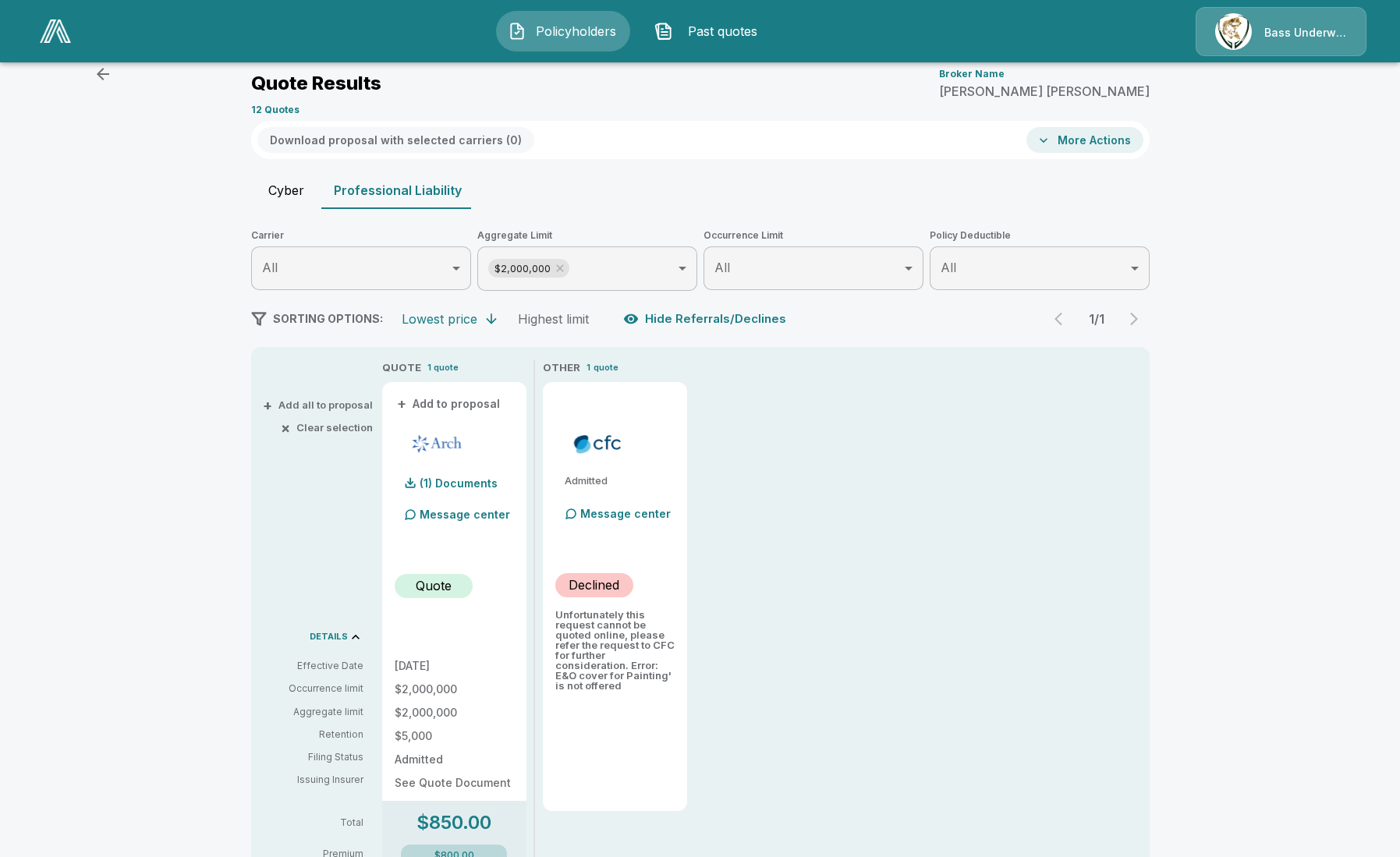
scroll to position [97, 0]
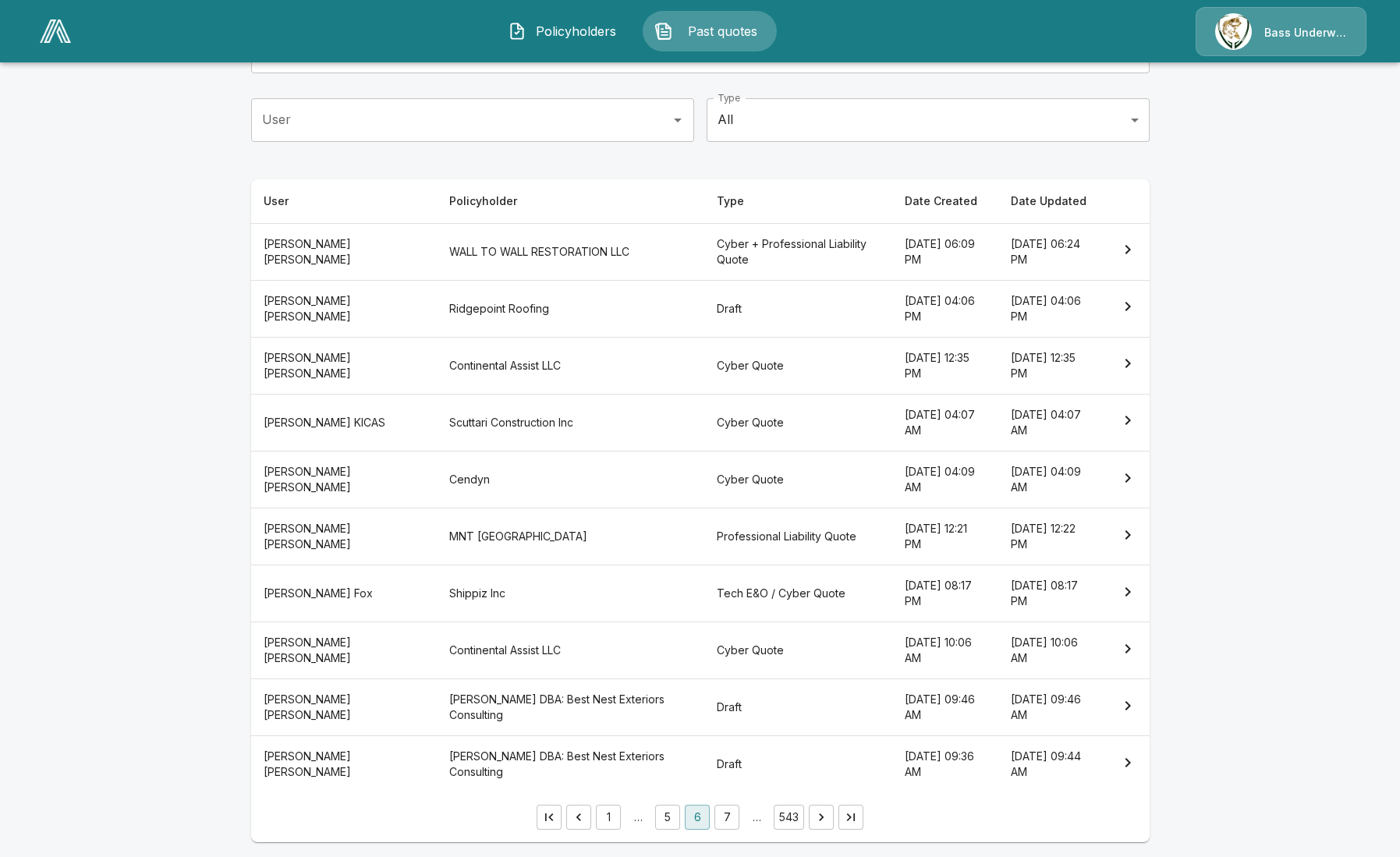
scroll to position [141, 0]
click at [727, 816] on button "7" at bounding box center [727, 815] width 25 height 25
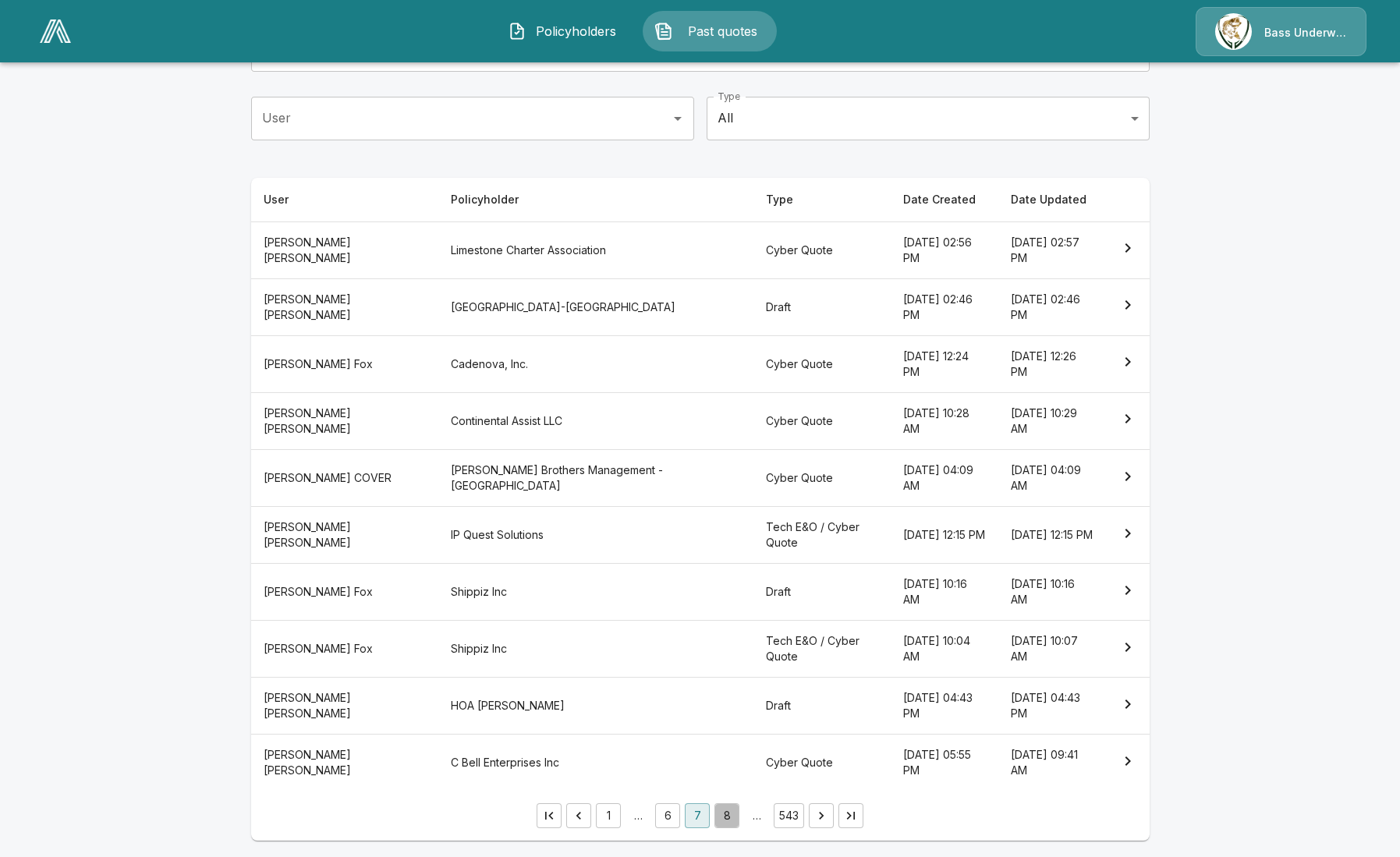
click at [730, 818] on button "8" at bounding box center [727, 815] width 25 height 25
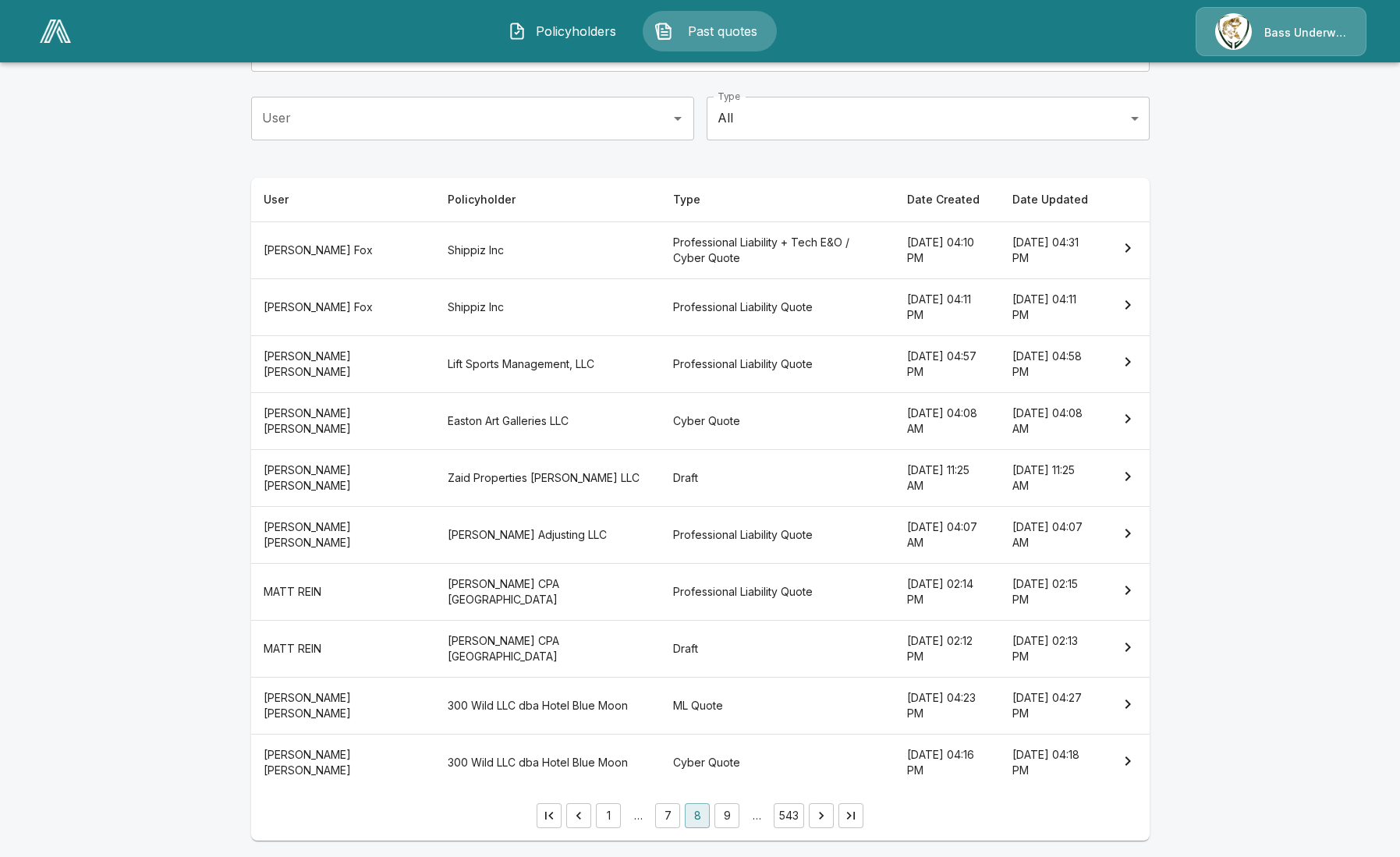
click at [661, 587] on th "Professional Liability Quote" at bounding box center [778, 592] width 234 height 57
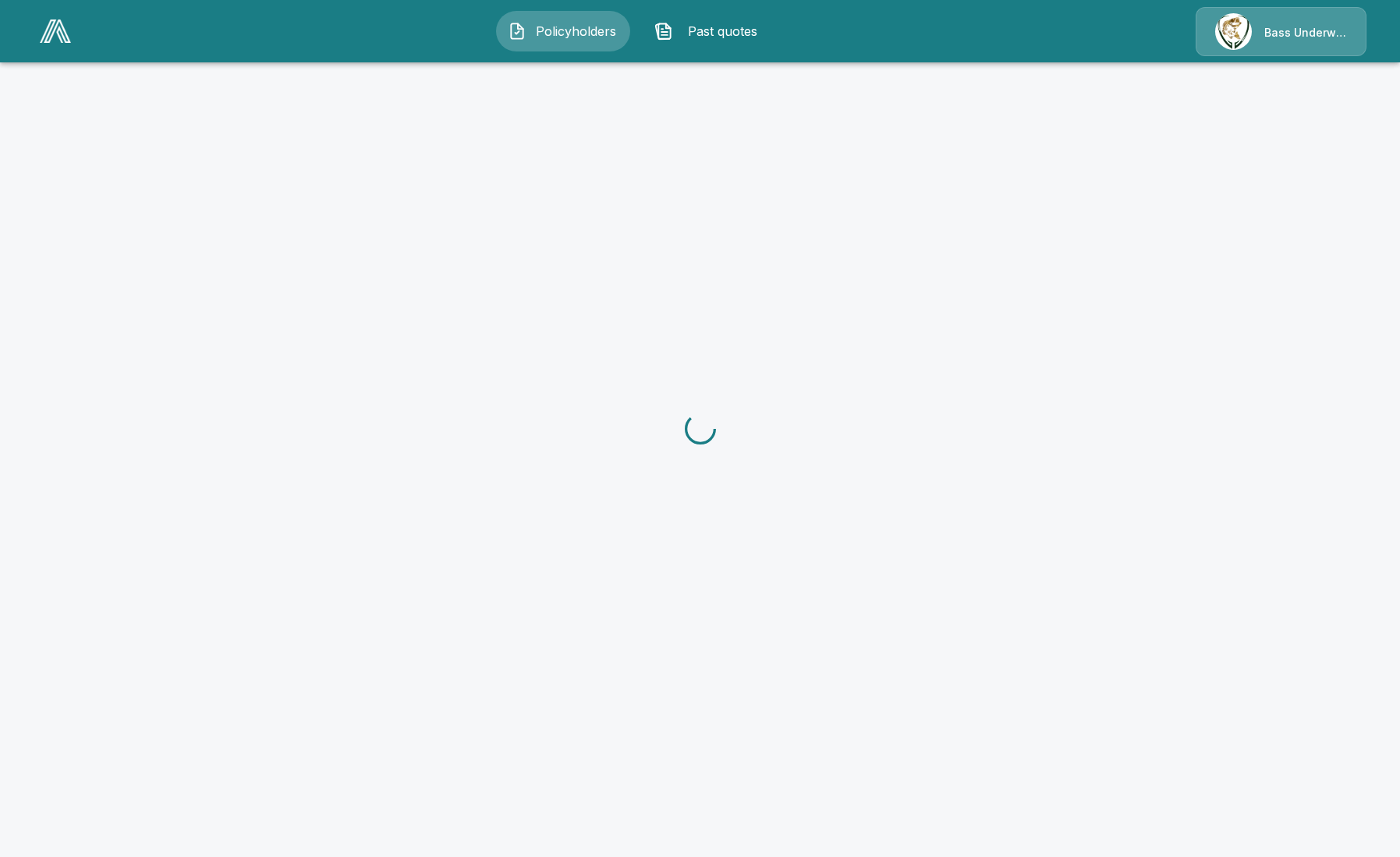
scroll to position [141, 0]
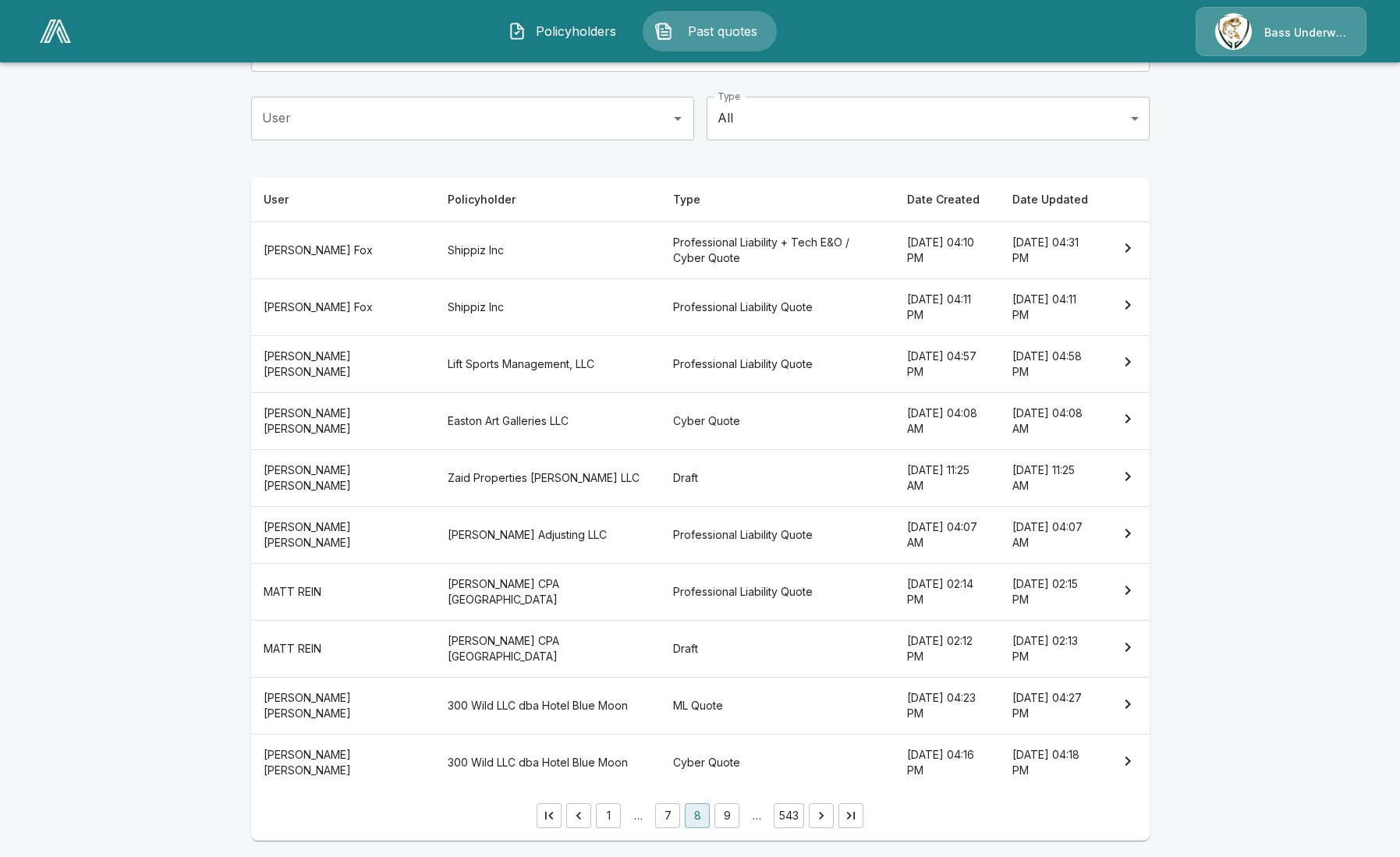
click at [664, 532] on th "Professional Liability Quote" at bounding box center [778, 535] width 234 height 57
click at [717, 354] on th "Professional Liability Quote" at bounding box center [778, 364] width 234 height 57
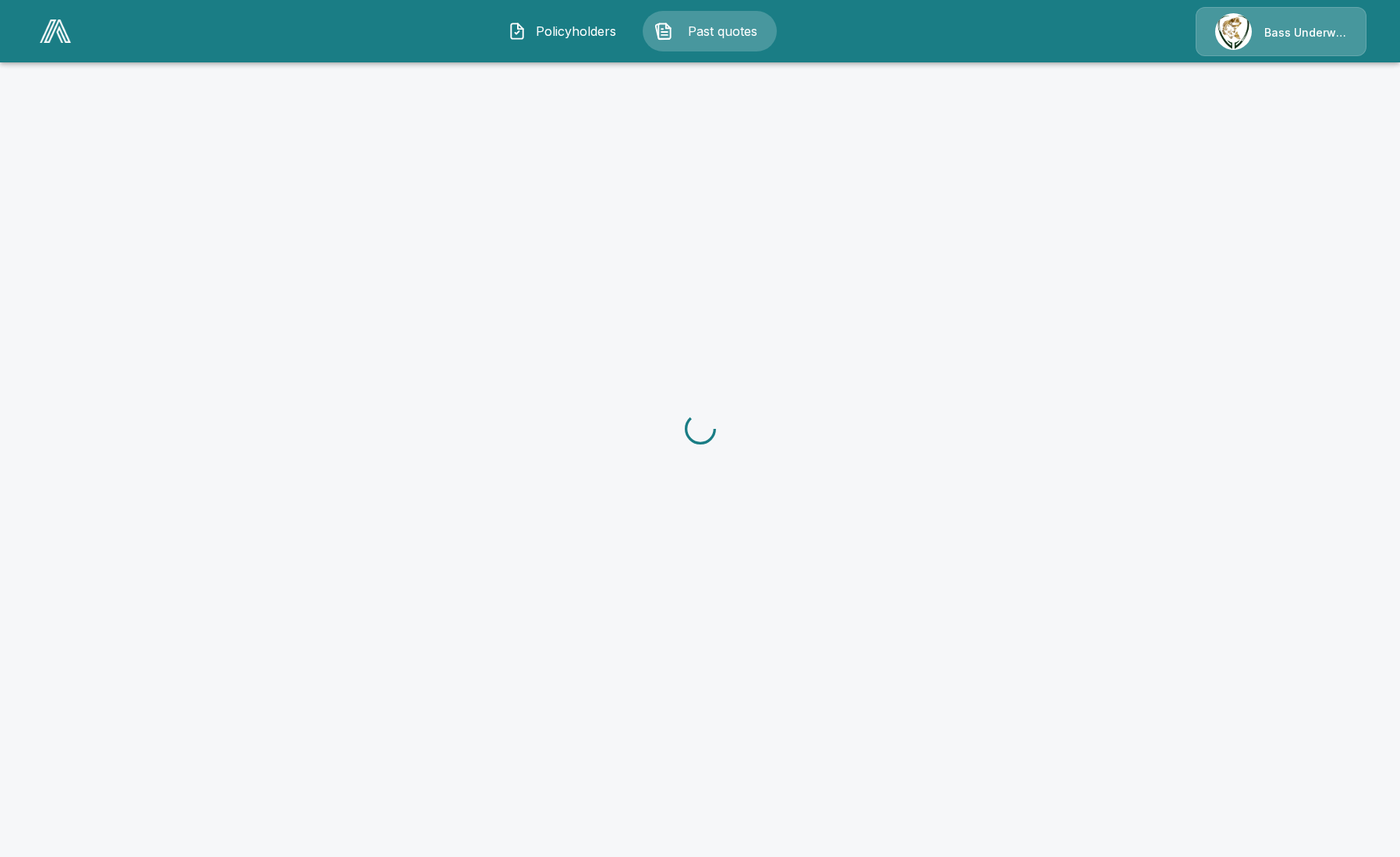
scroll to position [141, 0]
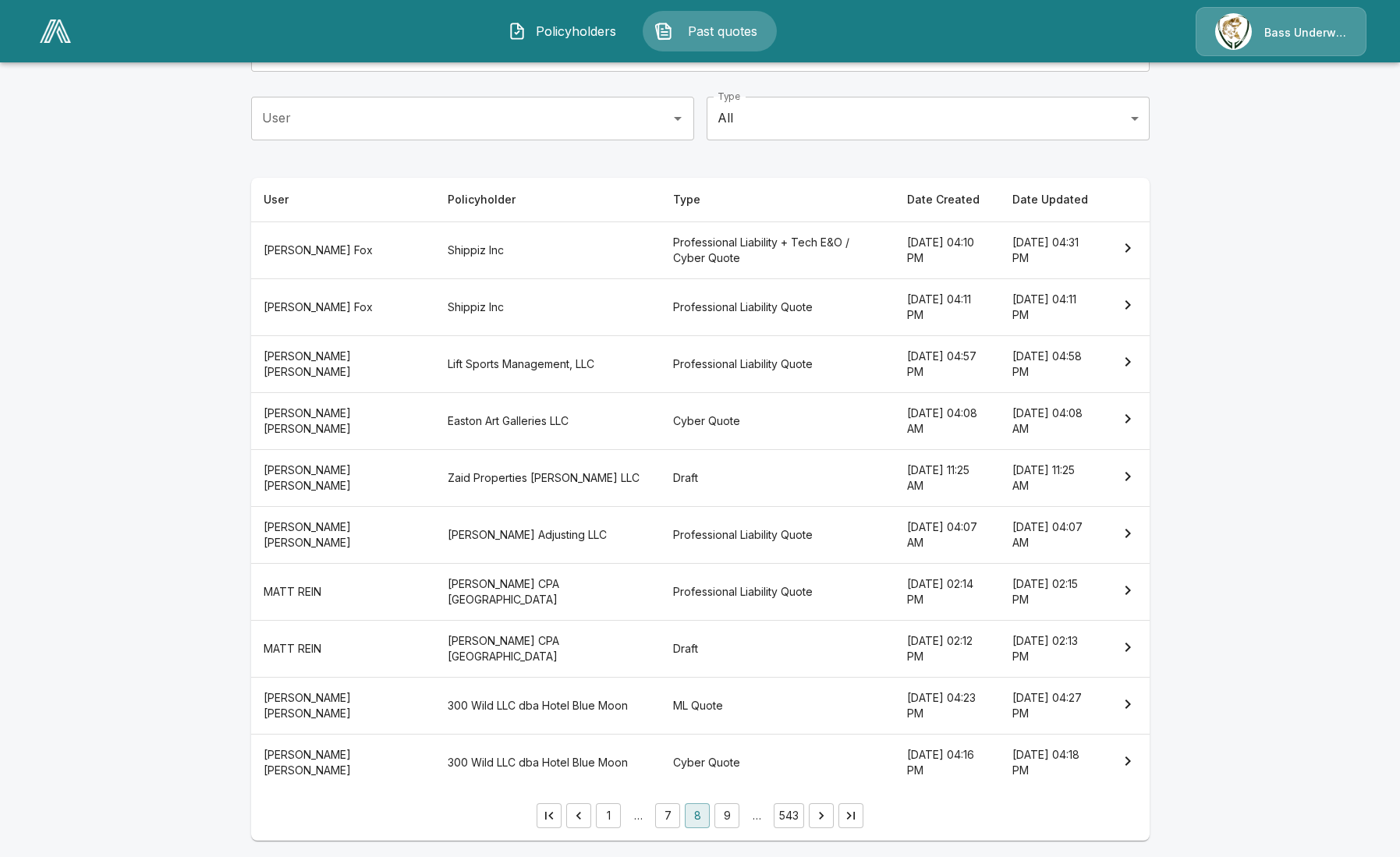
click at [661, 309] on th "Professional Liability Quote" at bounding box center [778, 306] width 234 height 57
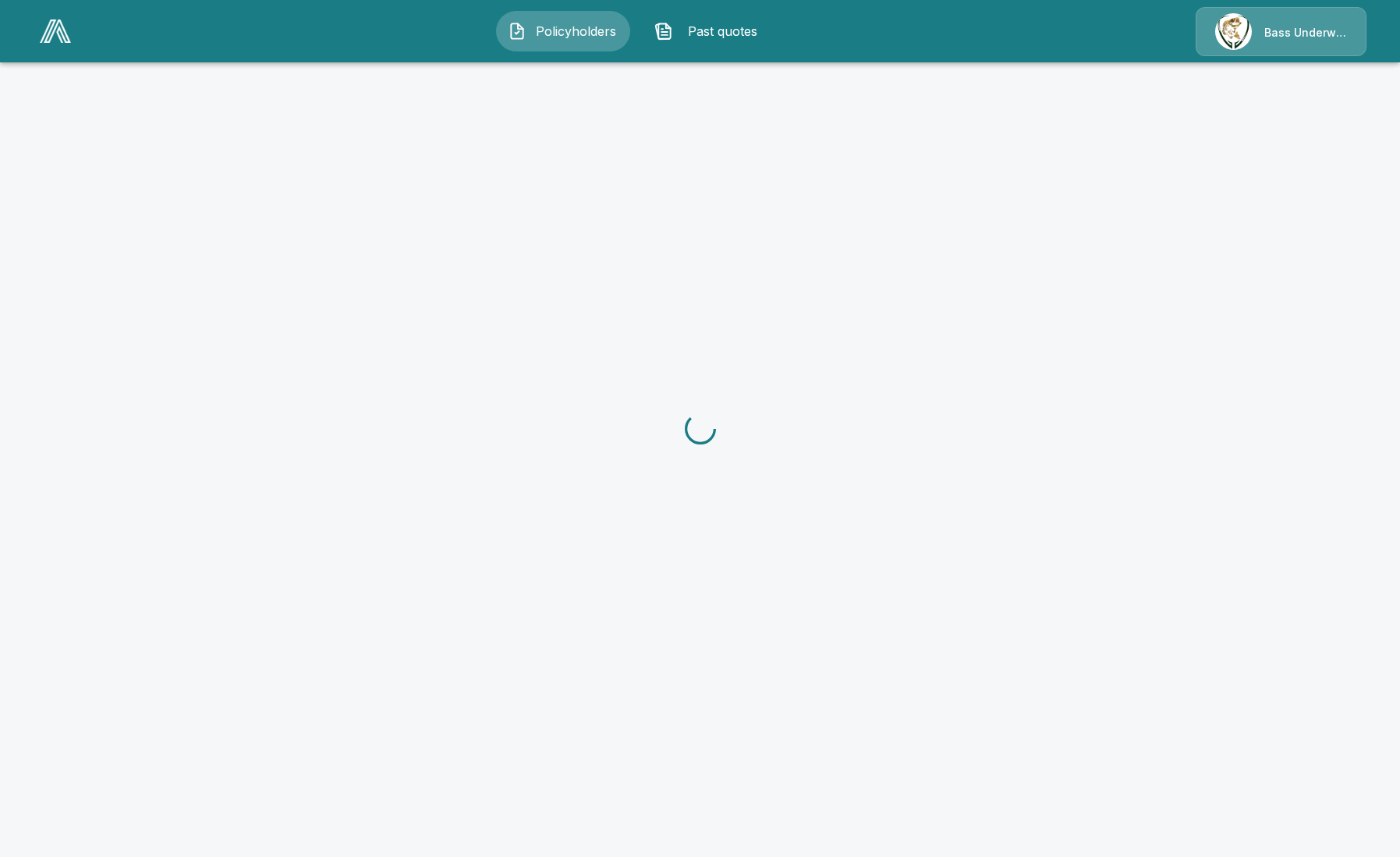
scroll to position [141, 0]
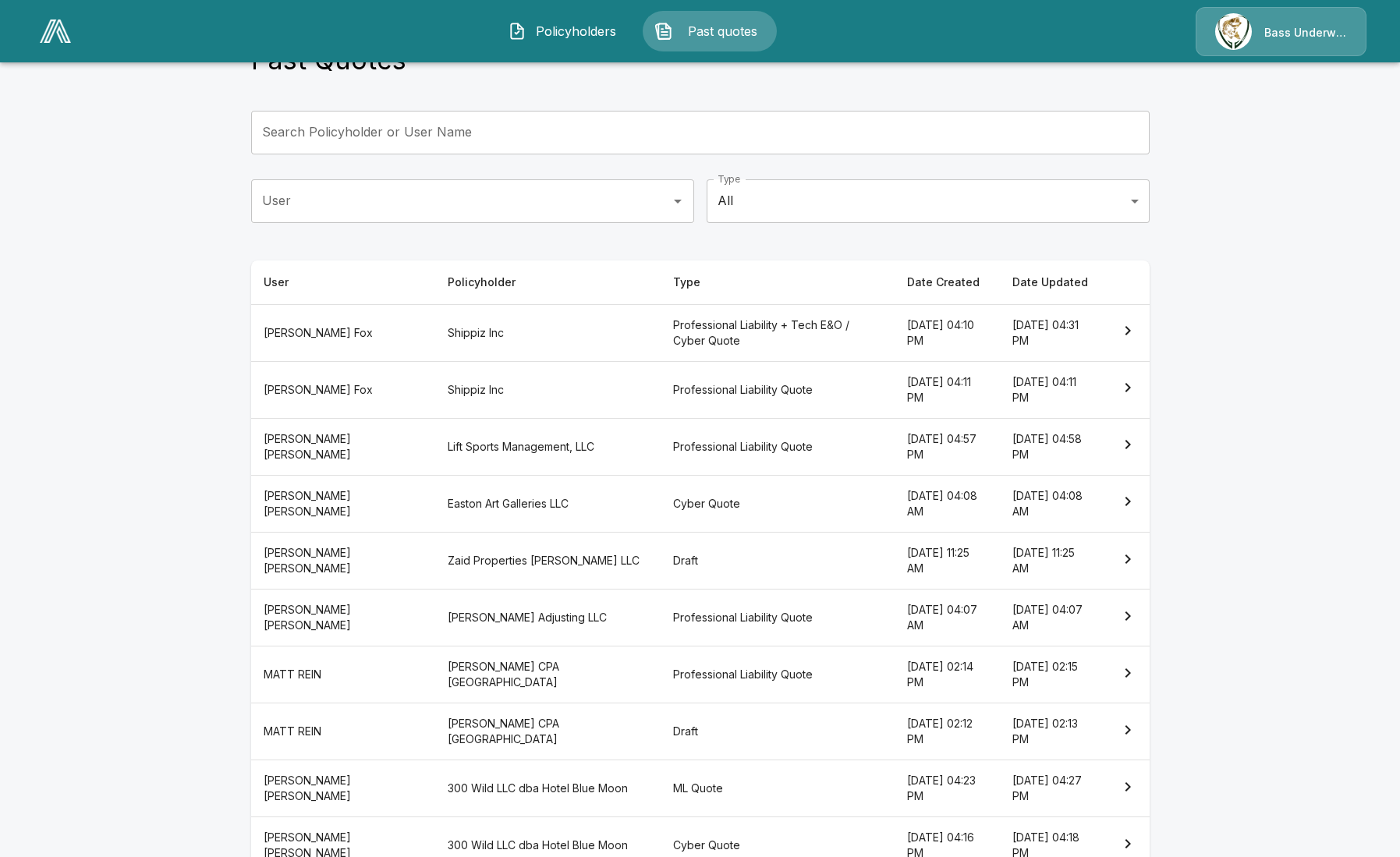
scroll to position [141, 0]
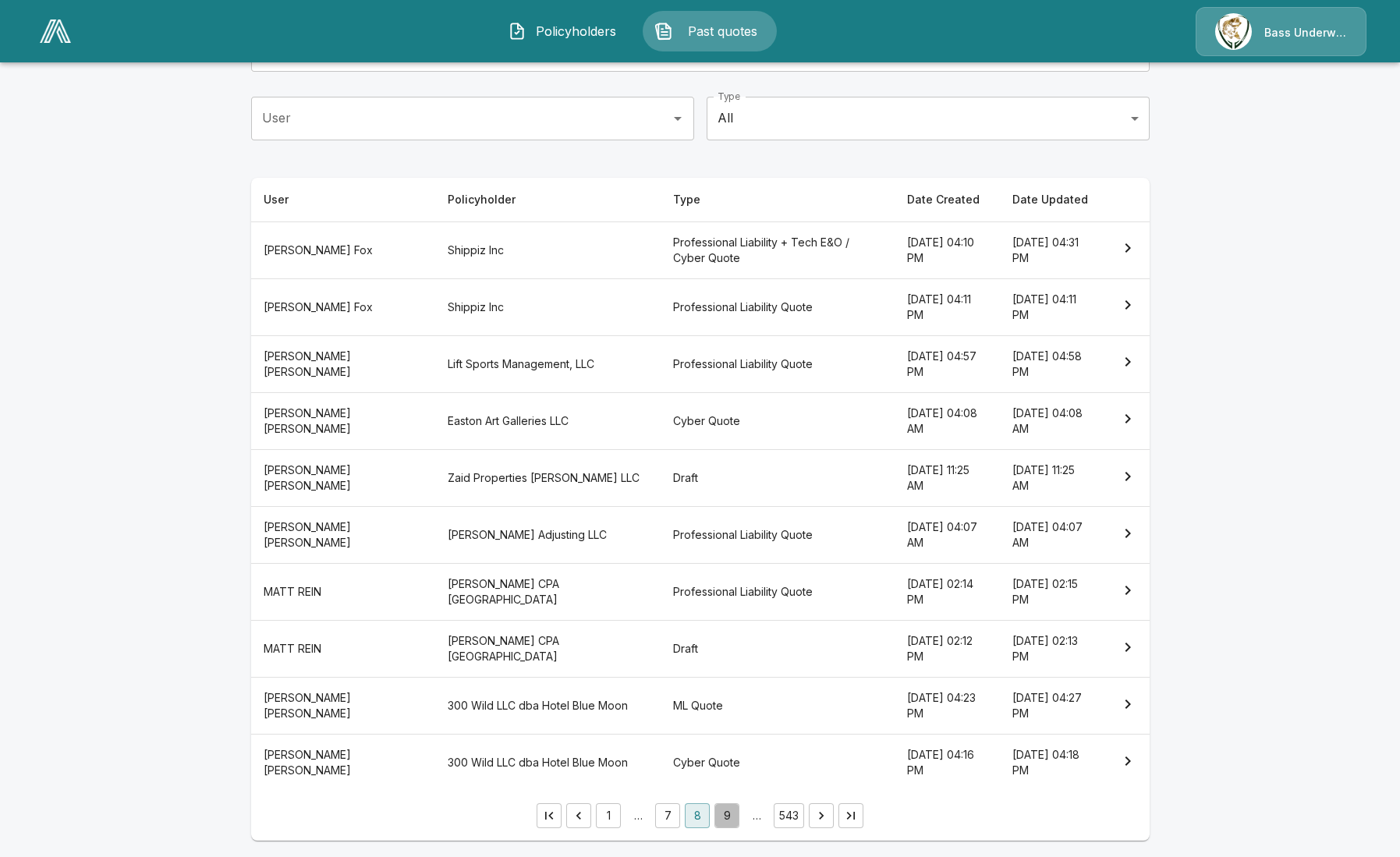
click at [738, 818] on button "9" at bounding box center [727, 815] width 25 height 25
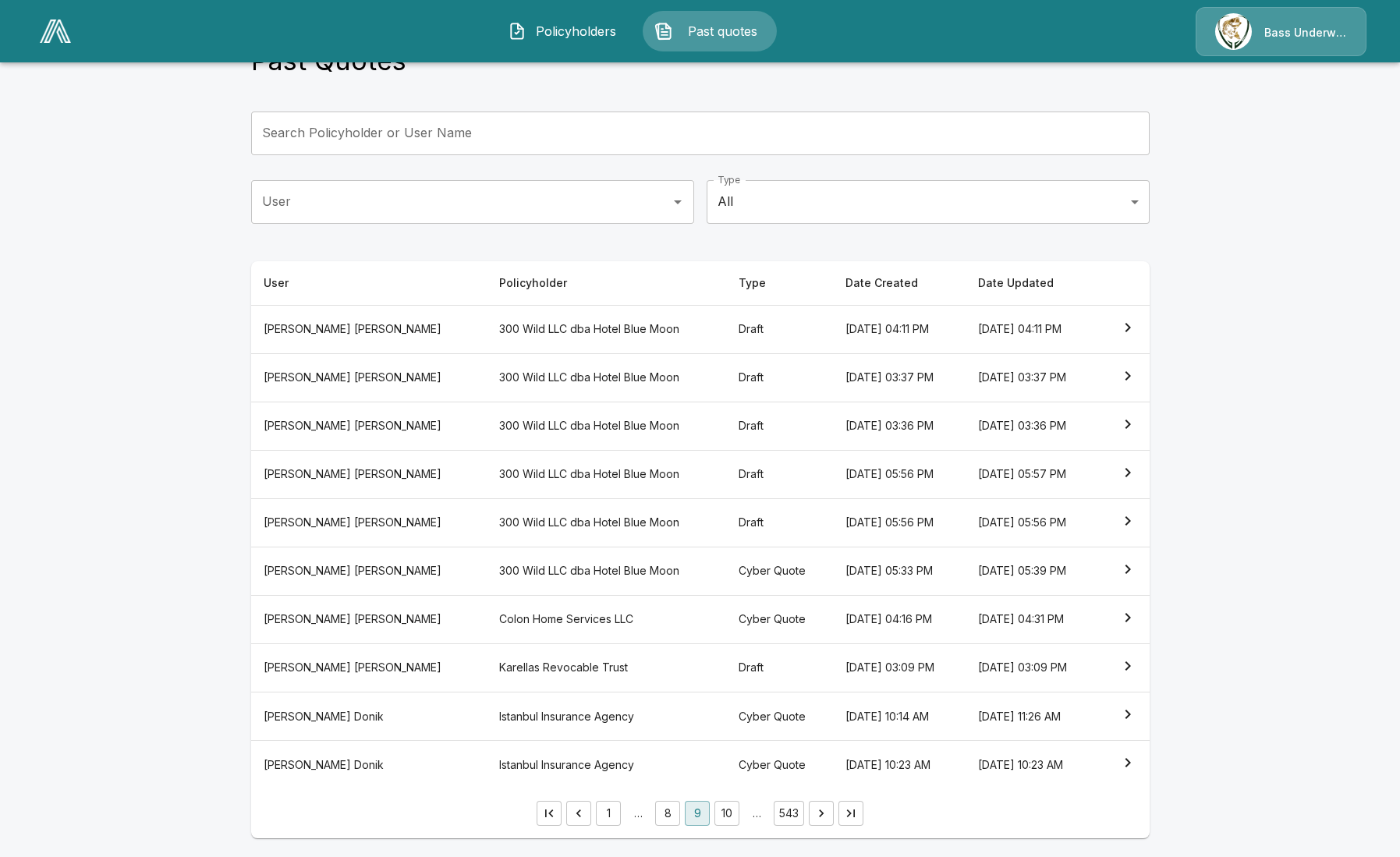
scroll to position [55, 0]
click at [732, 819] on button "10" at bounding box center [727, 815] width 25 height 25
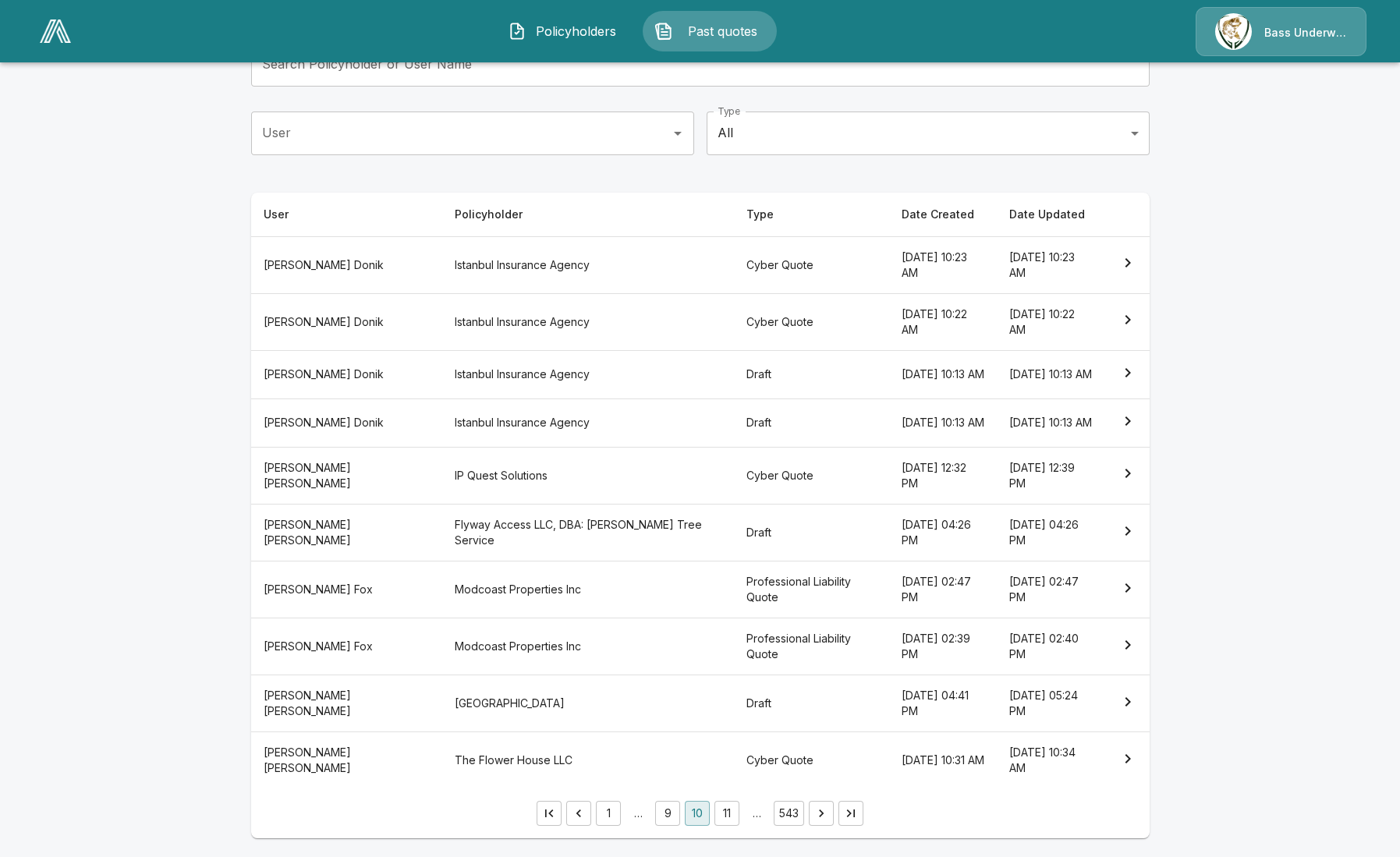
click at [734, 653] on th "Professional Liability Quote" at bounding box center [812, 646] width 156 height 57
click at [734, 593] on th "Professional Liability Quote" at bounding box center [812, 590] width 156 height 57
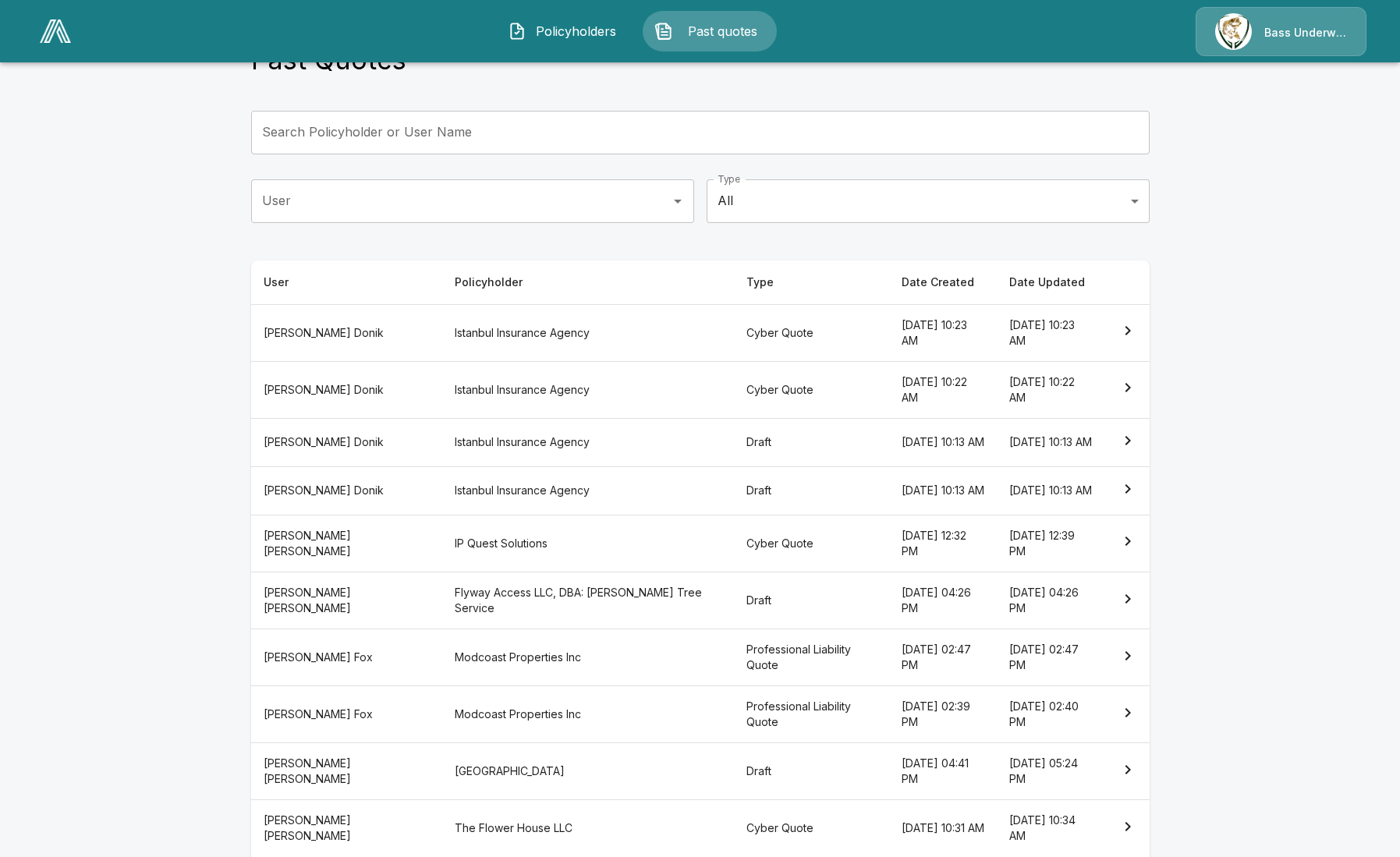
scroll to position [133, 0]
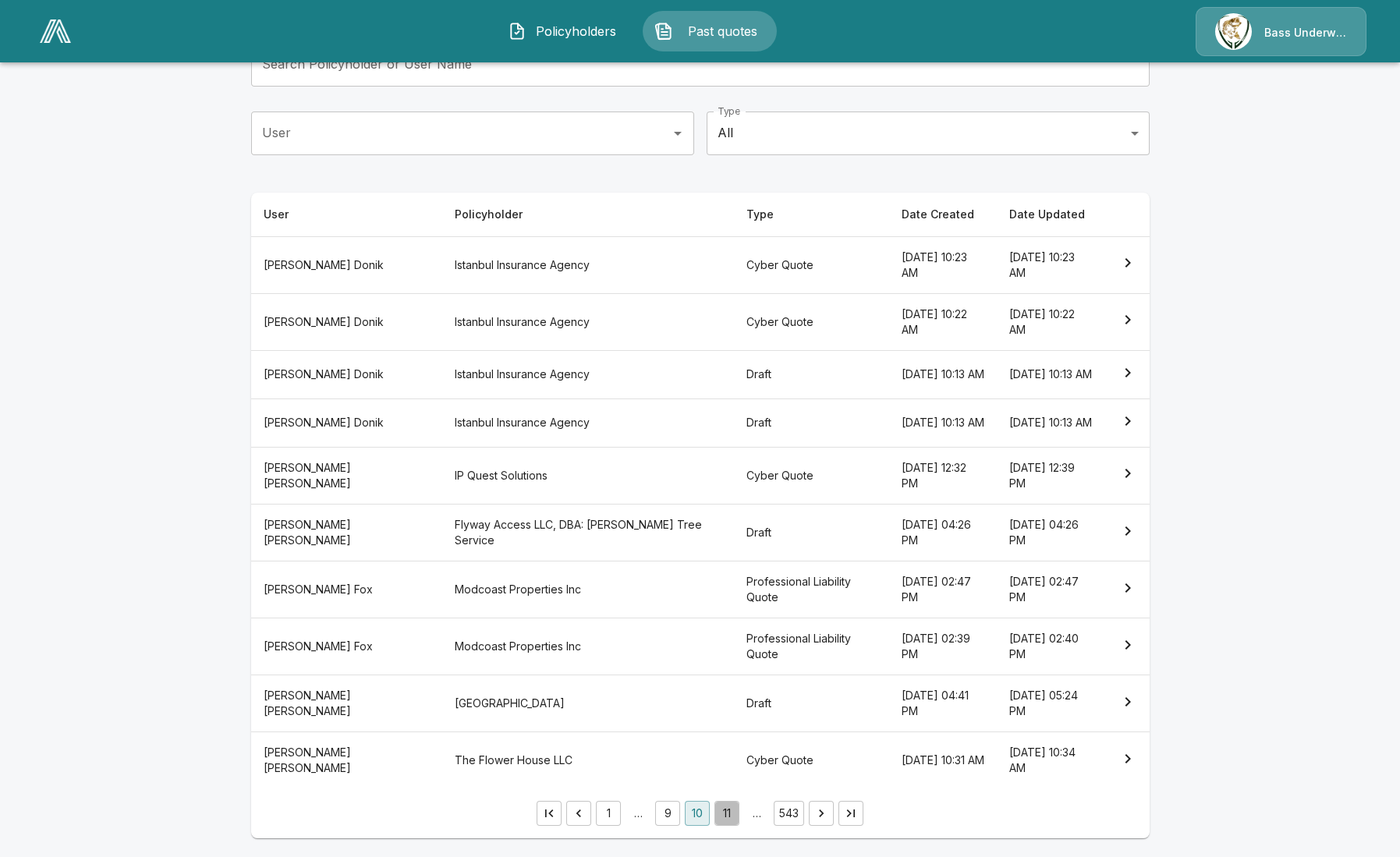
click at [738, 819] on button "11" at bounding box center [727, 814] width 25 height 25
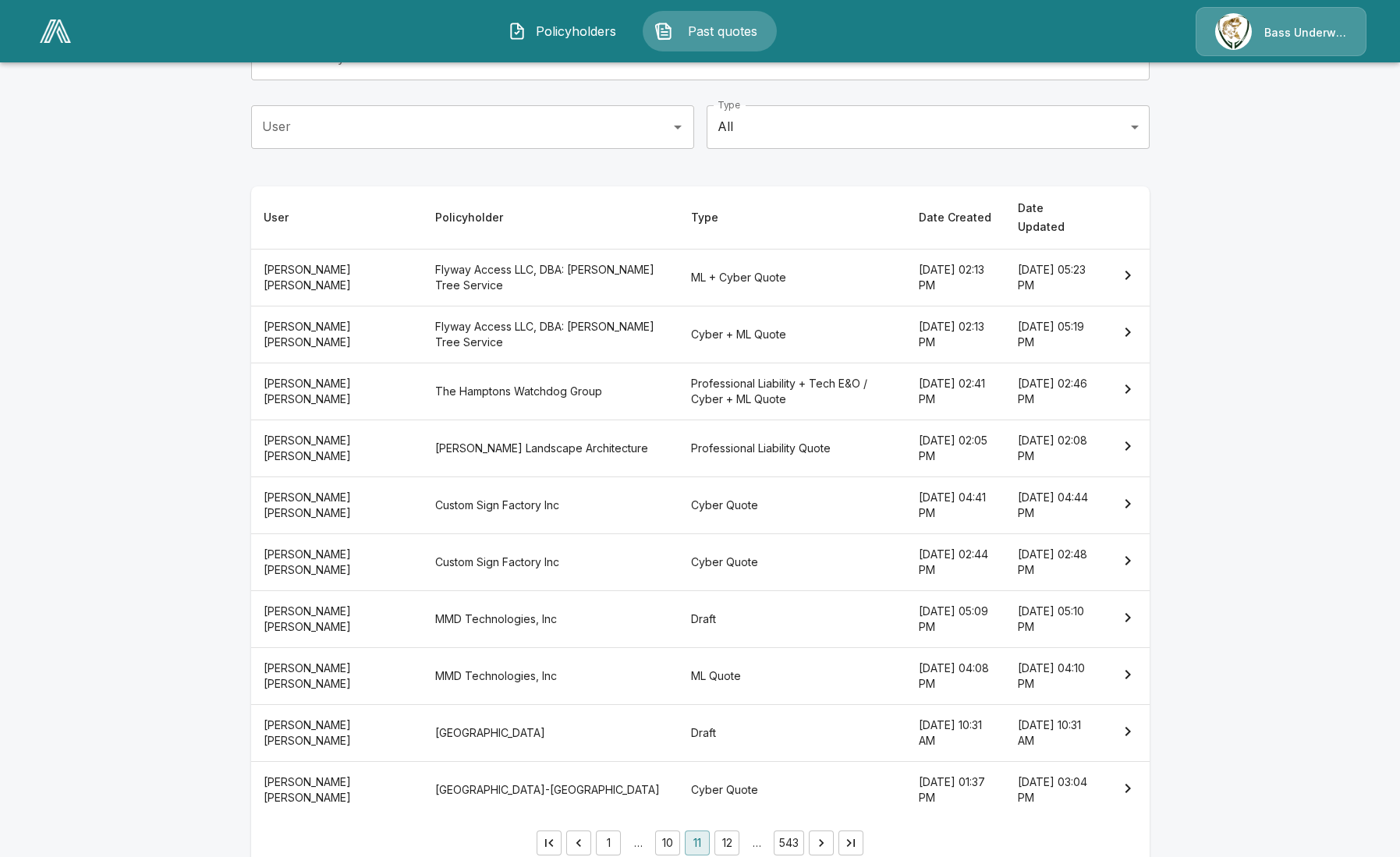
click at [713, 369] on th "Professional Liability + Tech E&O / Cyber + ML Quote" at bounding box center [793, 391] width 228 height 57
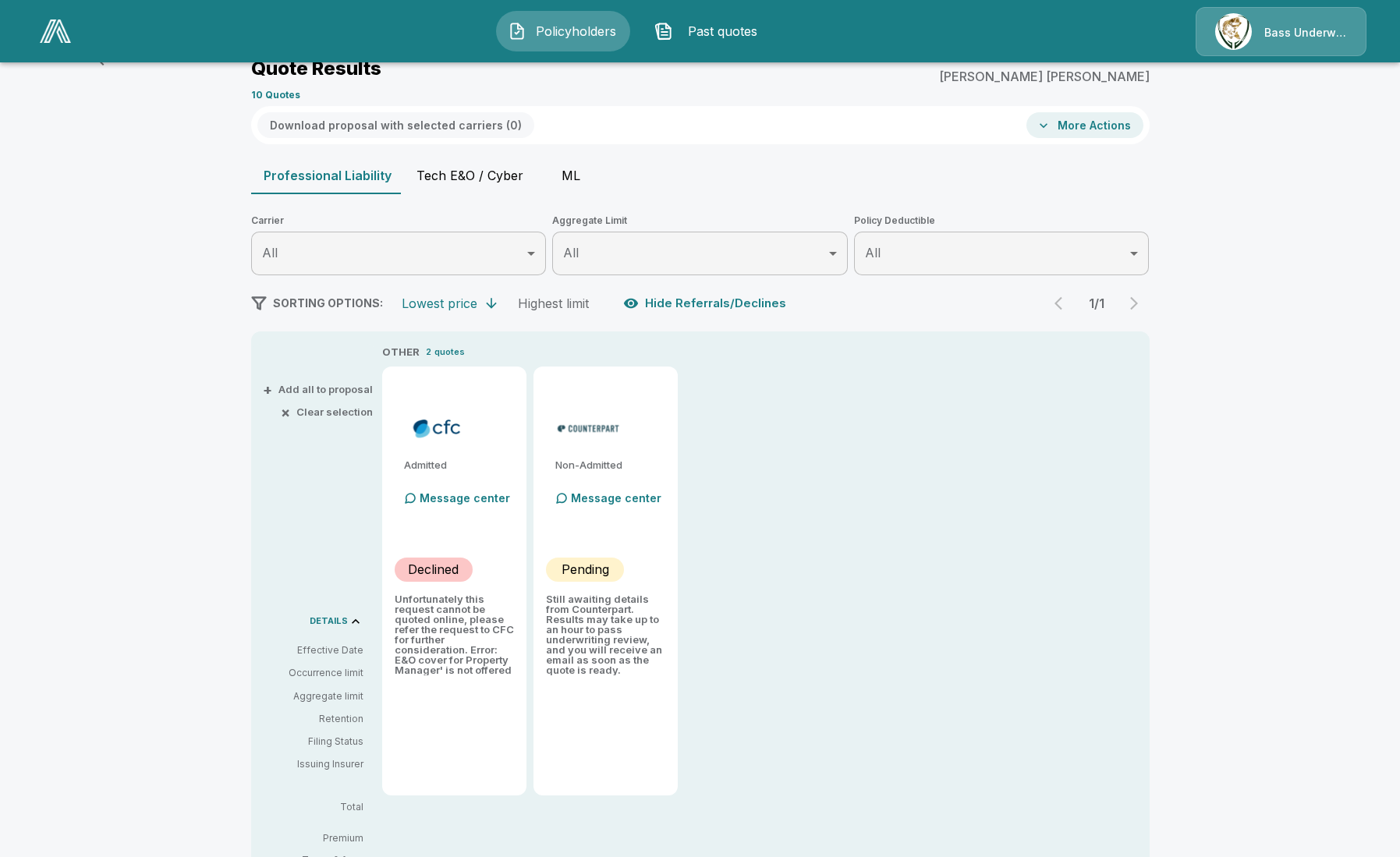
scroll to position [133, 0]
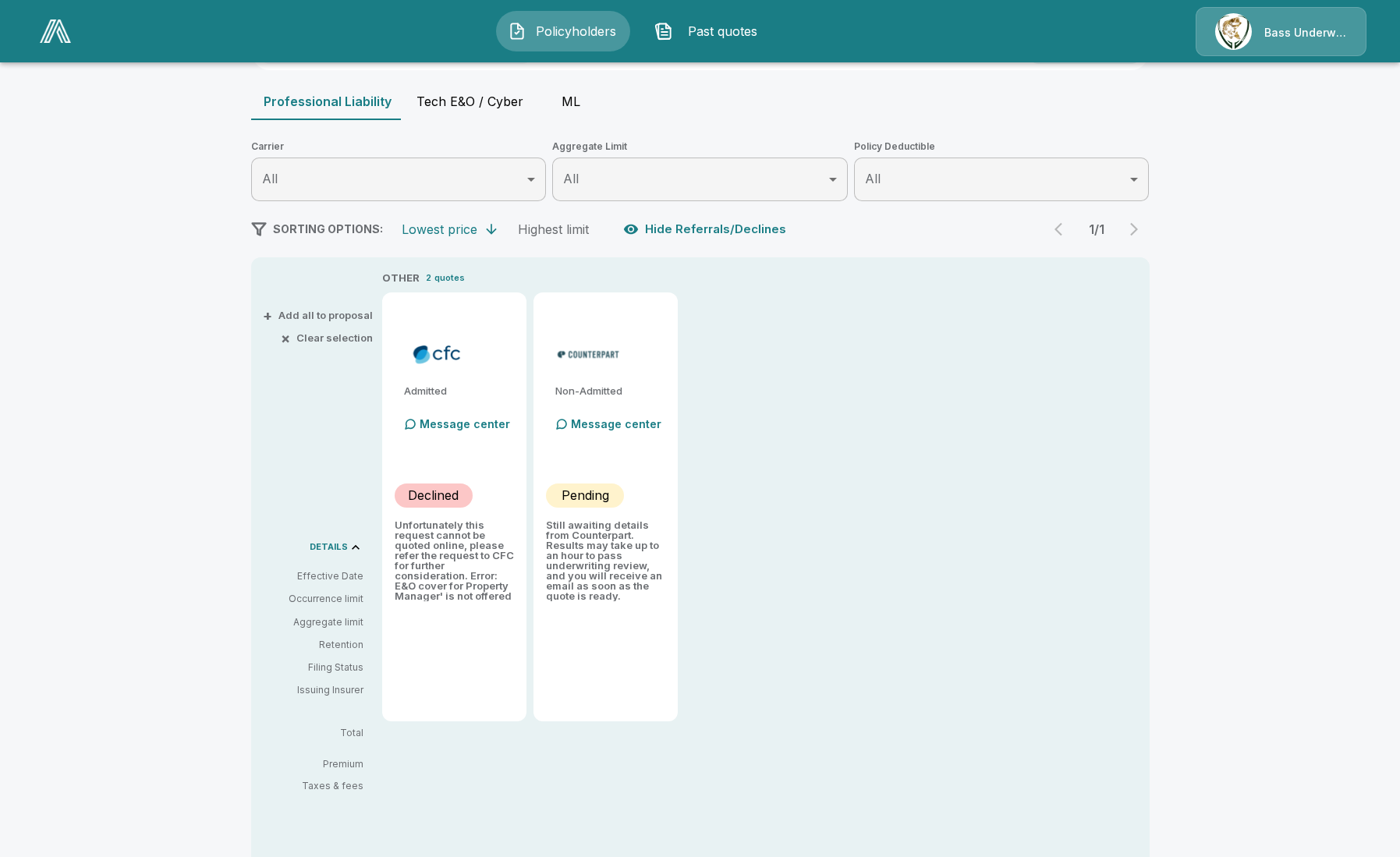
scroll to position [58, 0]
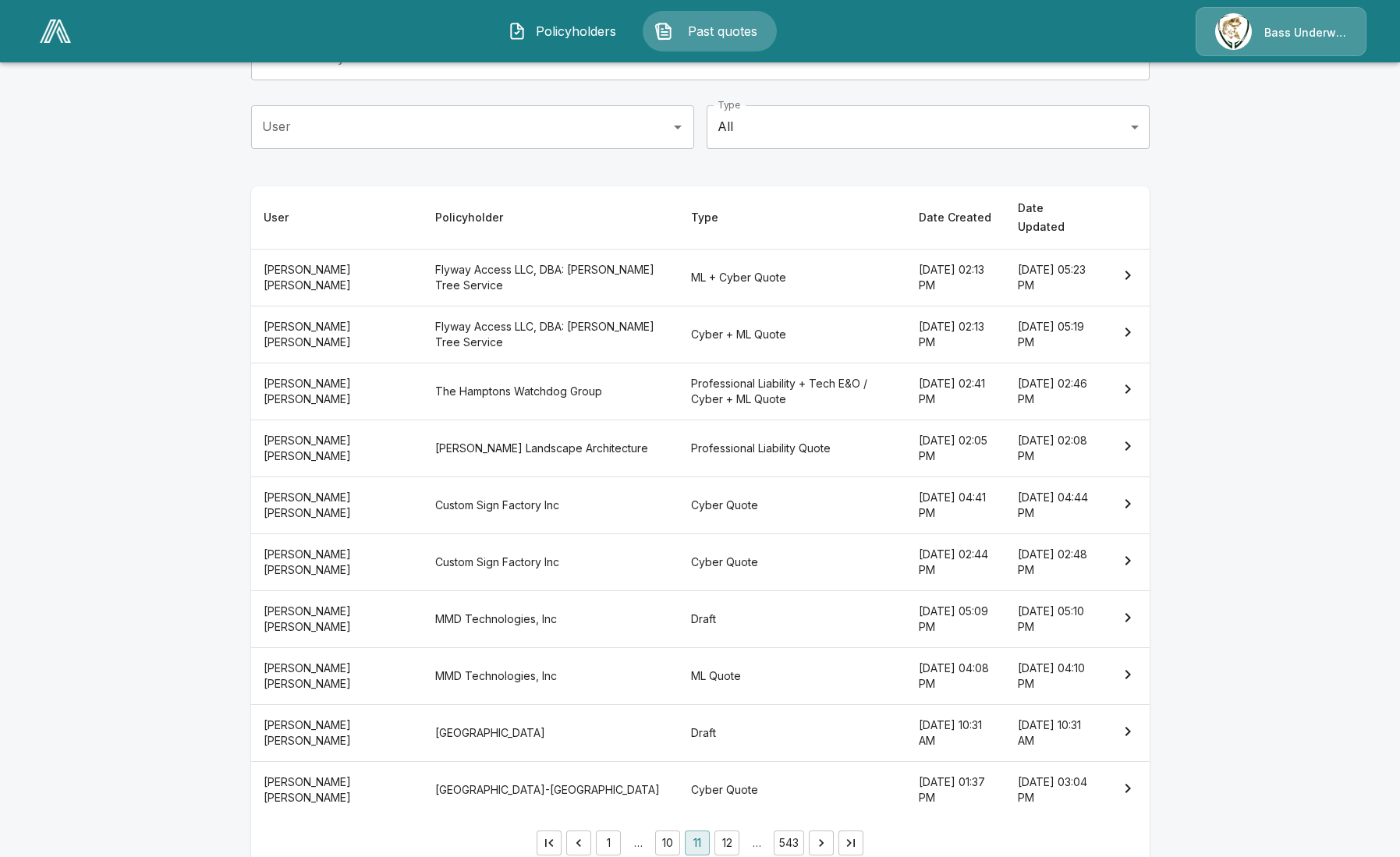
click at [694, 423] on th "Professional Liability Quote" at bounding box center [793, 448] width 228 height 57
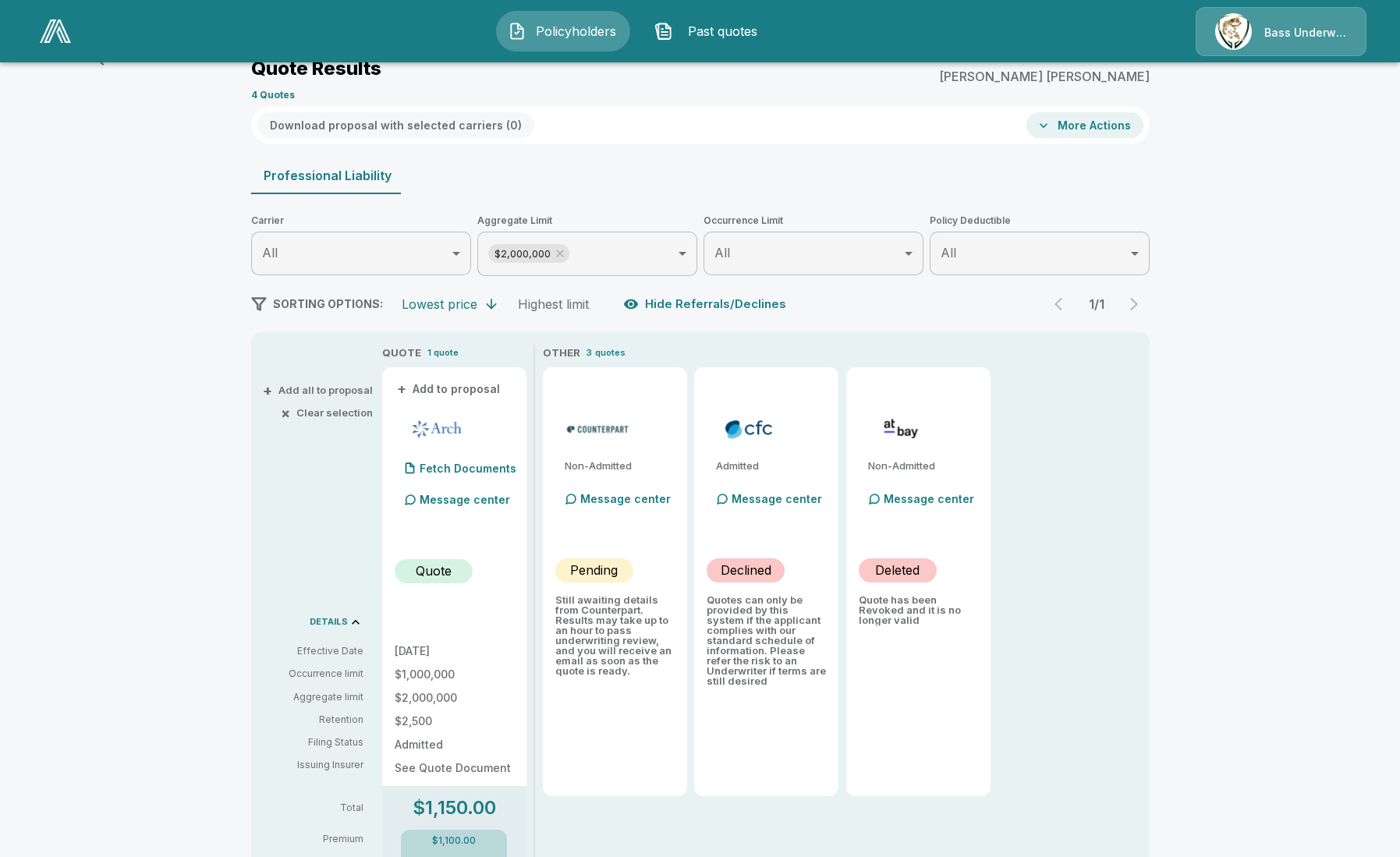
scroll to position [133, 0]
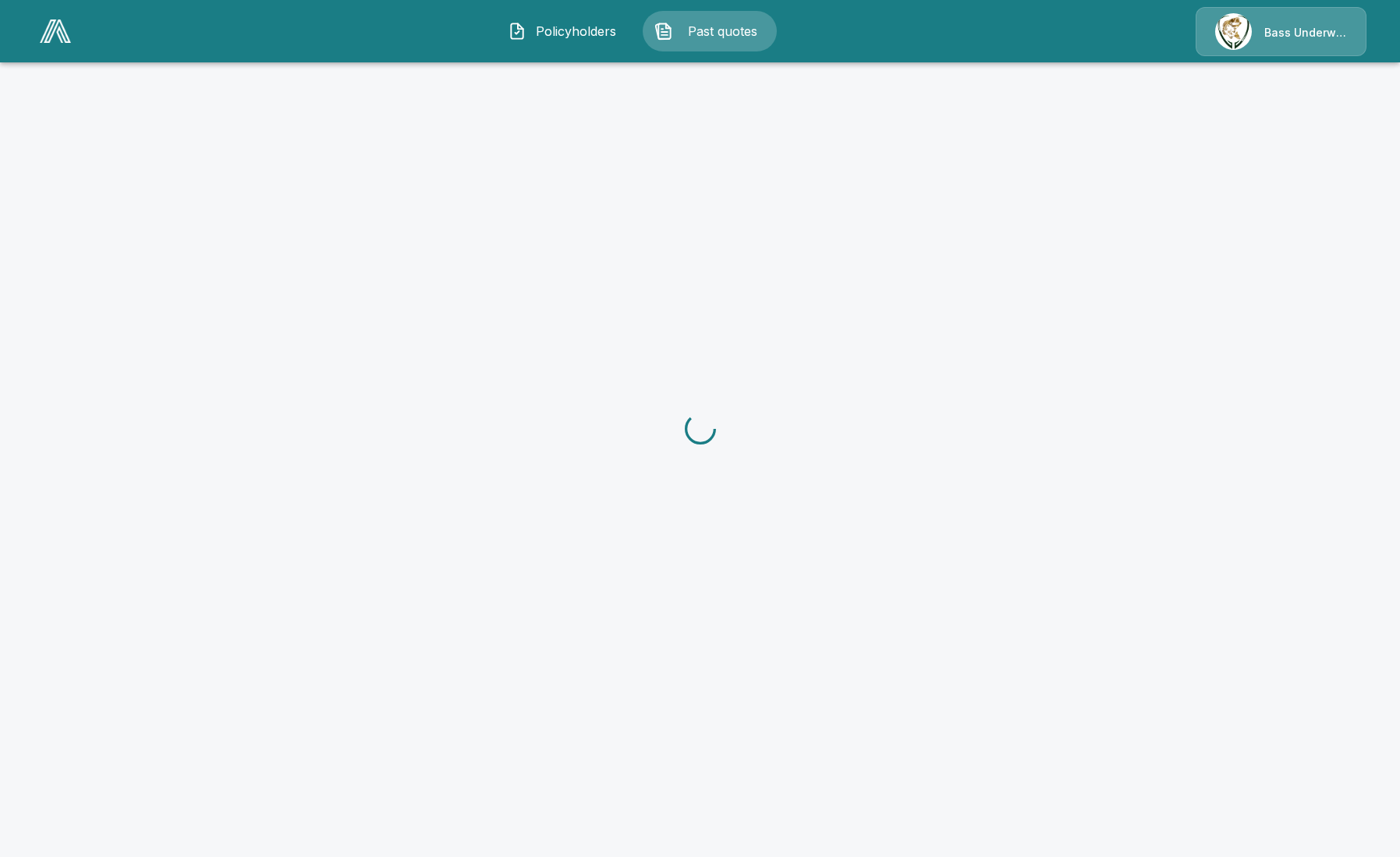
scroll to position [133, 0]
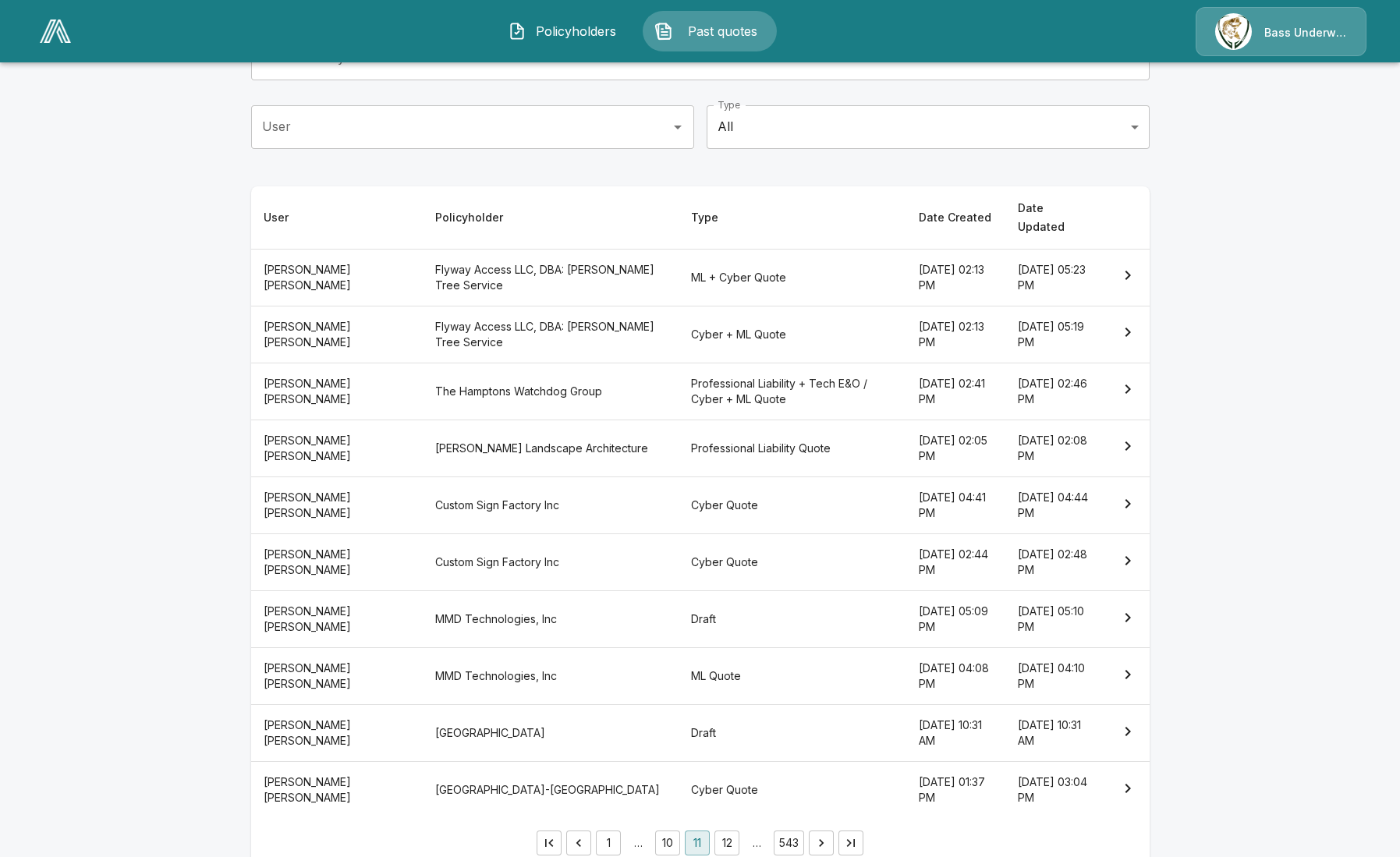
click at [669, 830] on button "10" at bounding box center [668, 843] width 25 height 25
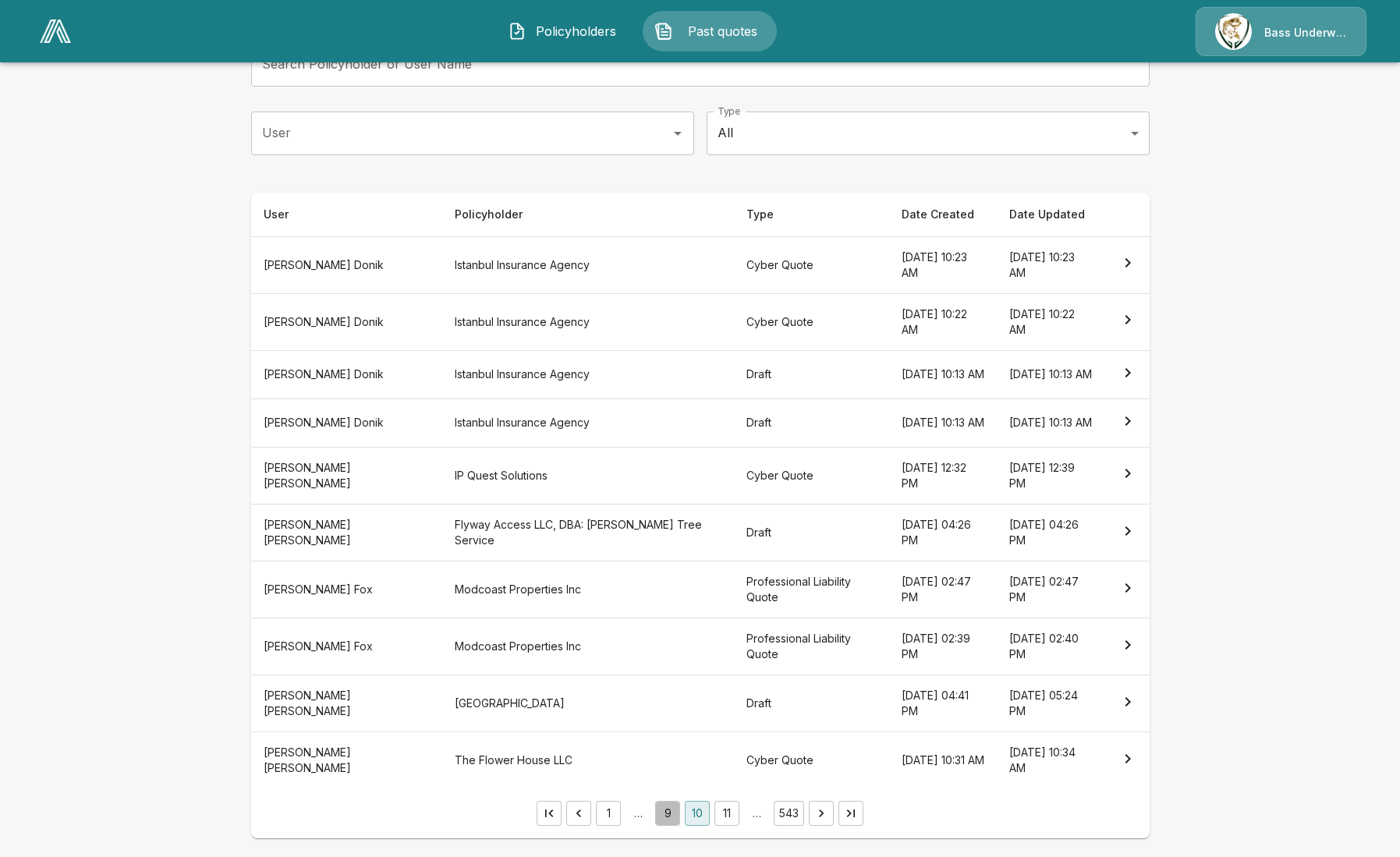
click at [669, 814] on button "9" at bounding box center [668, 814] width 25 height 25
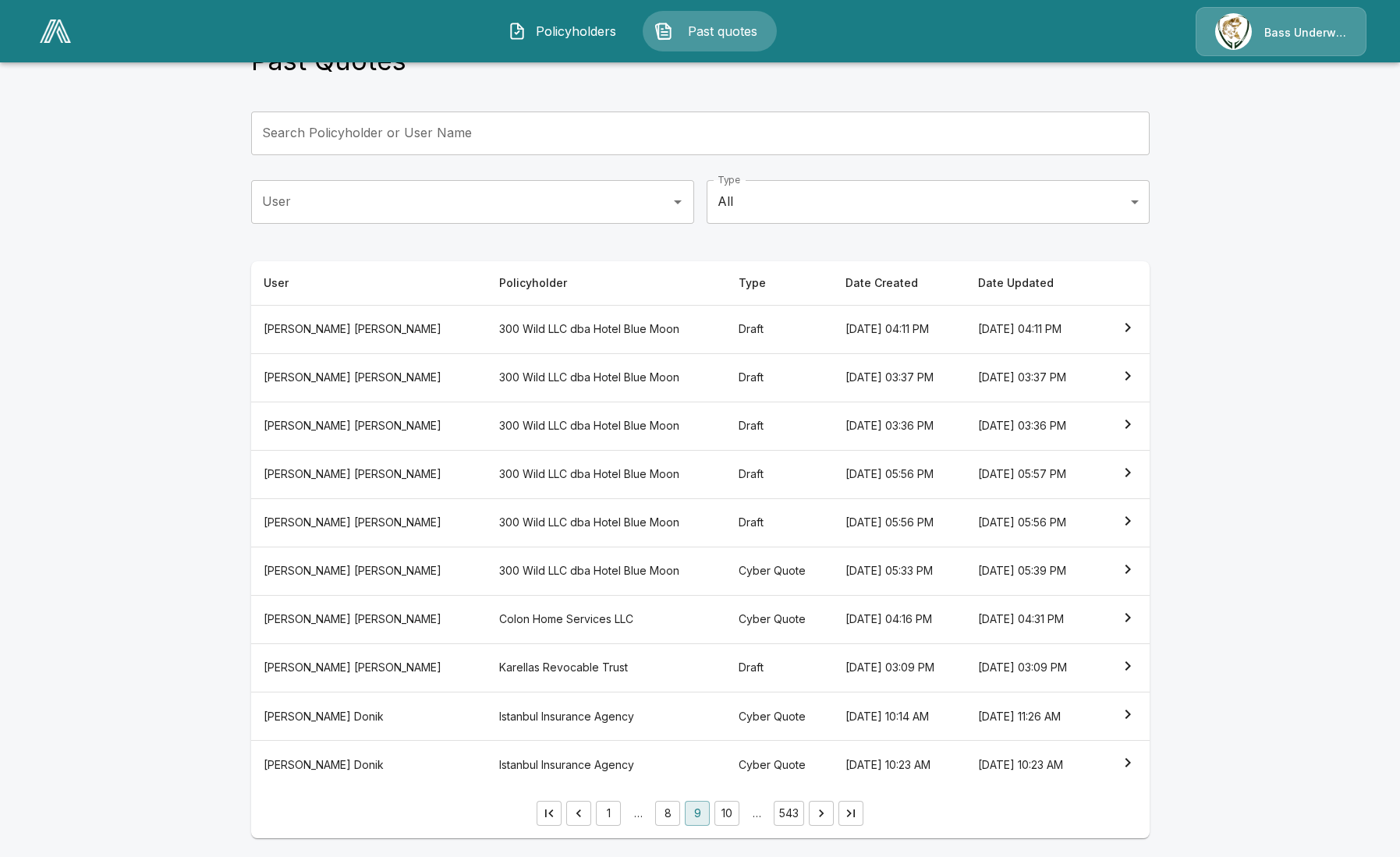
scroll to position [55, 0]
click at [675, 819] on button "8" at bounding box center [668, 815] width 25 height 25
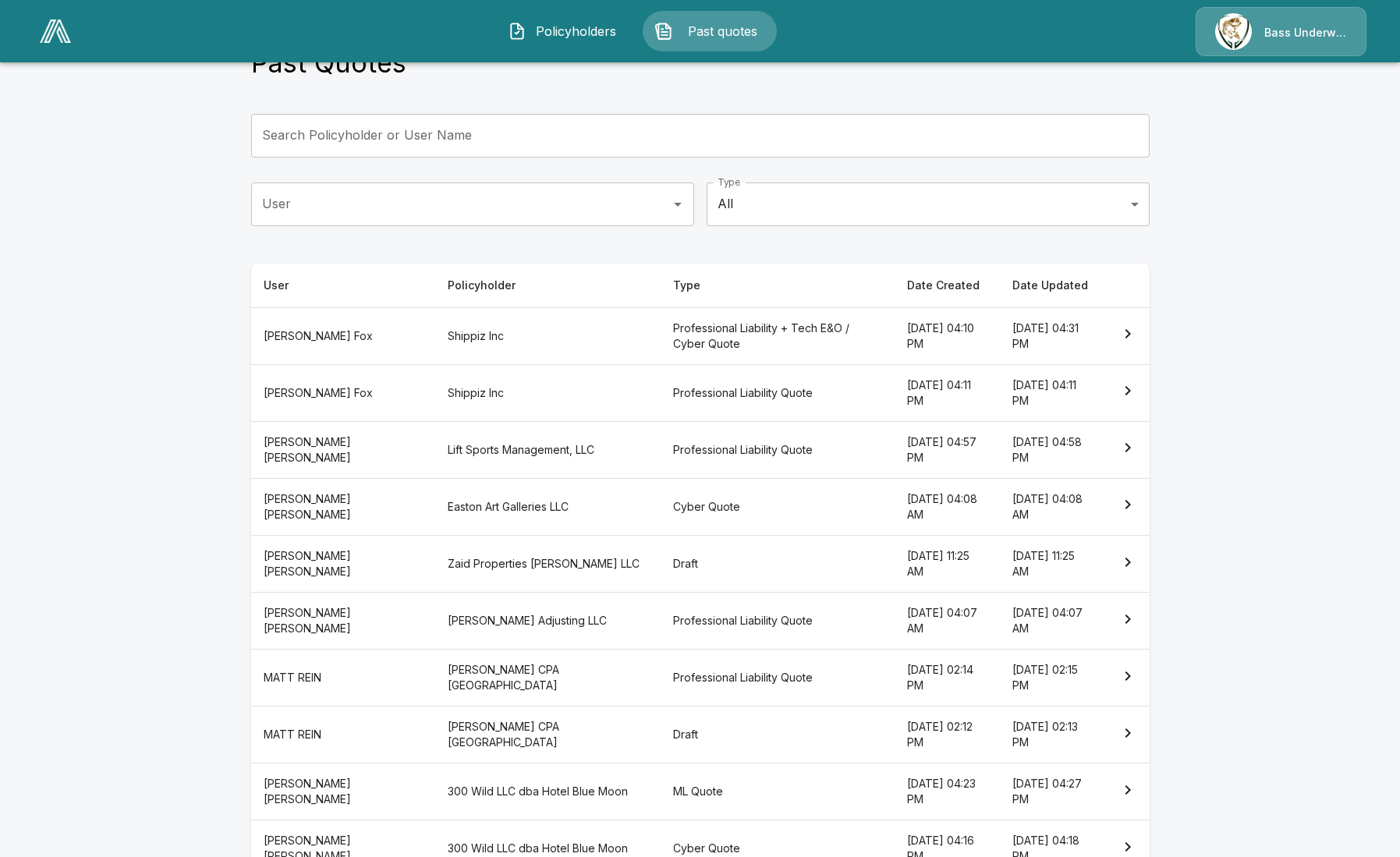
scroll to position [133, 0]
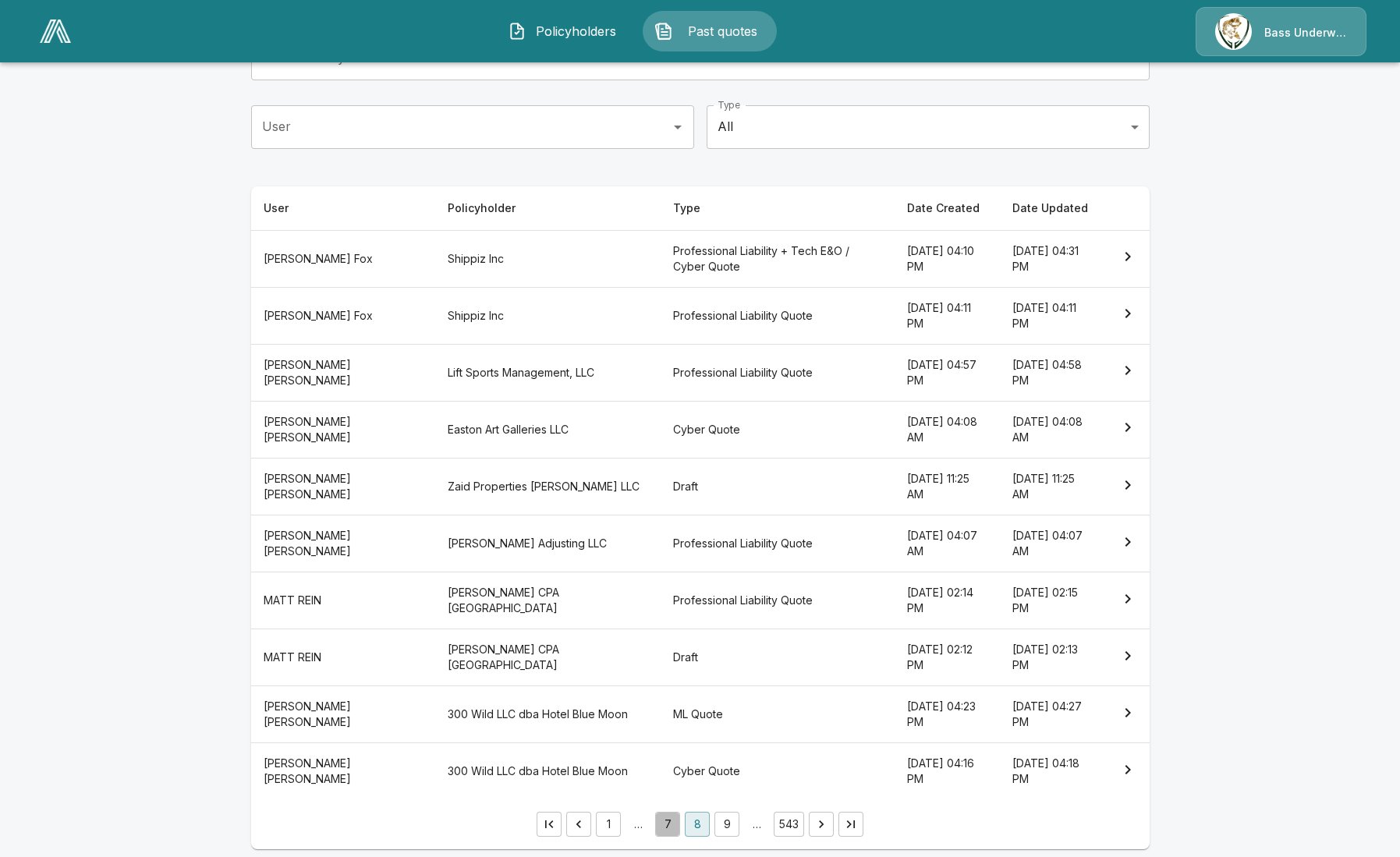
click at [673, 827] on button "7" at bounding box center [668, 824] width 25 height 25
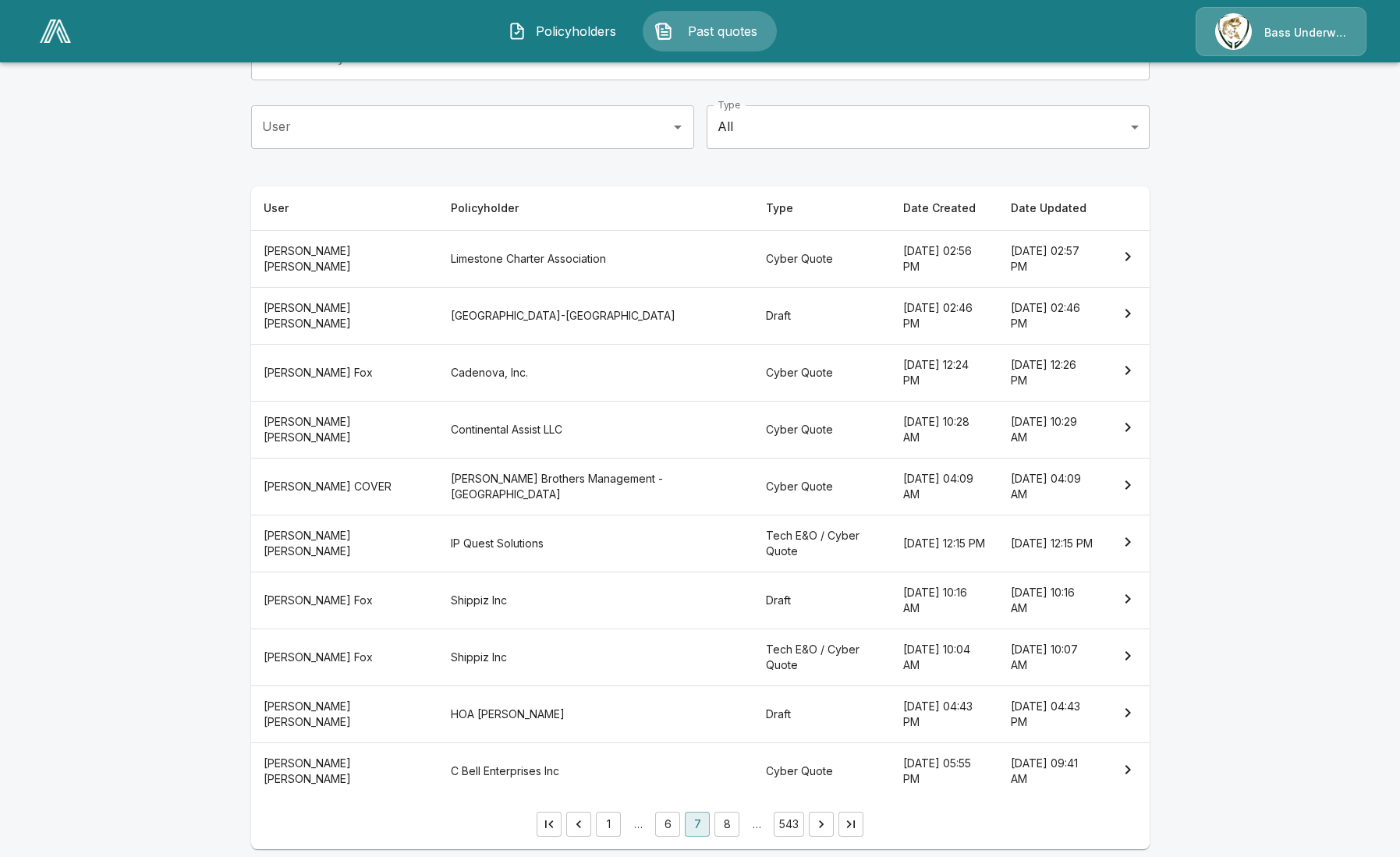
click at [673, 827] on button "6" at bounding box center [668, 824] width 25 height 25
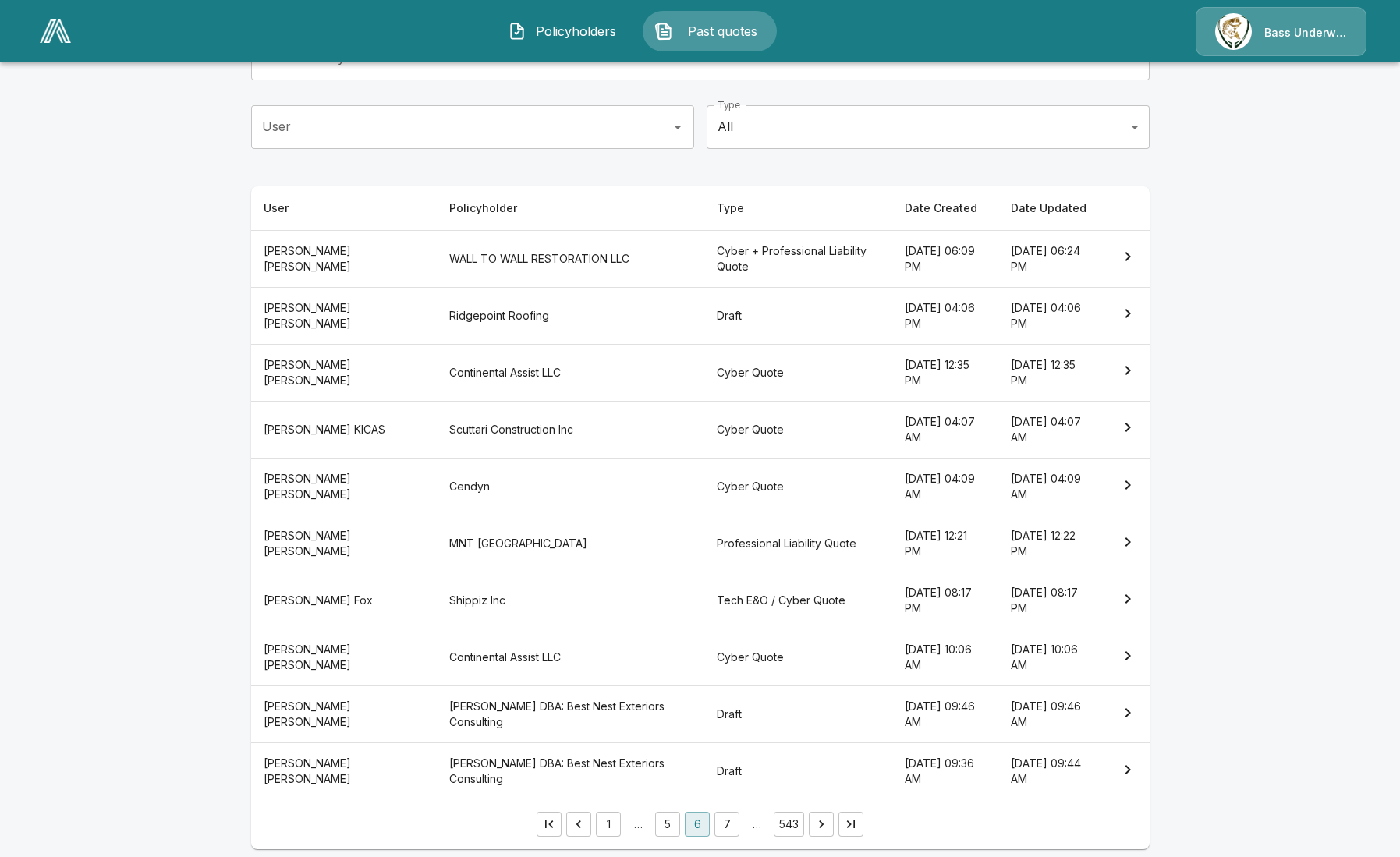
click at [21, 382] on main "Past Quotes Search Policyholder or User Name Search Policyholder or User Name U…" at bounding box center [700, 368] width 1400 height 1001
